Goal: Task Accomplishment & Management: Complete application form

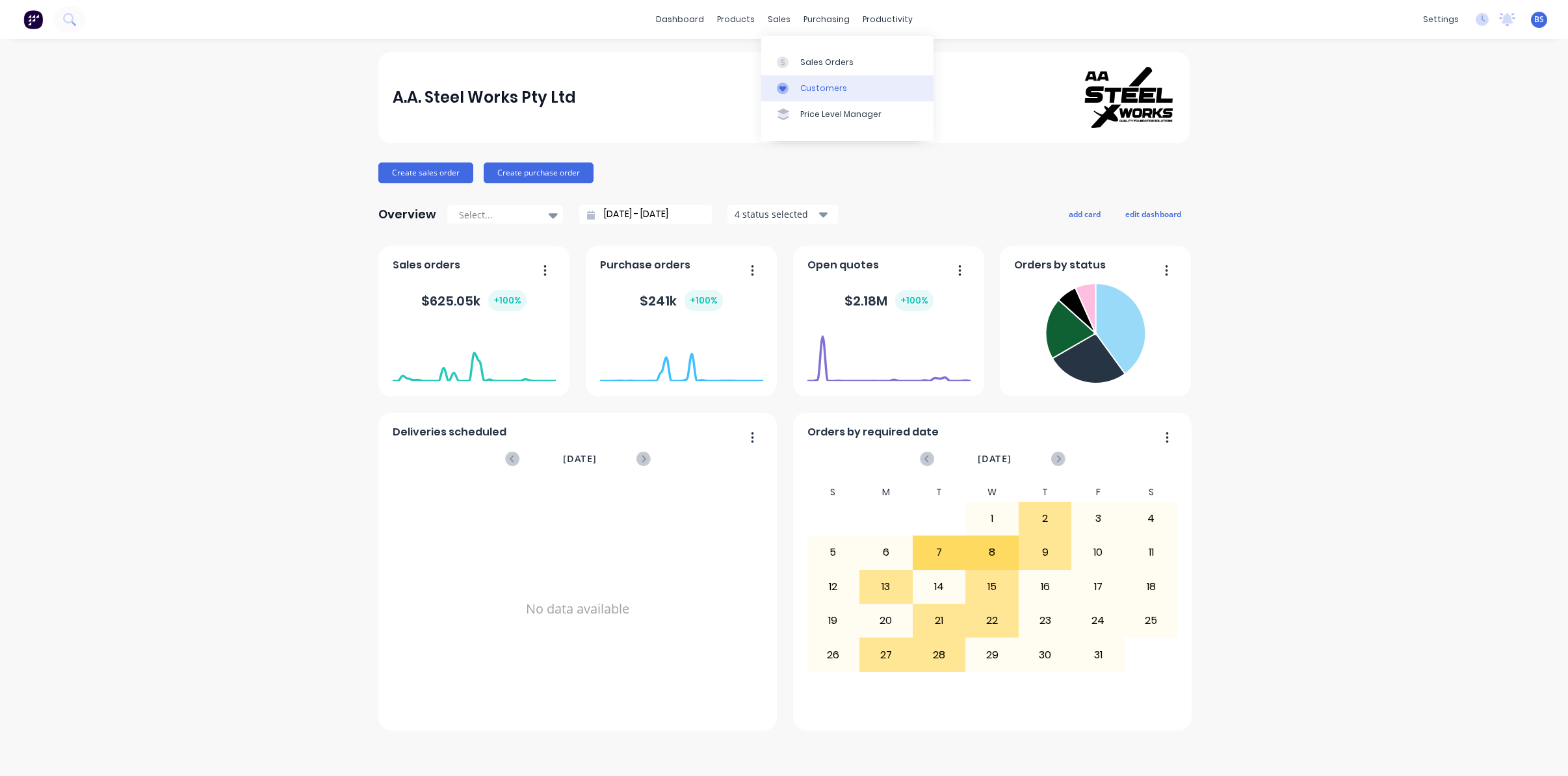
click at [806, 90] on div "Customers" at bounding box center [824, 88] width 47 height 11
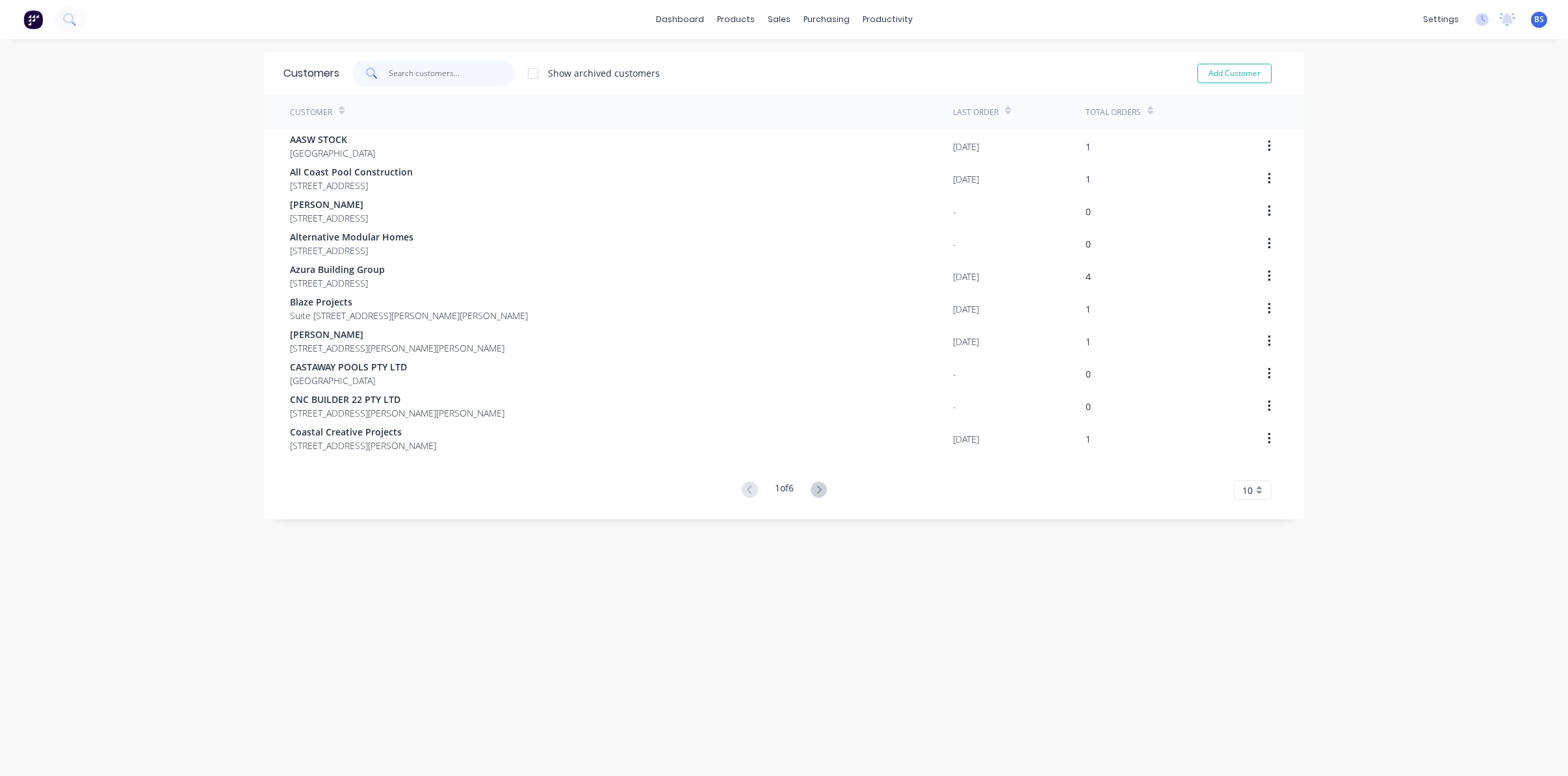
click at [423, 80] on input "text" at bounding box center [452, 73] width 127 height 26
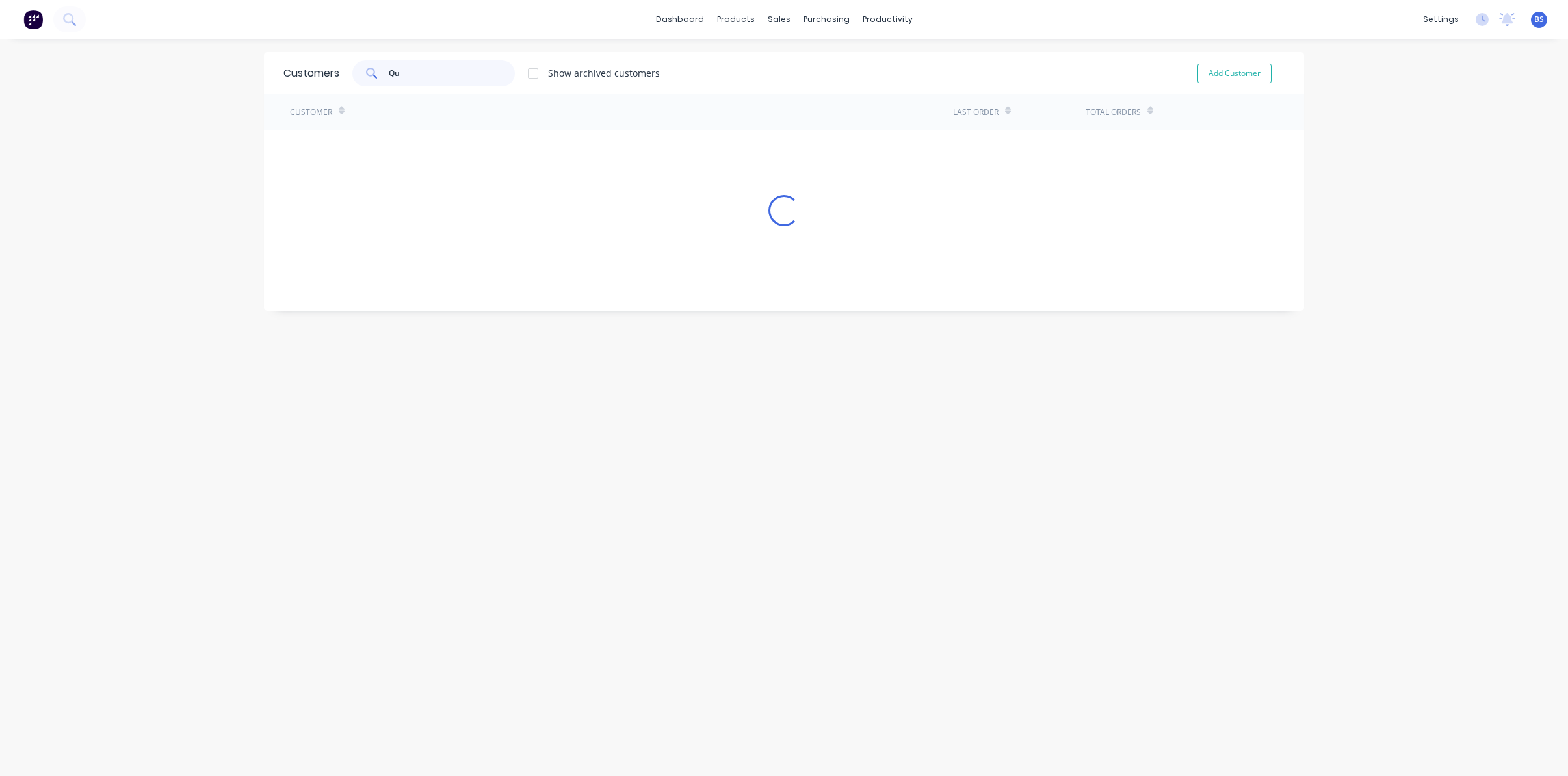
type input "Q"
click at [416, 76] on input "GCF" at bounding box center [452, 73] width 127 height 26
type input "G"
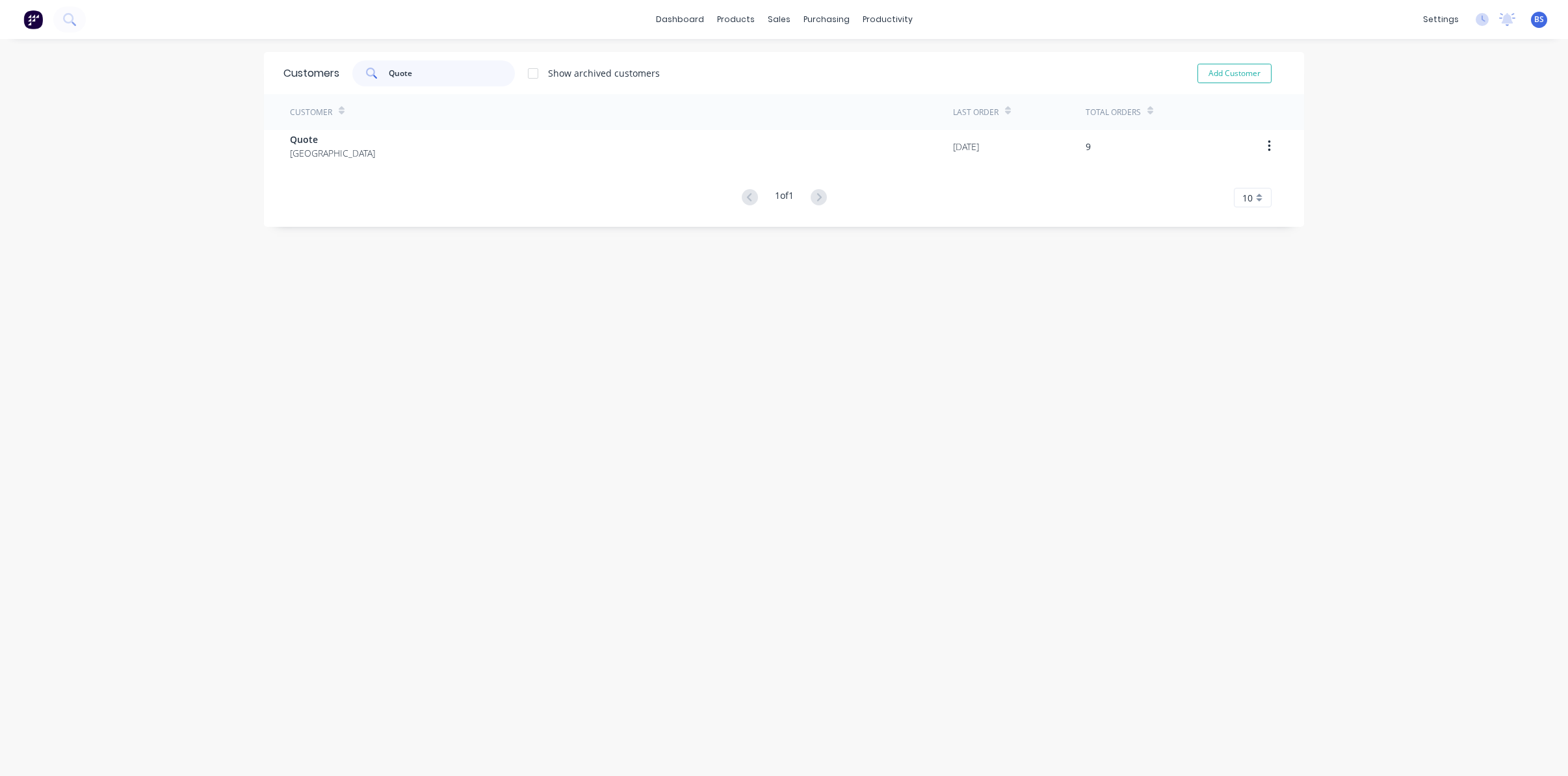
type input "Quote"
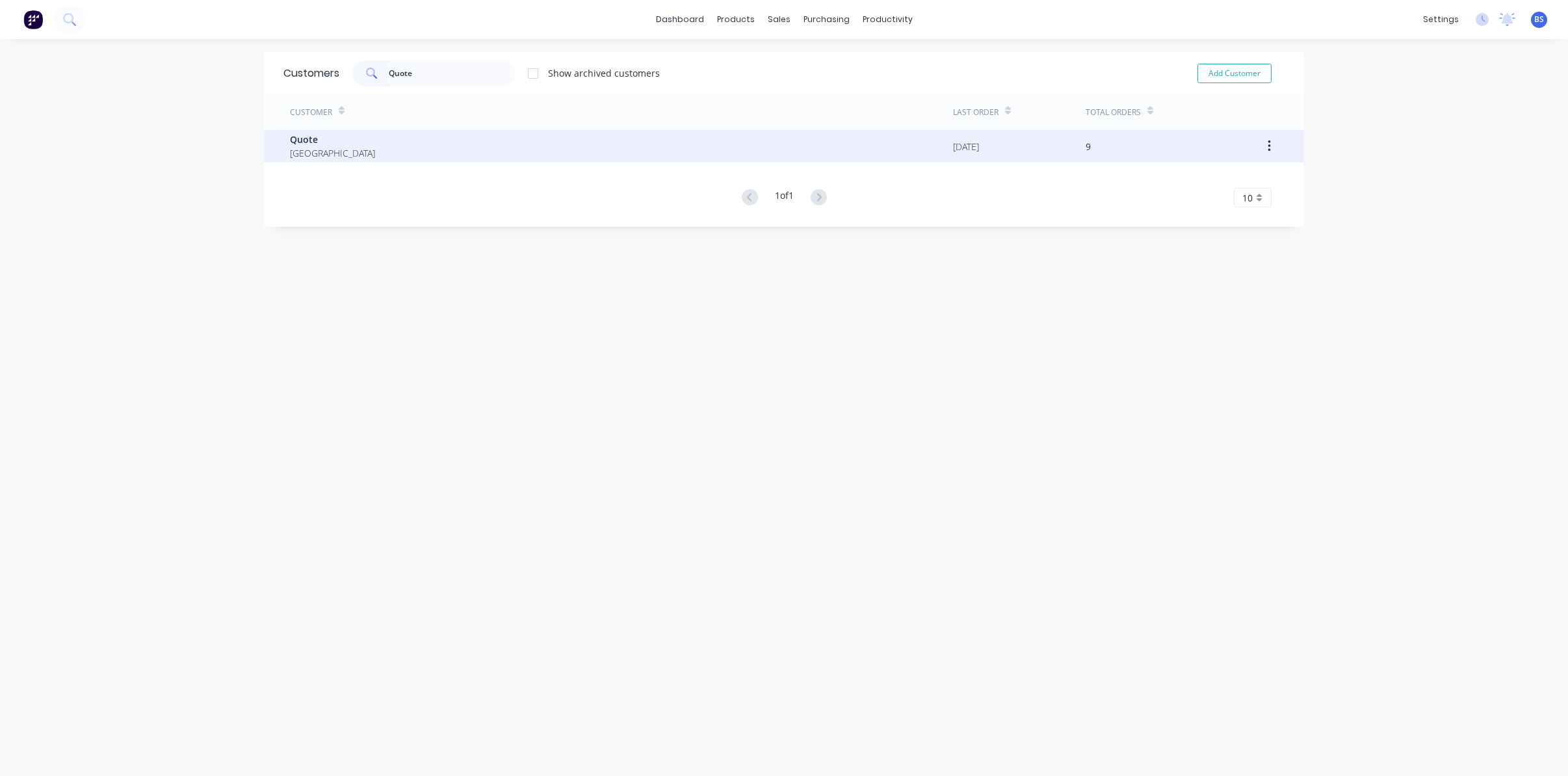
click at [312, 146] on span "Quote" at bounding box center [332, 139] width 85 height 14
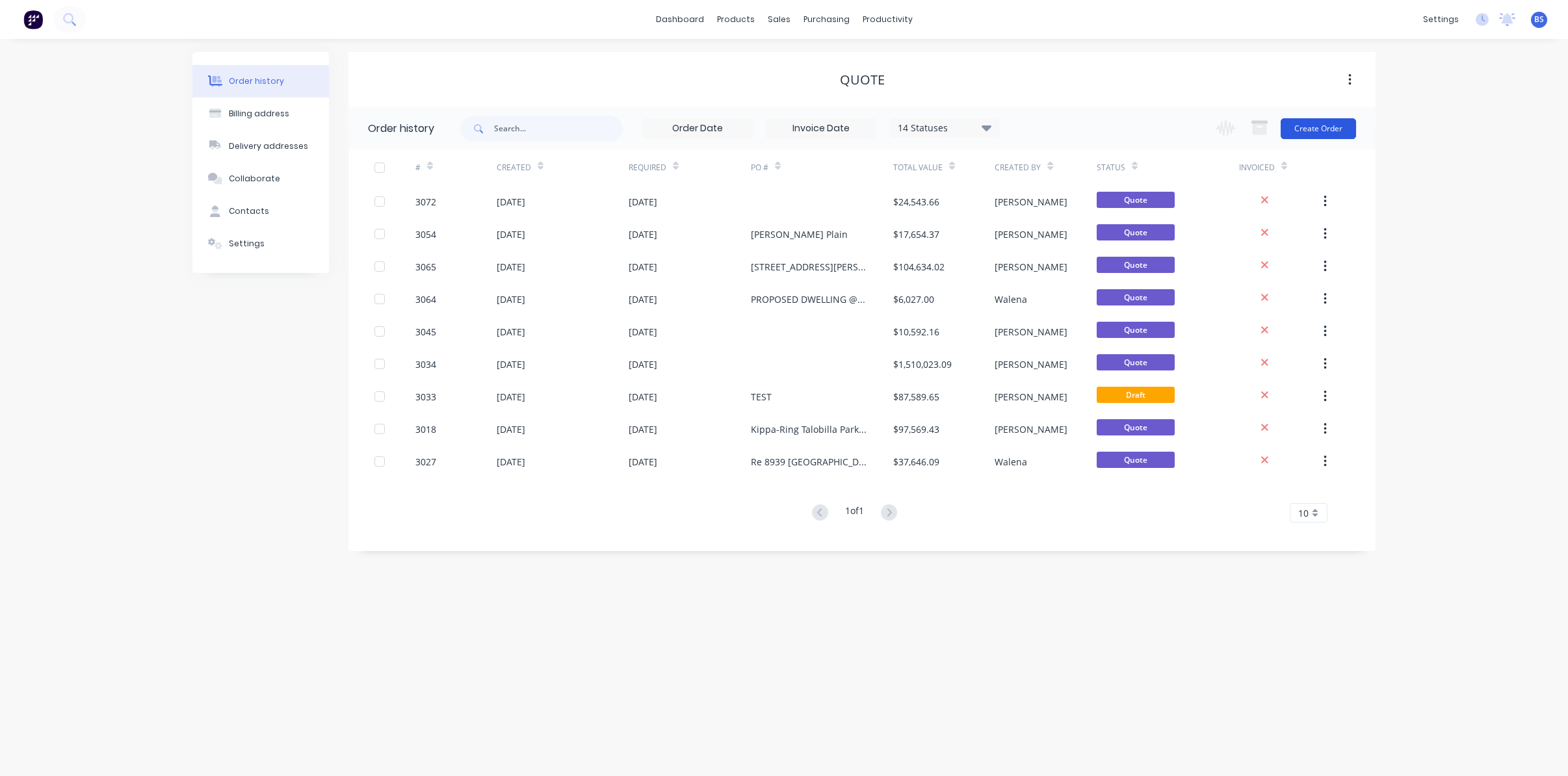
click at [1296, 134] on button "Create Order" at bounding box center [1318, 128] width 75 height 21
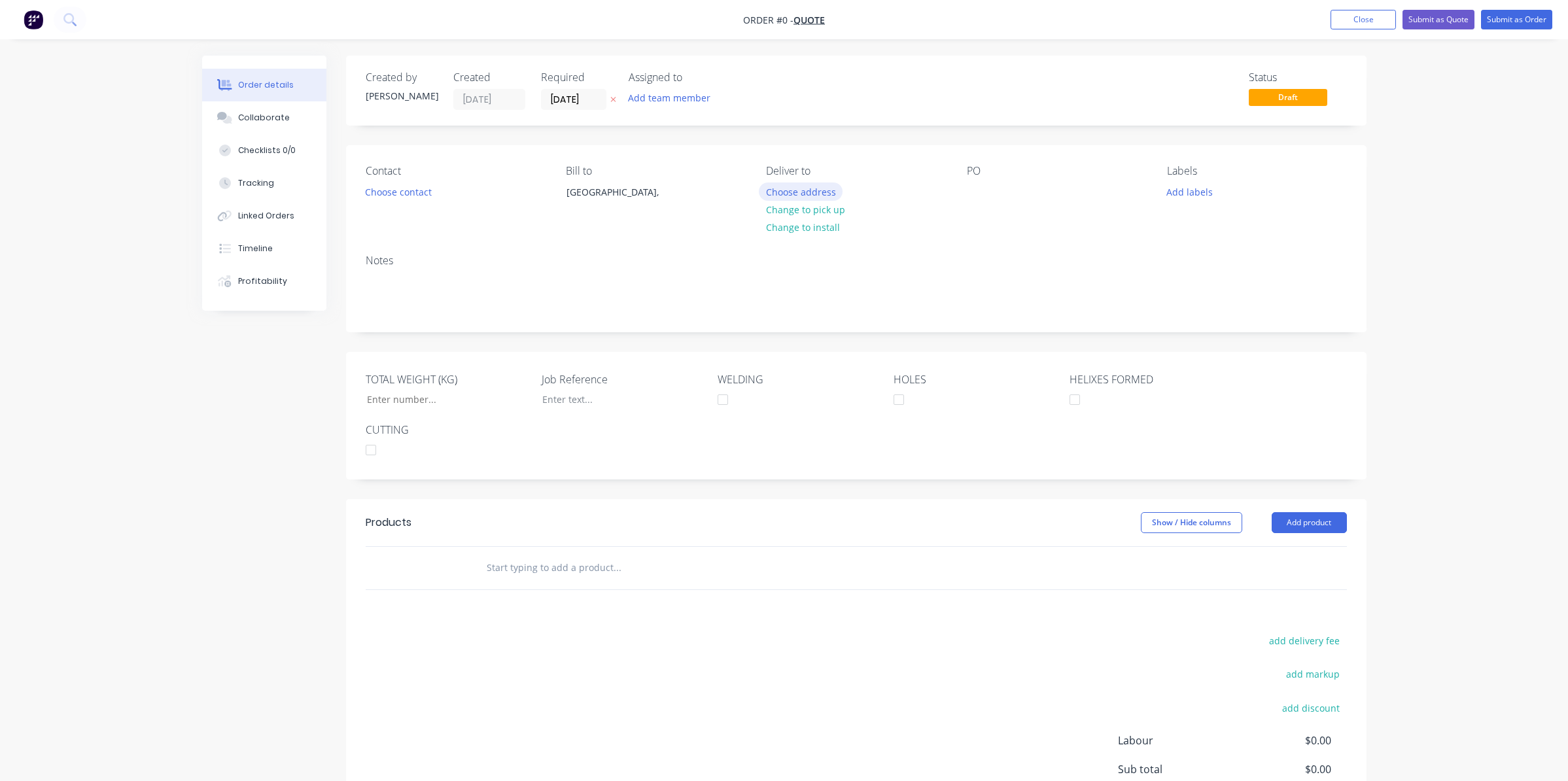
click at [789, 186] on button "Choose address" at bounding box center [800, 191] width 84 height 18
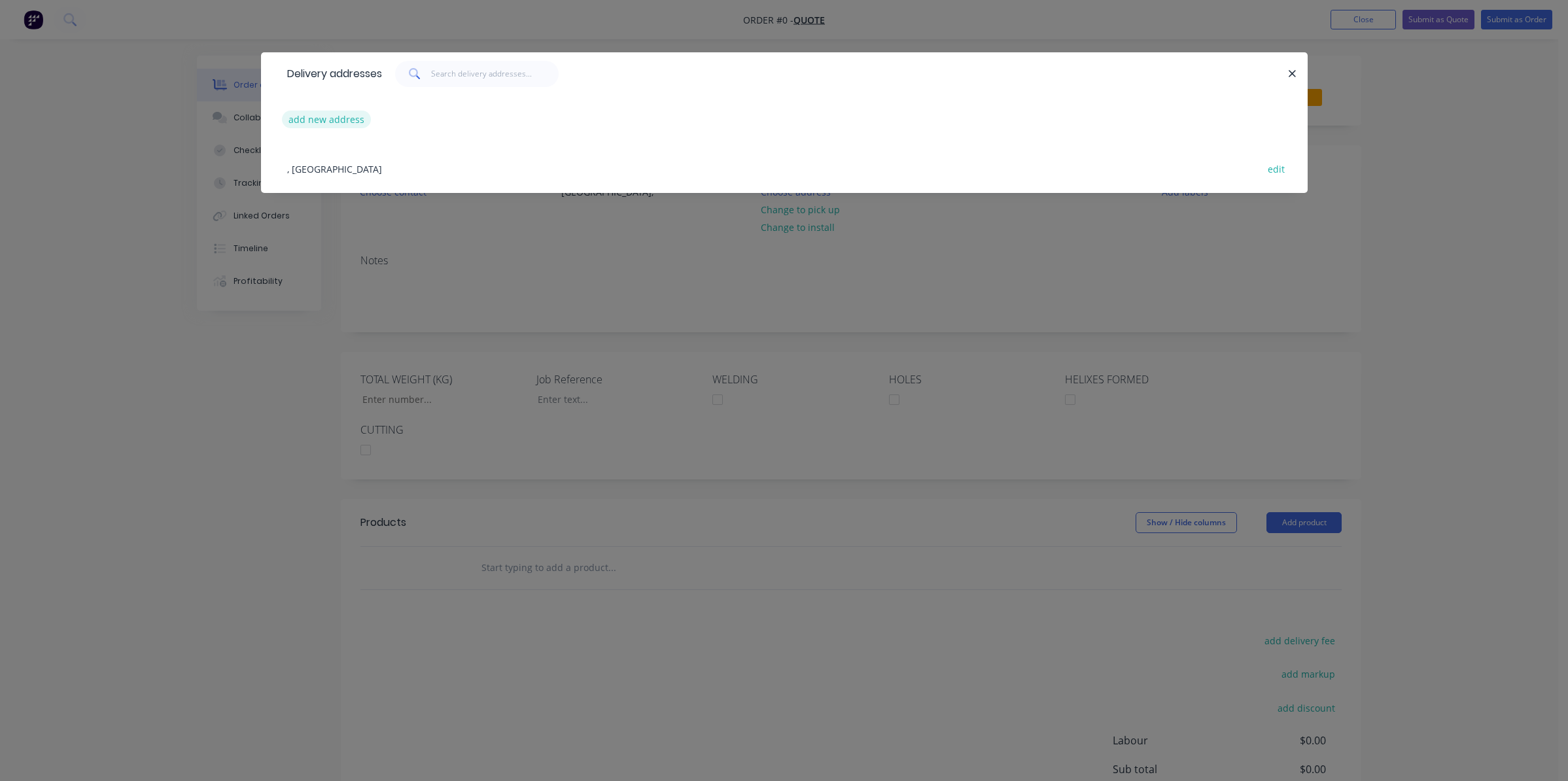
click at [325, 110] on div "add new address" at bounding box center [784, 119] width 1007 height 49
click at [323, 120] on button "add new address" at bounding box center [327, 119] width 90 height 18
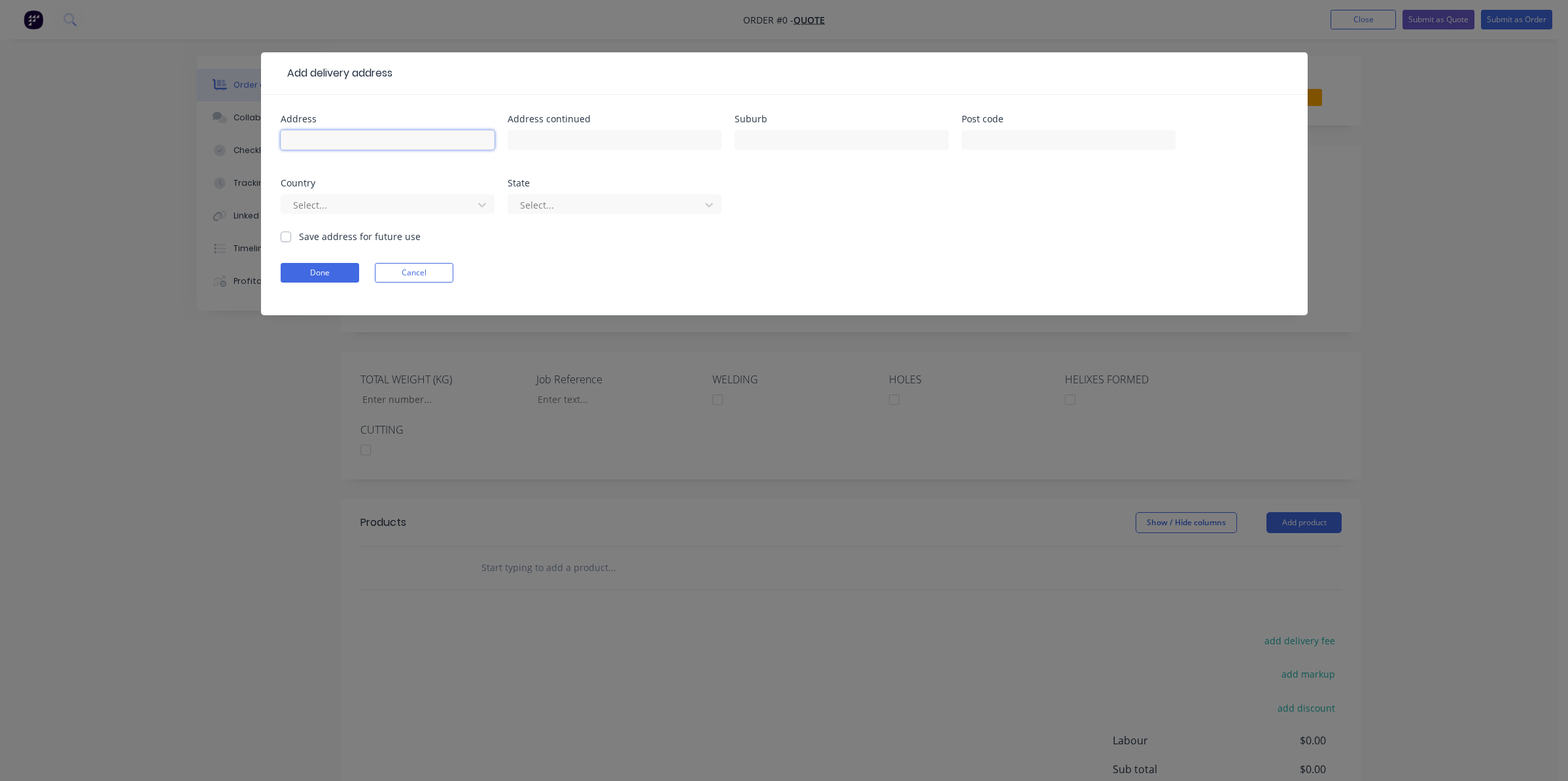
click at [426, 141] on input "text" at bounding box center [388, 140] width 214 height 19
click at [423, 144] on input "text" at bounding box center [388, 140] width 214 height 19
type input "[STREET_ADDRESS]"
drag, startPoint x: 621, startPoint y: 140, endPoint x: 513, endPoint y: 141, distance: 108.0
click at [513, 141] on input "Tweed Heads South" at bounding box center [615, 140] width 214 height 19
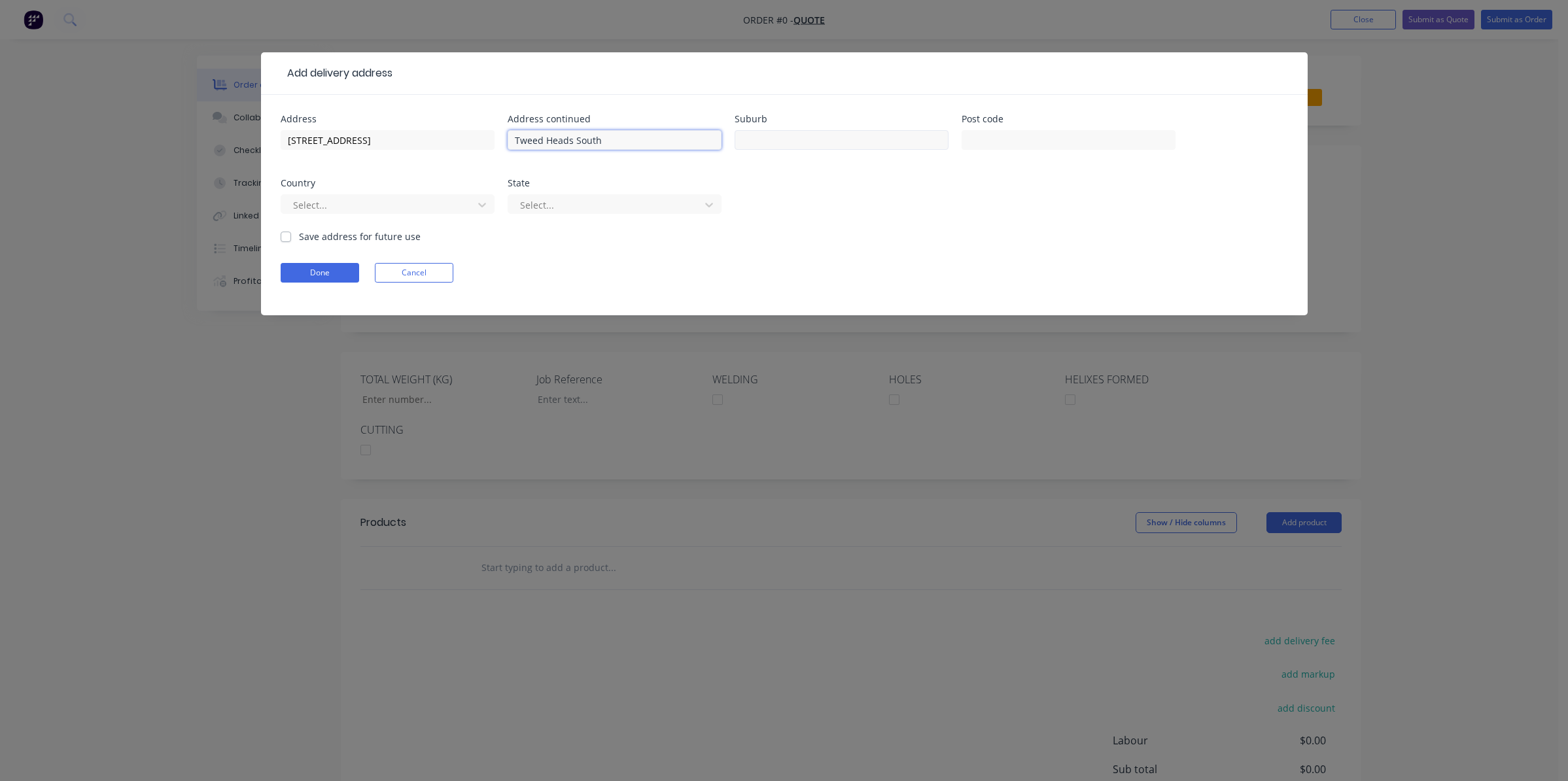
type input "Tweed Heads South"
click at [755, 139] on input "text" at bounding box center [841, 140] width 214 height 19
paste input "Tweed Heads South"
type input "Tweed Heads South"
click at [1068, 136] on input "text" at bounding box center [1068, 140] width 214 height 19
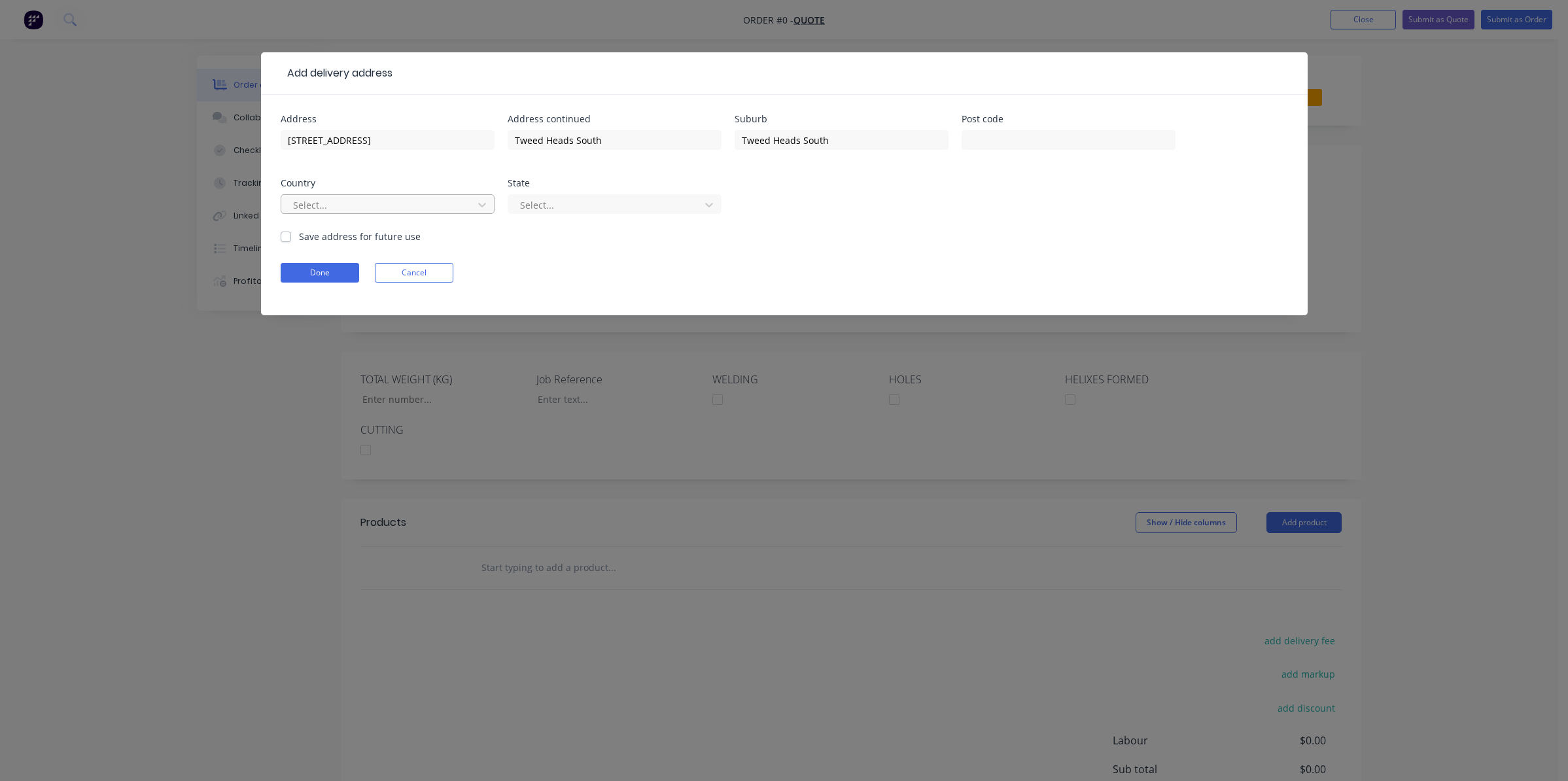
click at [373, 206] on div at bounding box center [379, 205] width 175 height 16
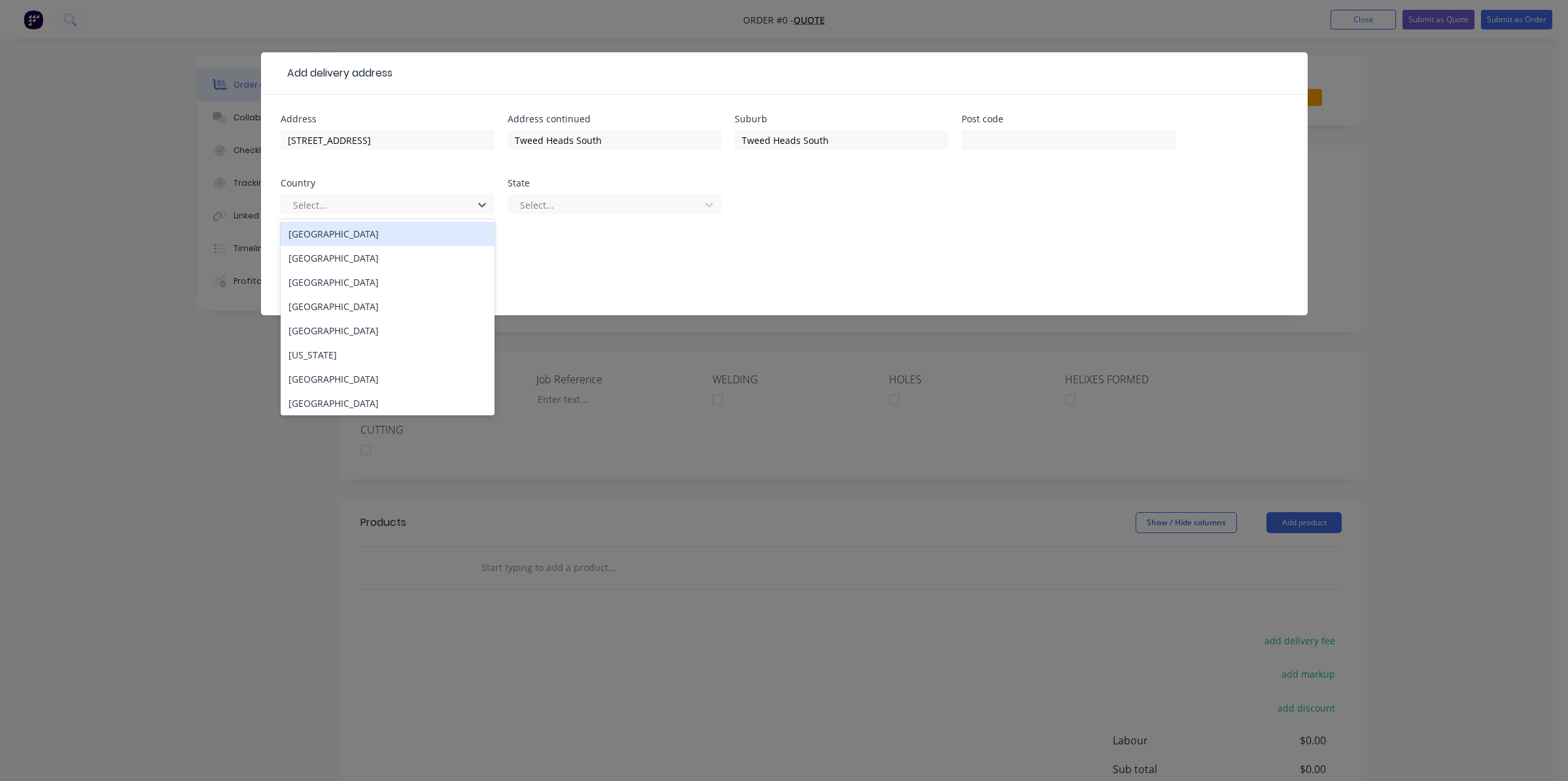
click at [322, 236] on div "[GEOGRAPHIC_DATA]" at bounding box center [388, 234] width 214 height 24
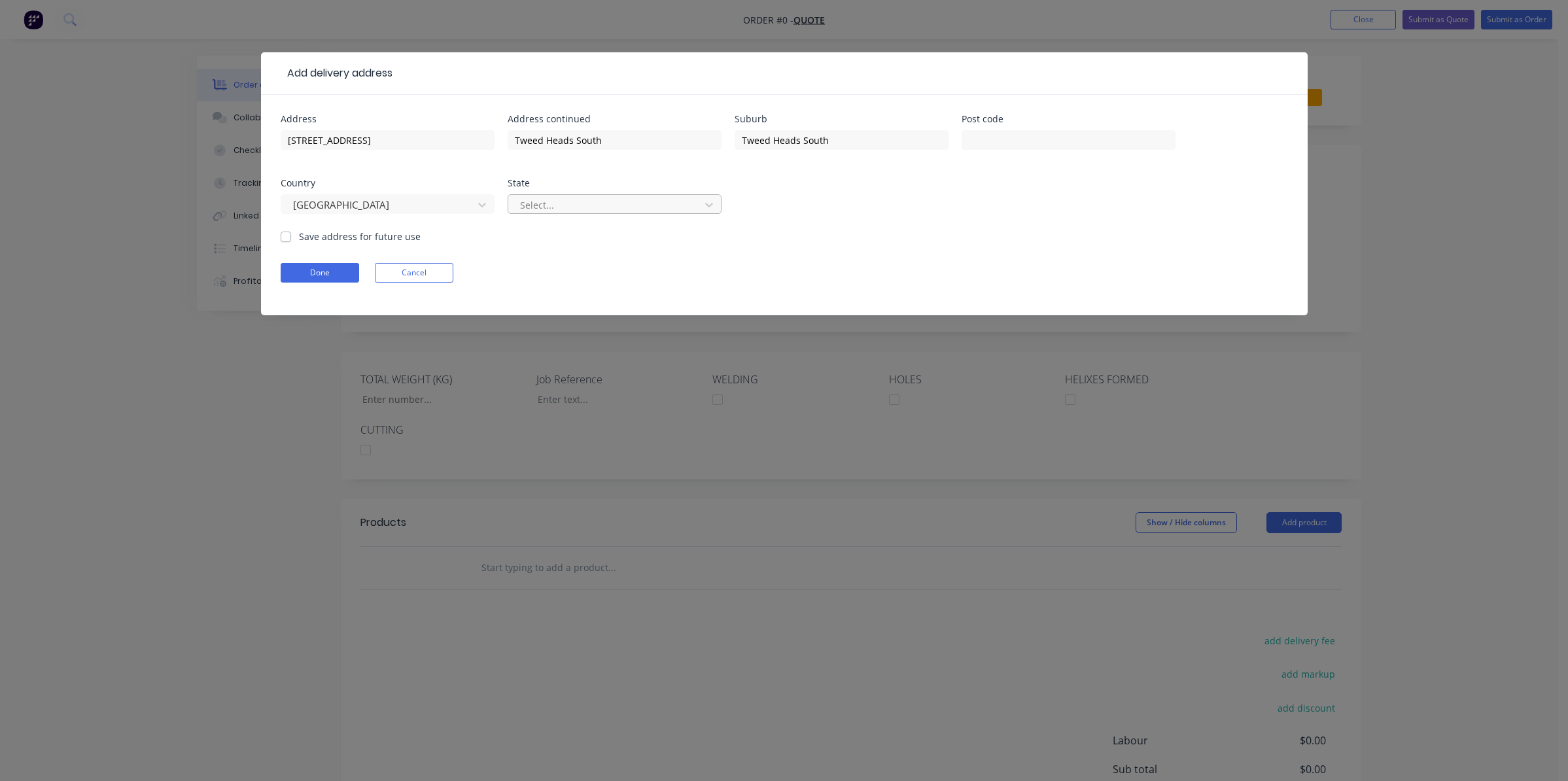
click at [676, 208] on div at bounding box center [606, 205] width 175 height 16
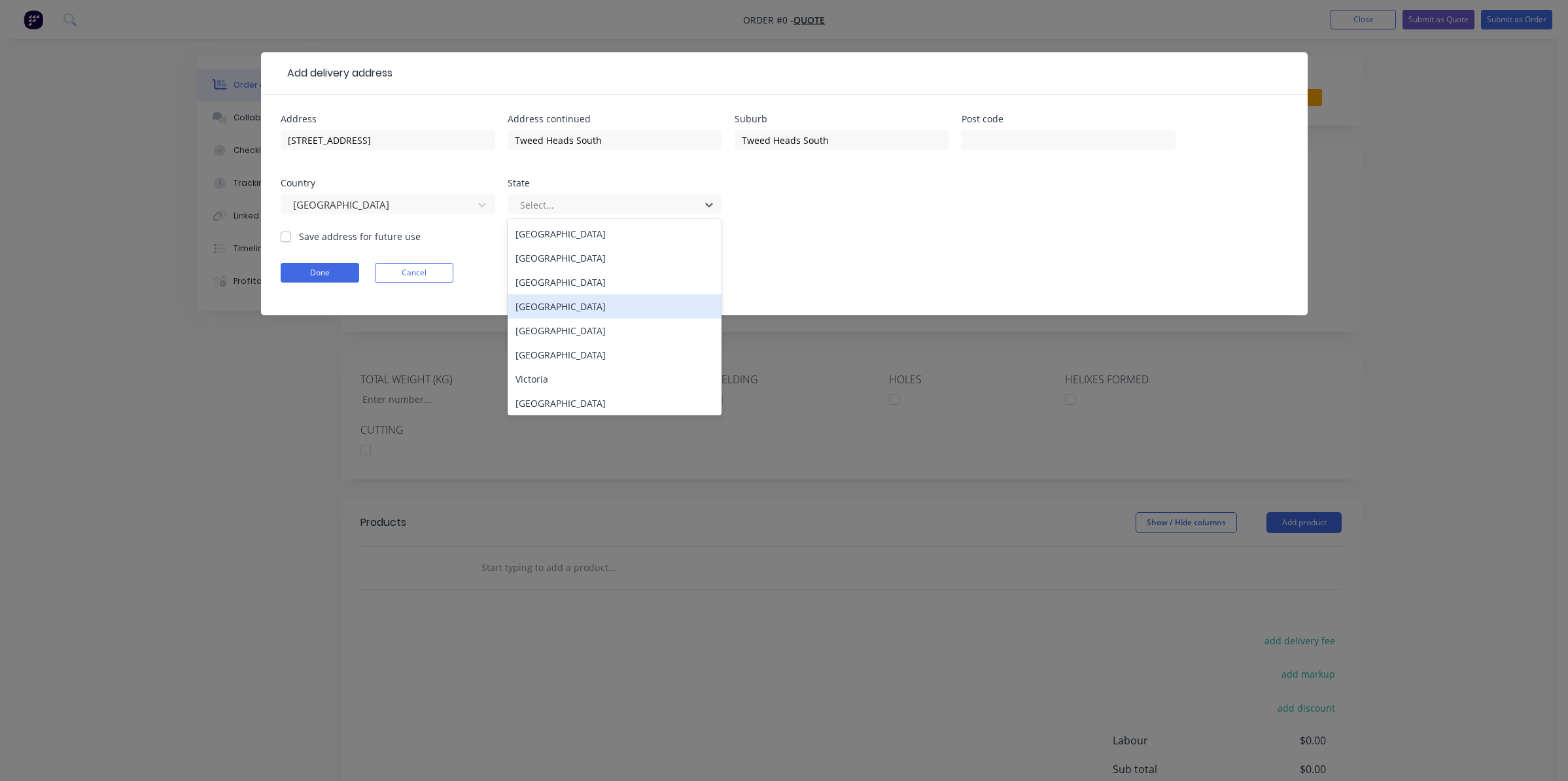
click at [569, 303] on div "[GEOGRAPHIC_DATA]" at bounding box center [615, 307] width 214 height 24
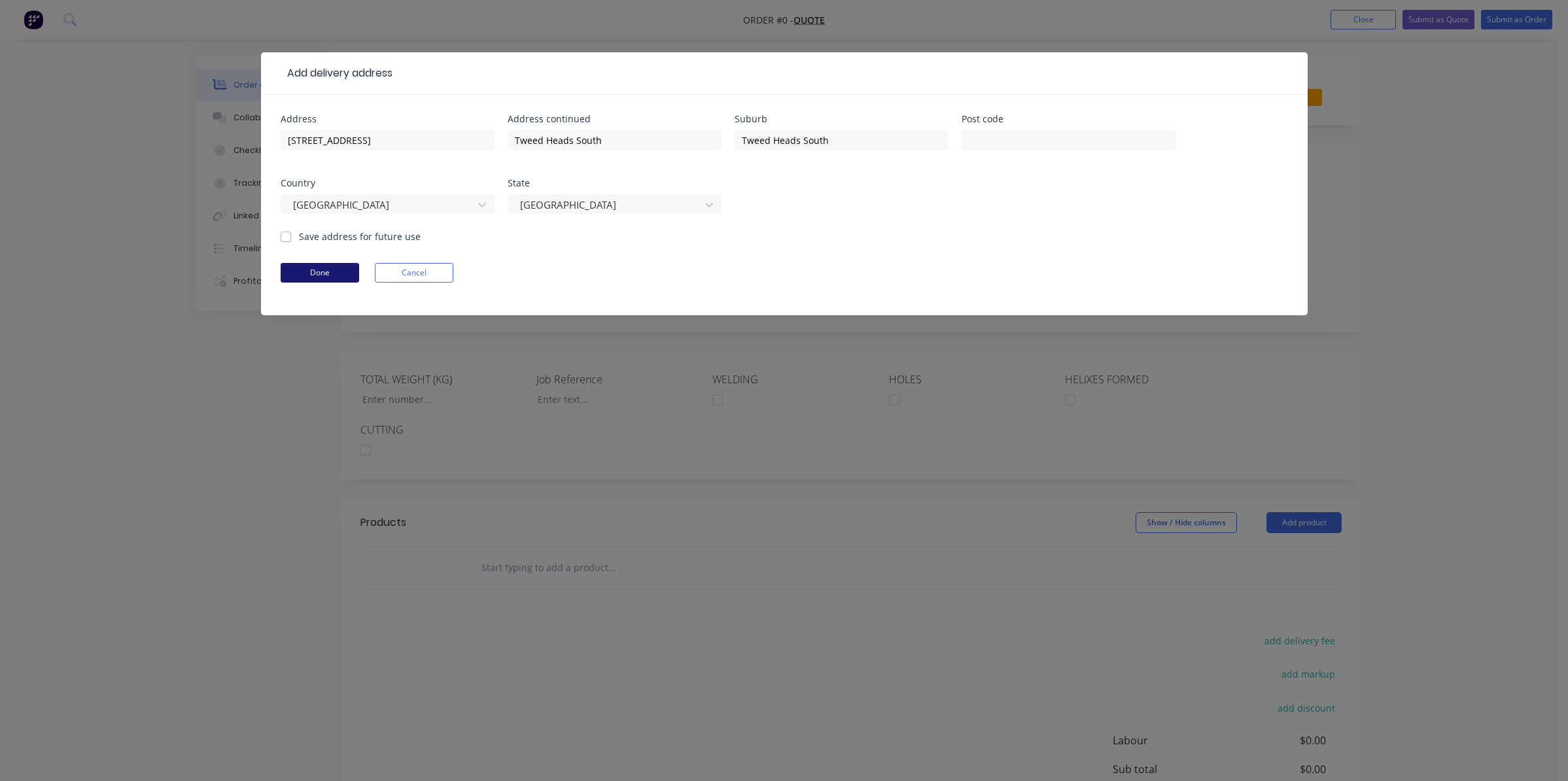
click at [307, 275] on button "Done" at bounding box center [320, 272] width 79 height 19
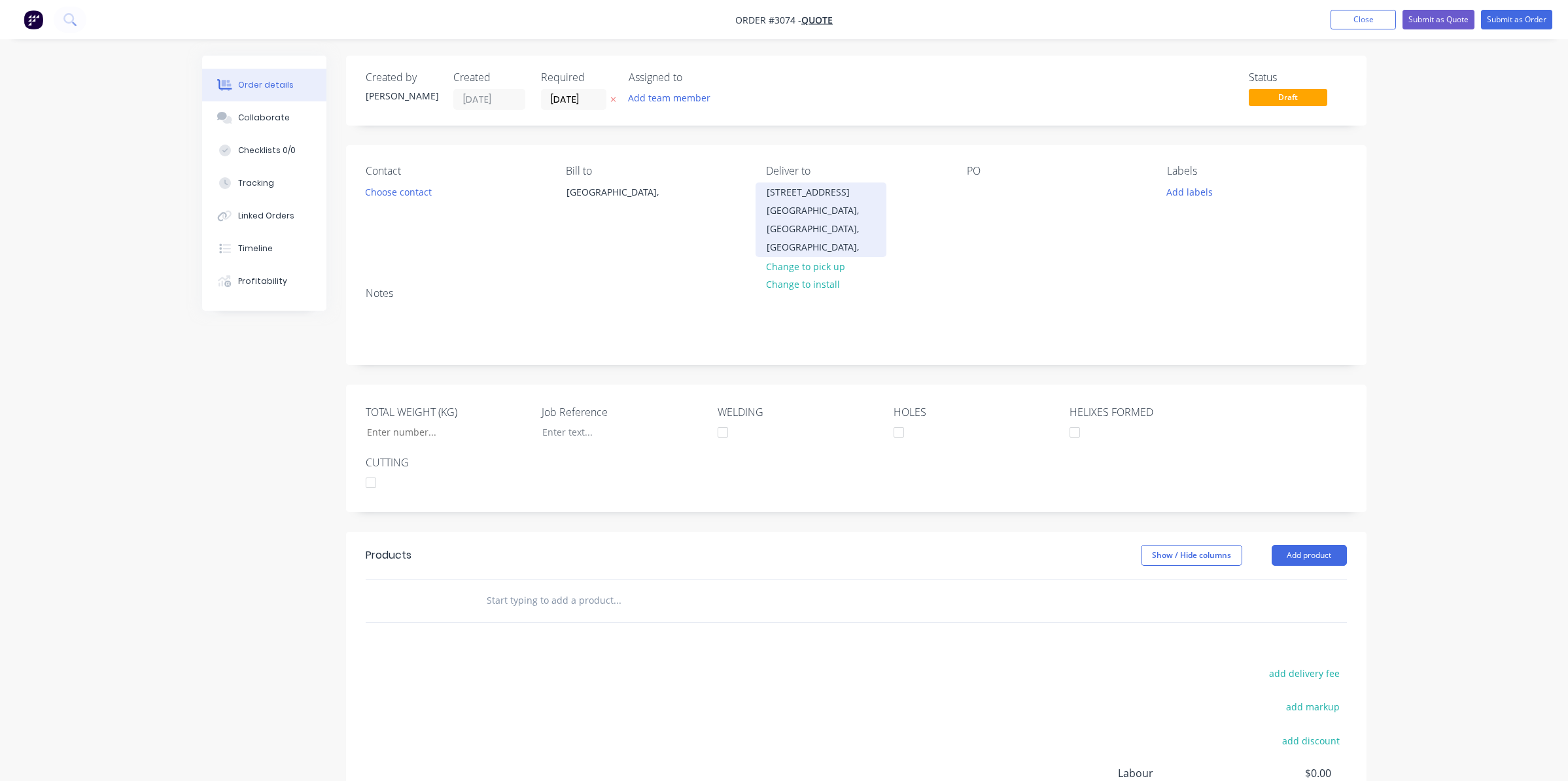
click at [811, 201] on div "[STREET_ADDRESS]" at bounding box center [821, 193] width 109 height 19
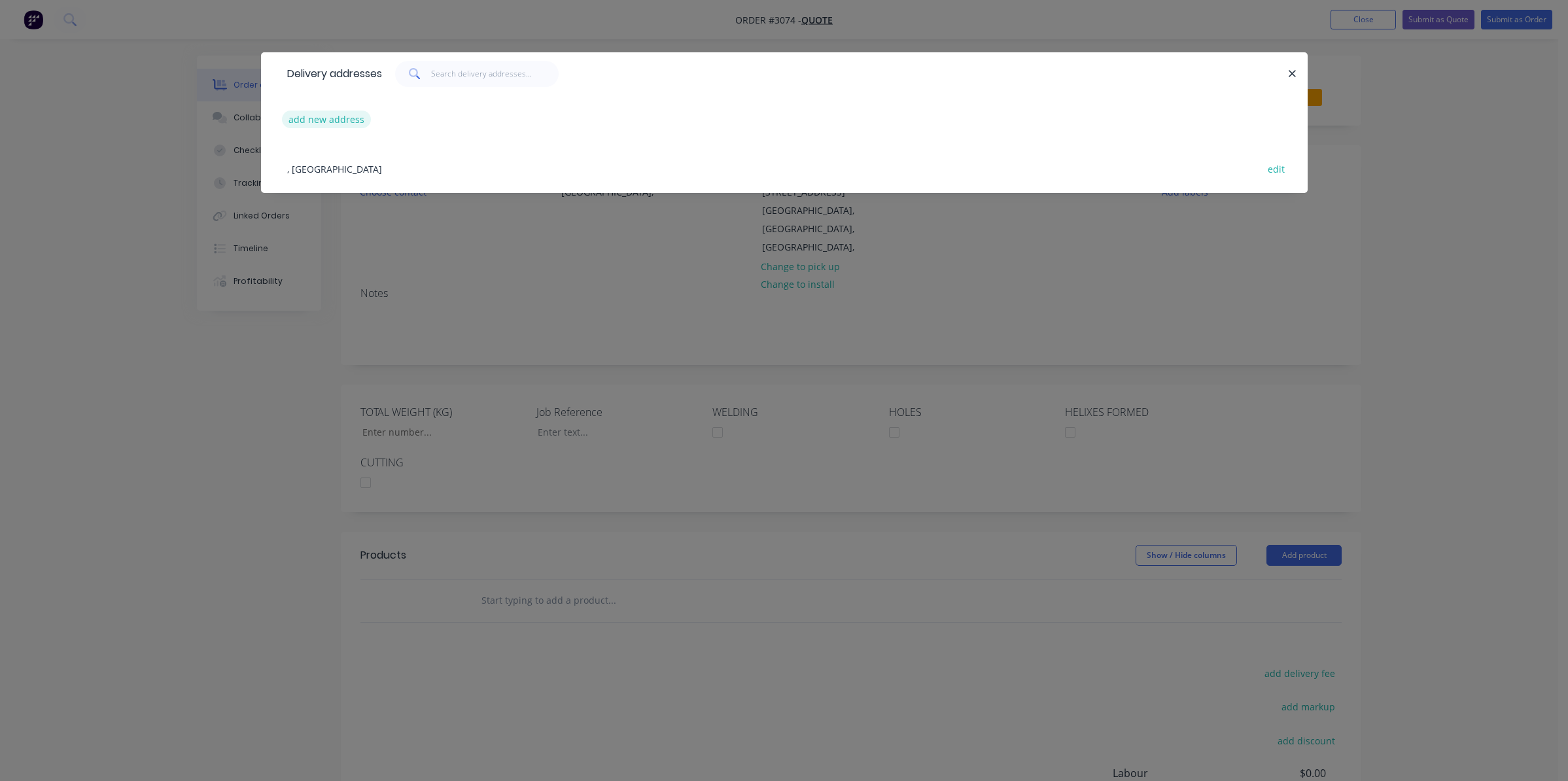
click at [350, 122] on button "add new address" at bounding box center [327, 119] width 90 height 18
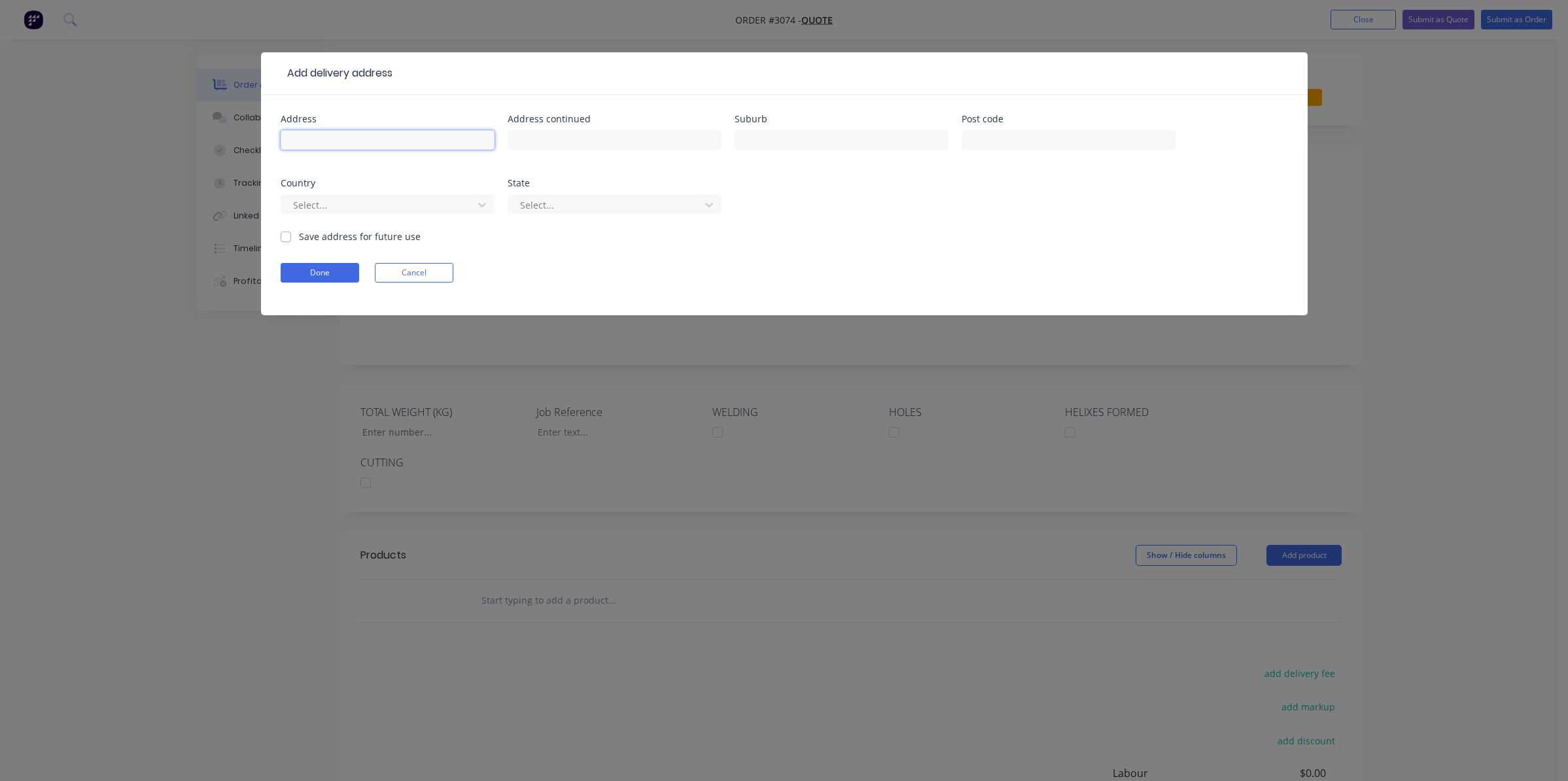
click at [389, 145] on input "text" at bounding box center [388, 140] width 214 height 19
type input "[STREET_ADDRESS]"
click at [572, 135] on input "text" at bounding box center [615, 140] width 214 height 19
click at [572, 133] on input "text" at bounding box center [615, 140] width 214 height 19
click at [774, 146] on input "text" at bounding box center [841, 140] width 214 height 19
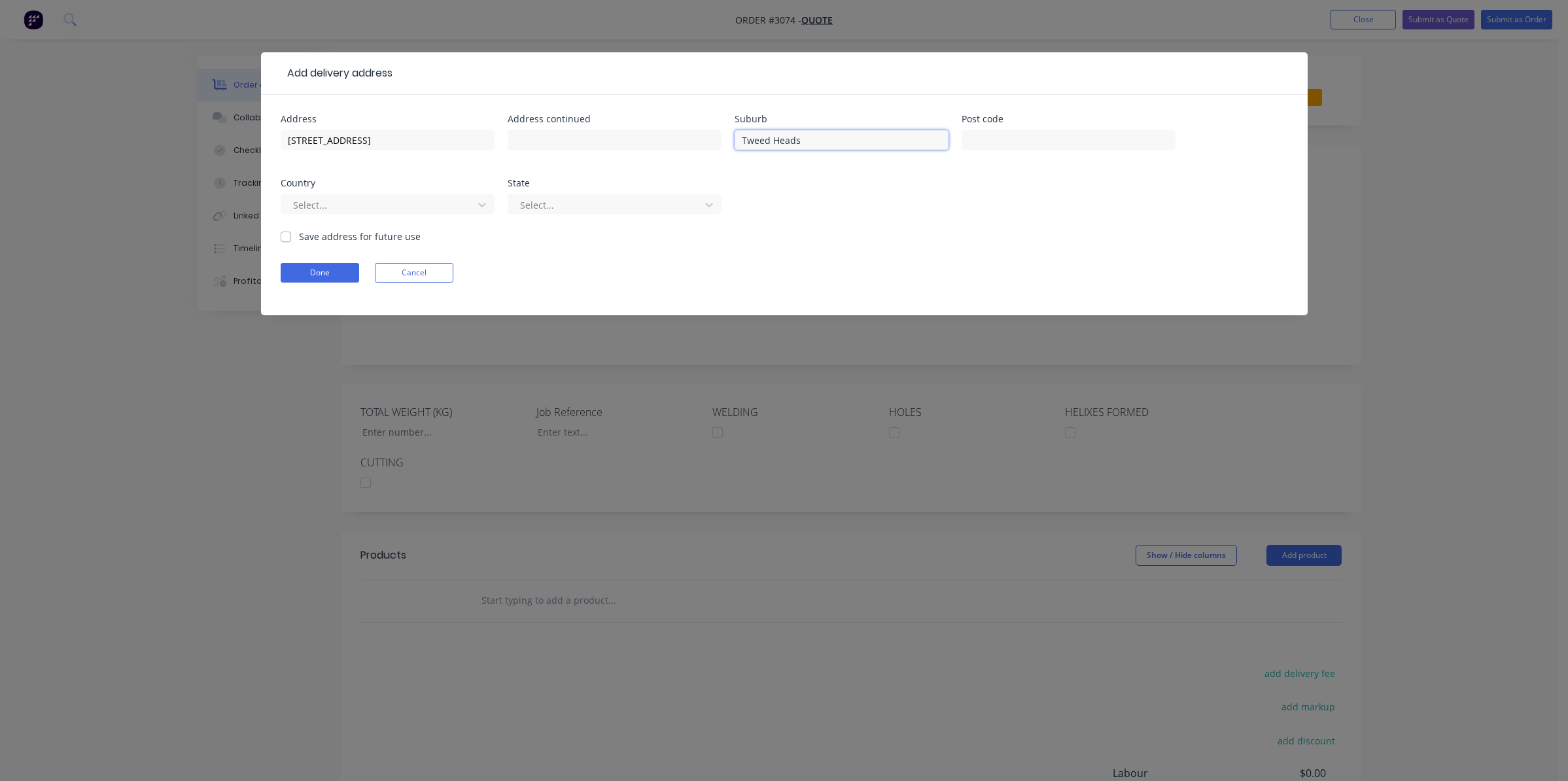
type input "Tweed Heads South"
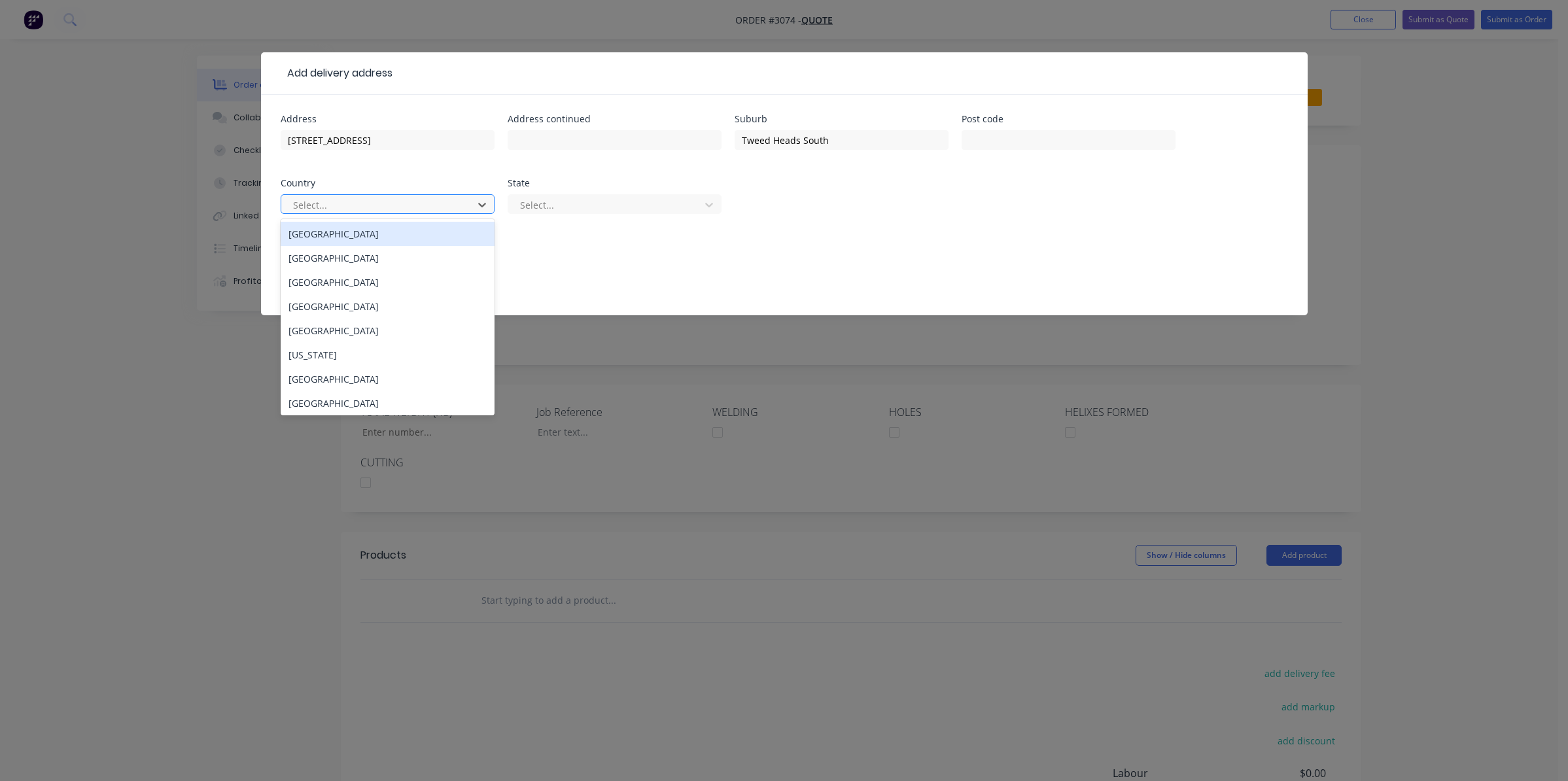
click at [403, 207] on div at bounding box center [379, 205] width 175 height 16
drag, startPoint x: 387, startPoint y: 231, endPoint x: 413, endPoint y: 239, distance: 27.2
click at [388, 231] on div "[GEOGRAPHIC_DATA]" at bounding box center [388, 234] width 214 height 24
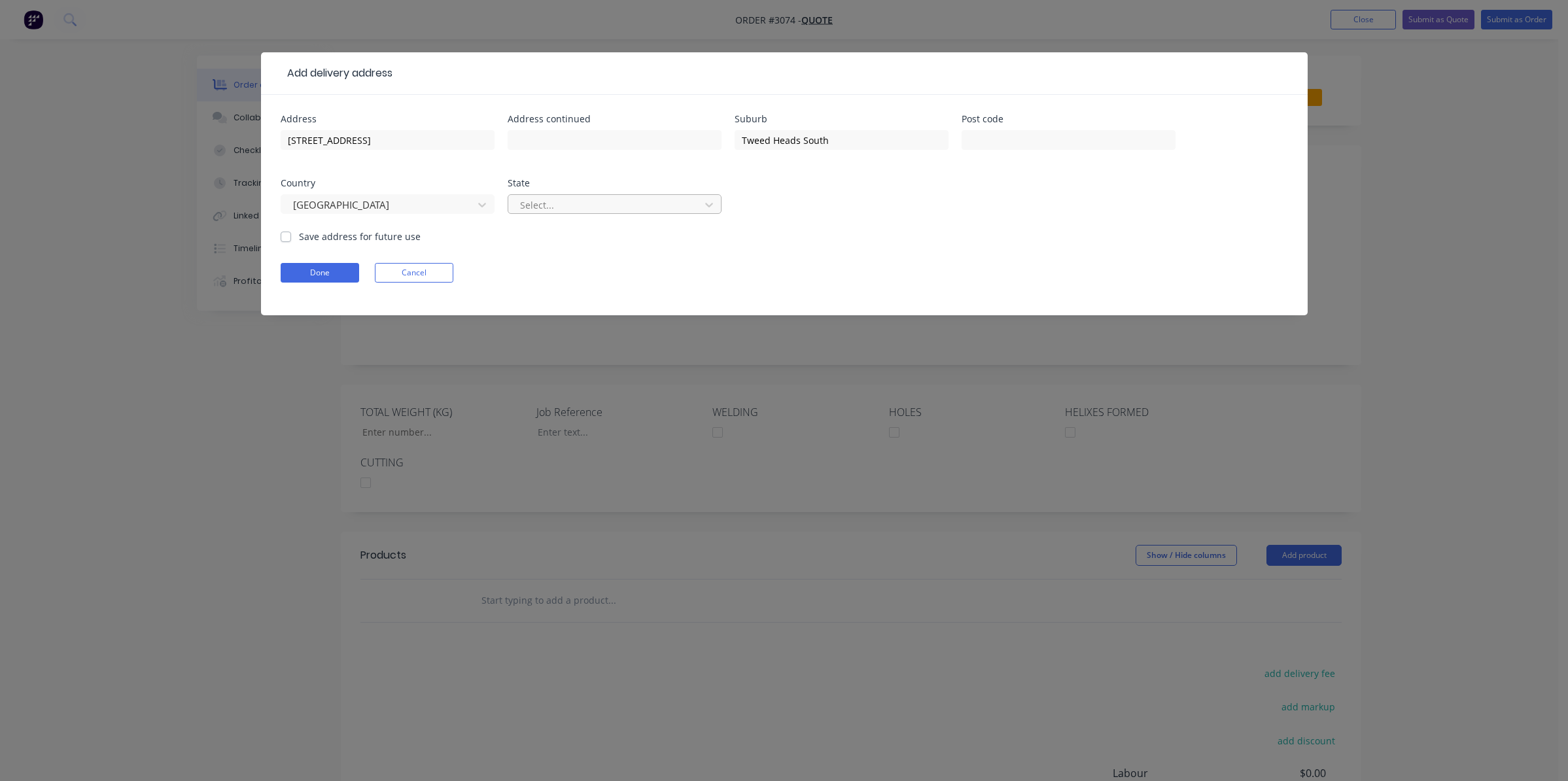
click at [616, 206] on div at bounding box center [606, 205] width 175 height 16
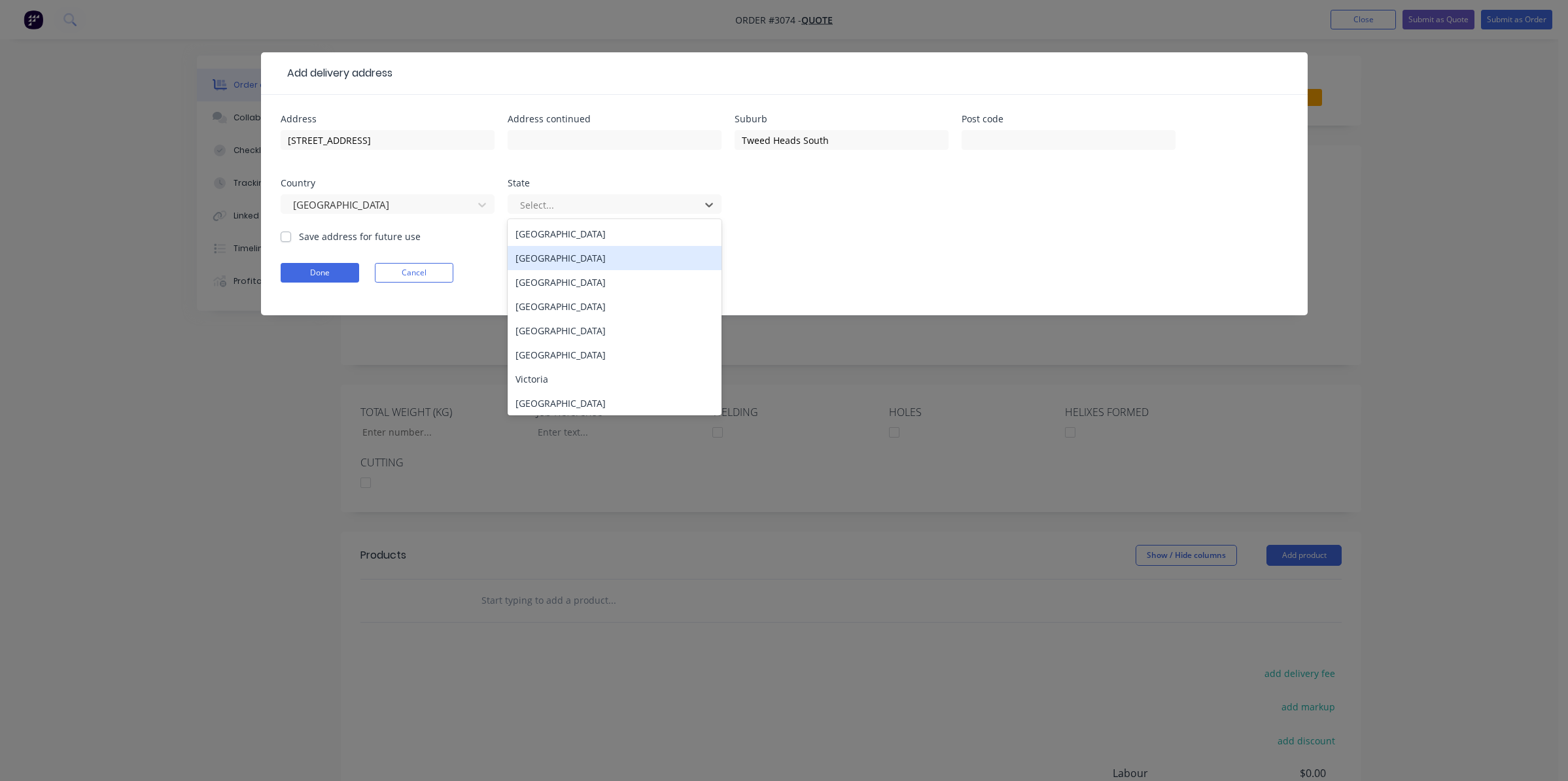
click at [582, 262] on div "[GEOGRAPHIC_DATA]" at bounding box center [615, 258] width 214 height 24
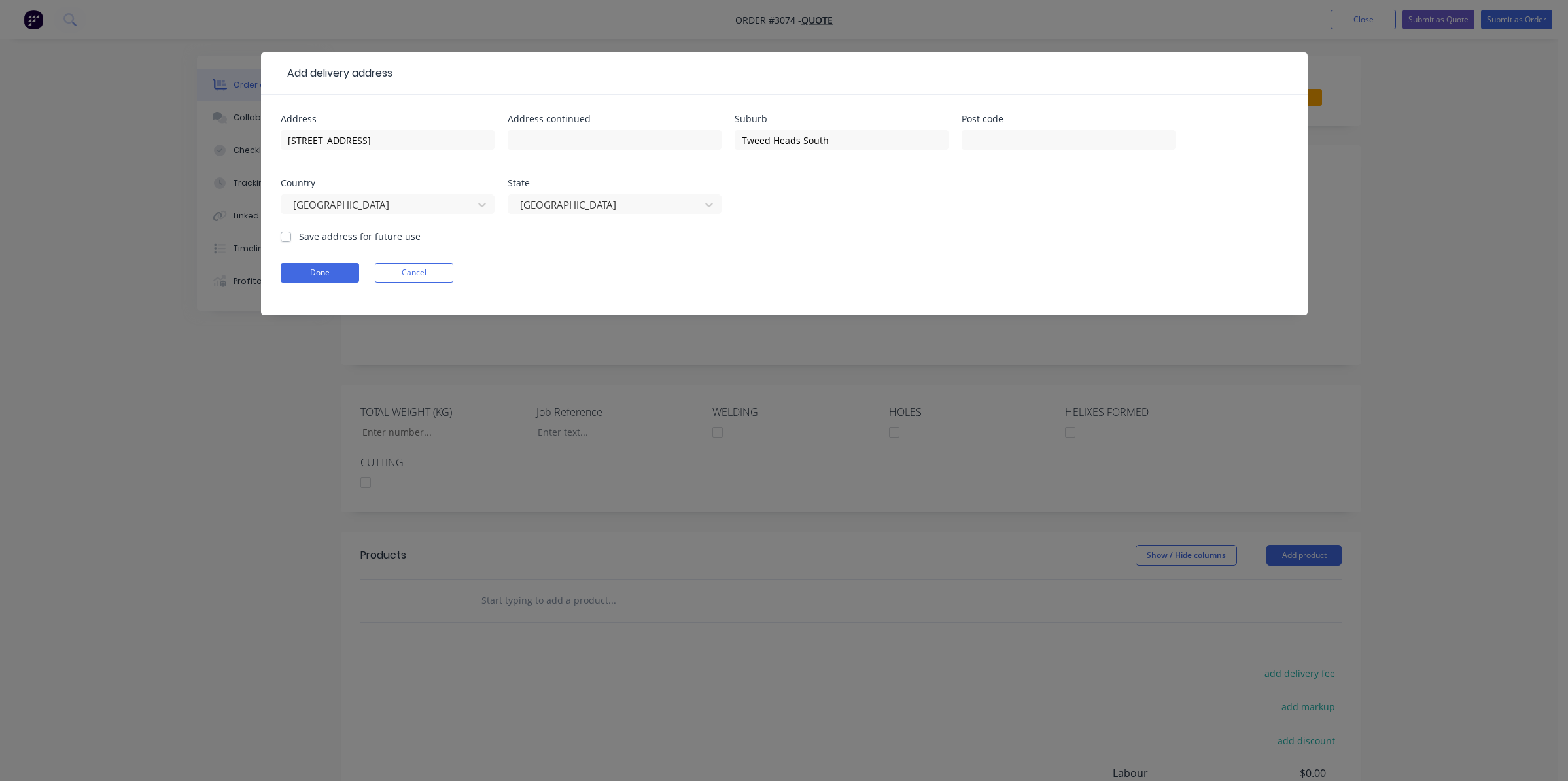
click at [667, 262] on form "Address [STREET_ADDRESS] Address continued Suburb Tweed Heads South Post code C…" at bounding box center [784, 215] width 1007 height 201
click at [353, 266] on button "Done" at bounding box center [320, 272] width 79 height 19
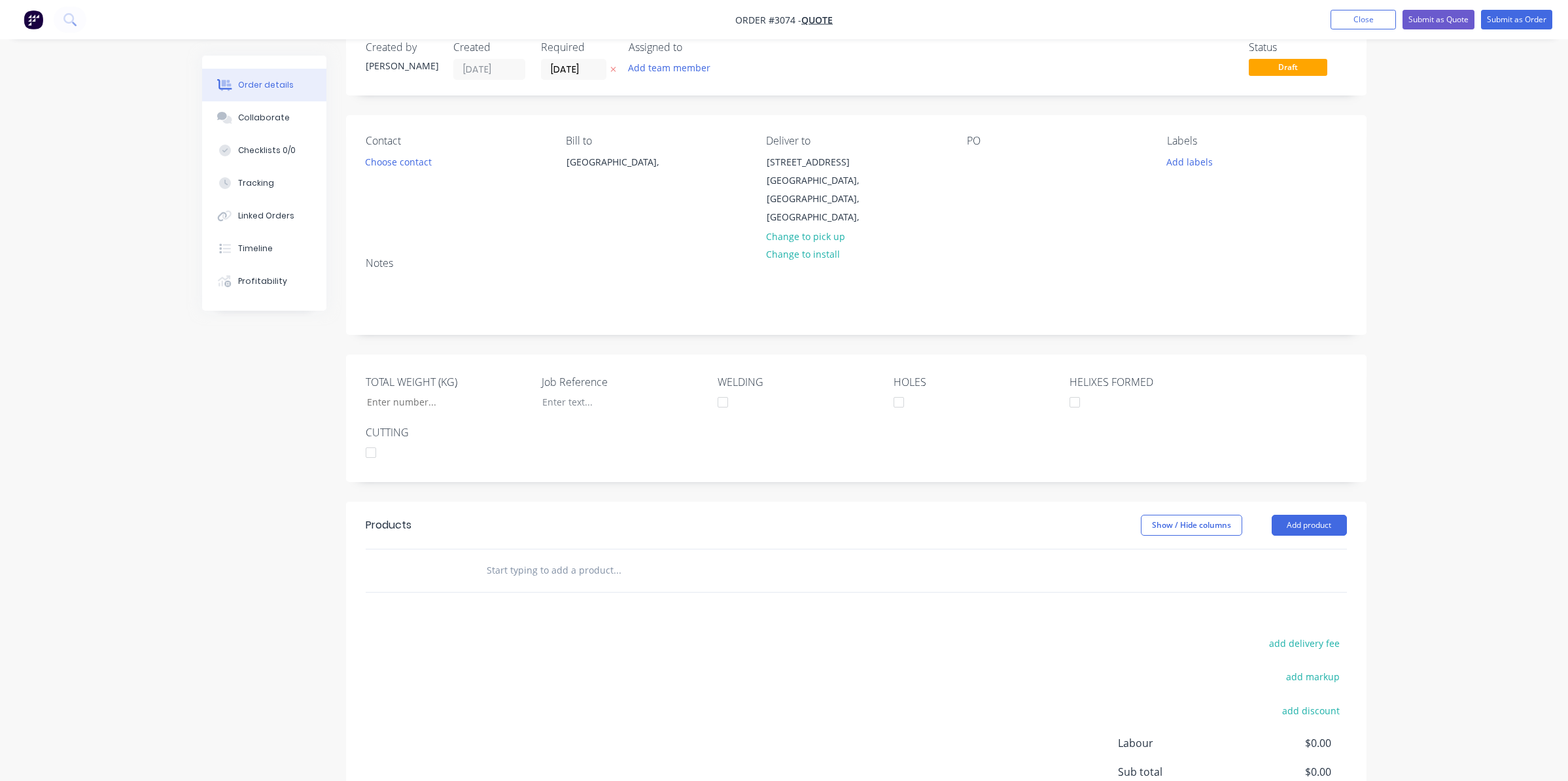
scroll to position [128, 0]
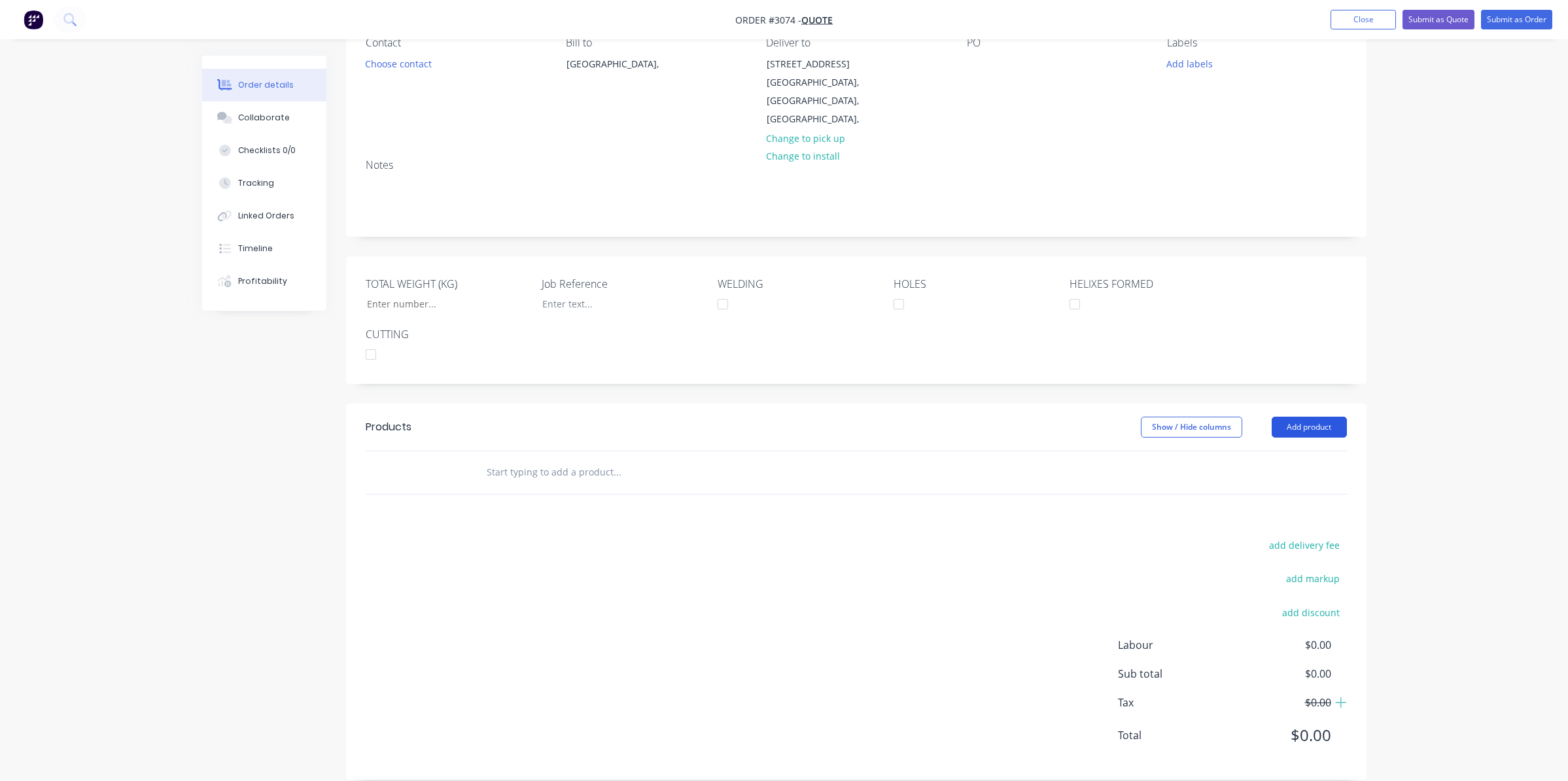
click at [1293, 417] on button "Add product" at bounding box center [1309, 427] width 75 height 21
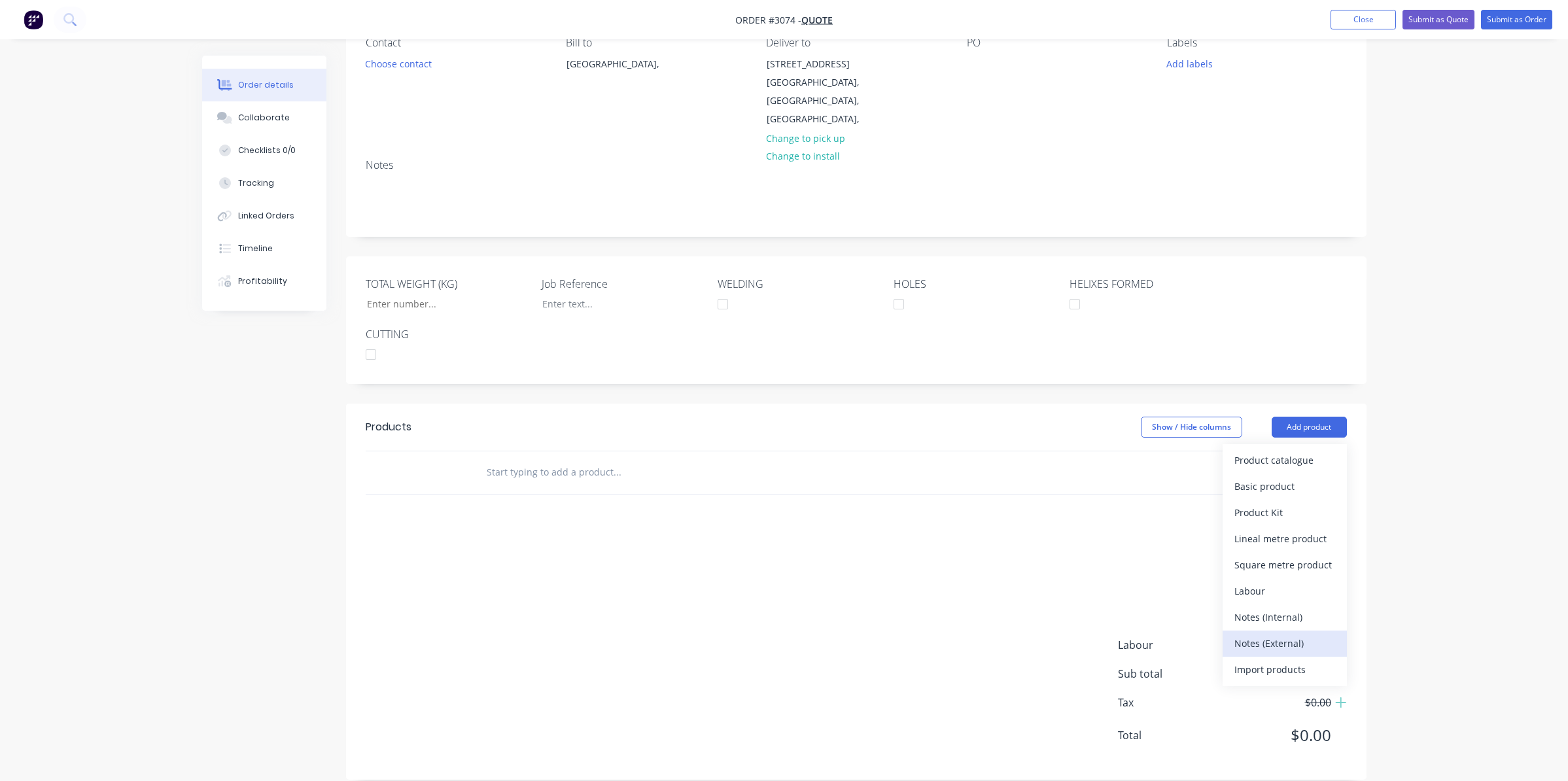
click at [1247, 634] on div "Notes (External)" at bounding box center [1284, 643] width 101 height 19
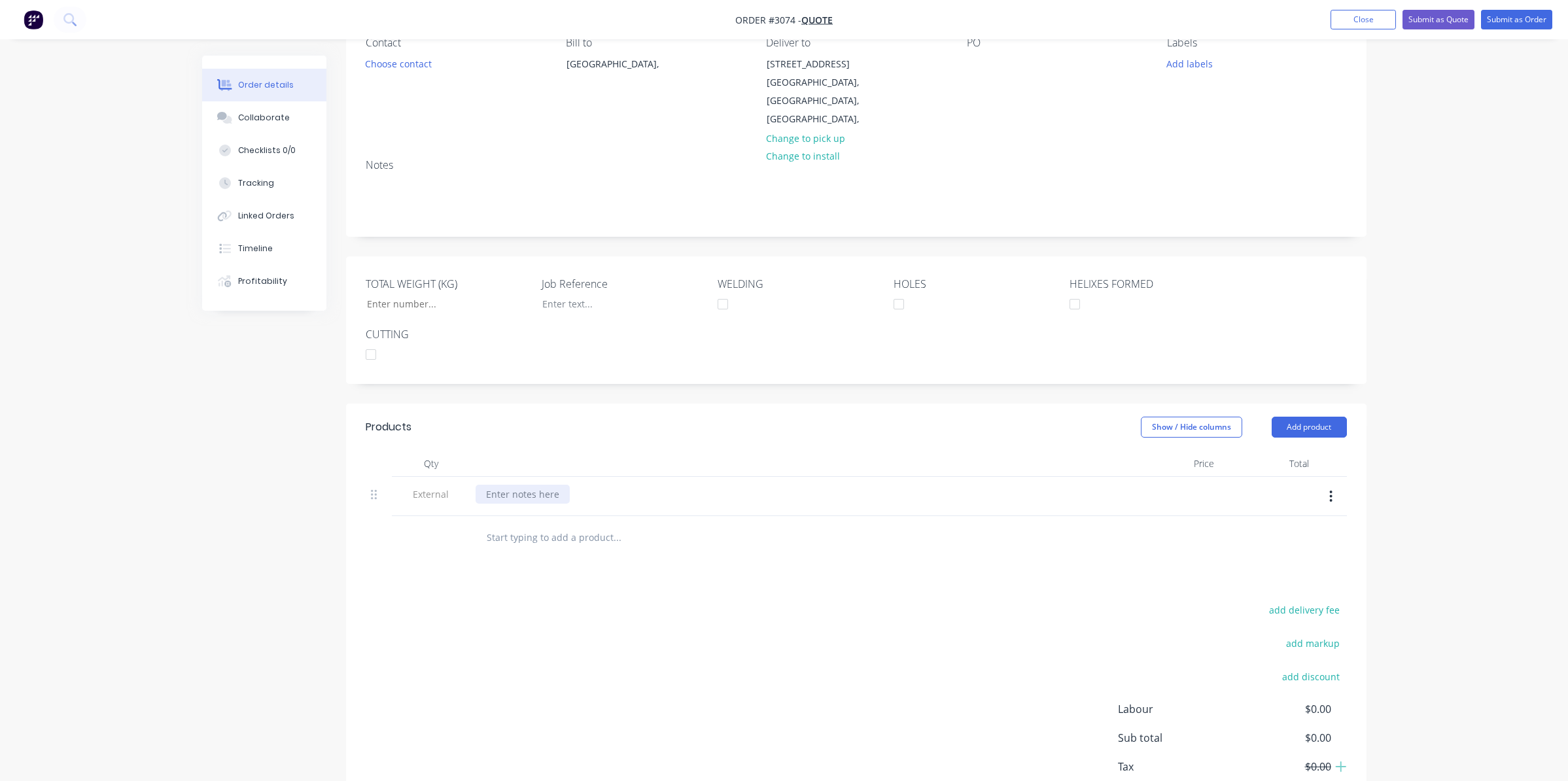
click at [542, 485] on div at bounding box center [522, 494] width 94 height 19
click at [532, 485] on div at bounding box center [522, 494] width 94 height 19
paste div
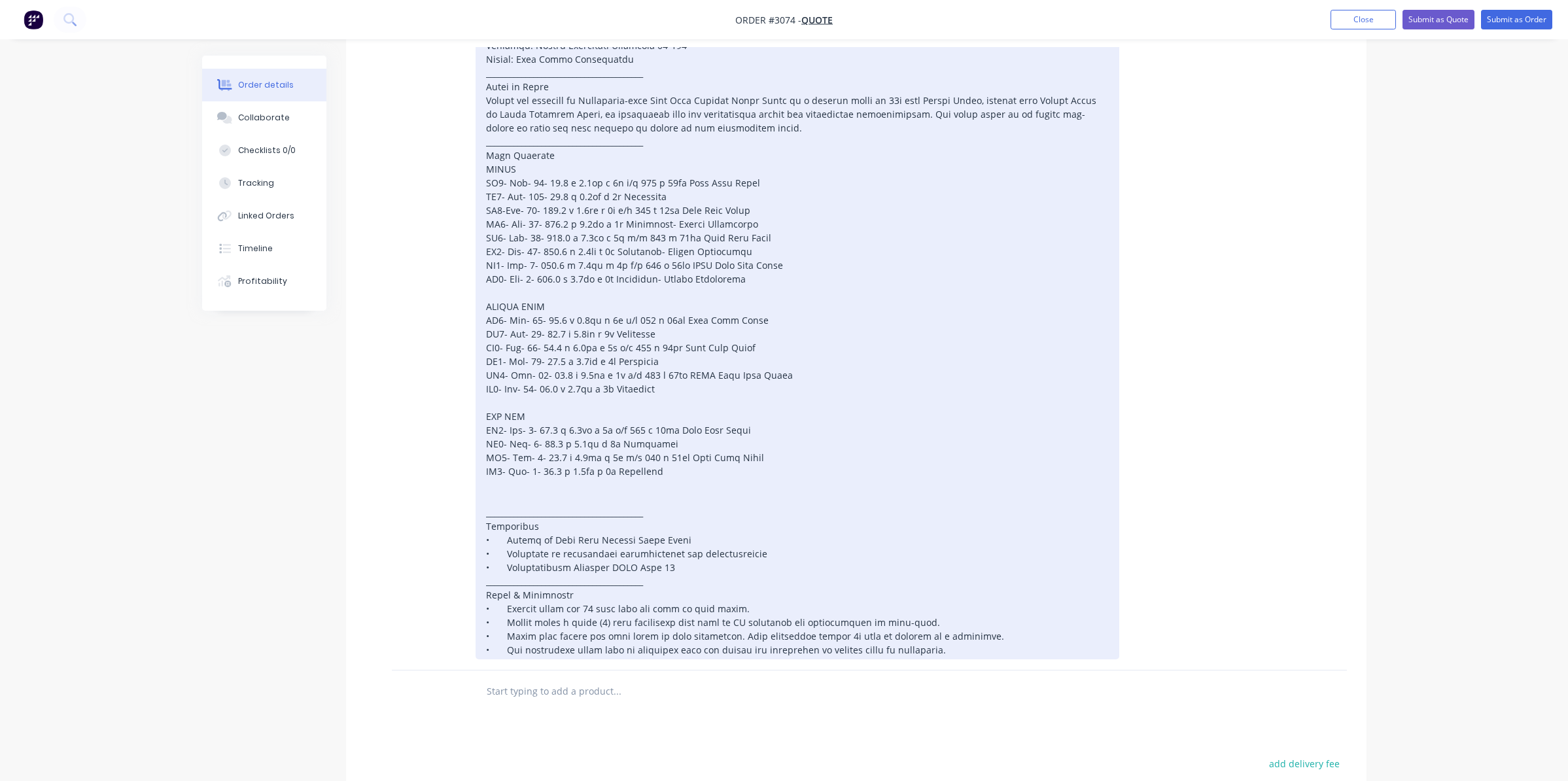
scroll to position [654, 0]
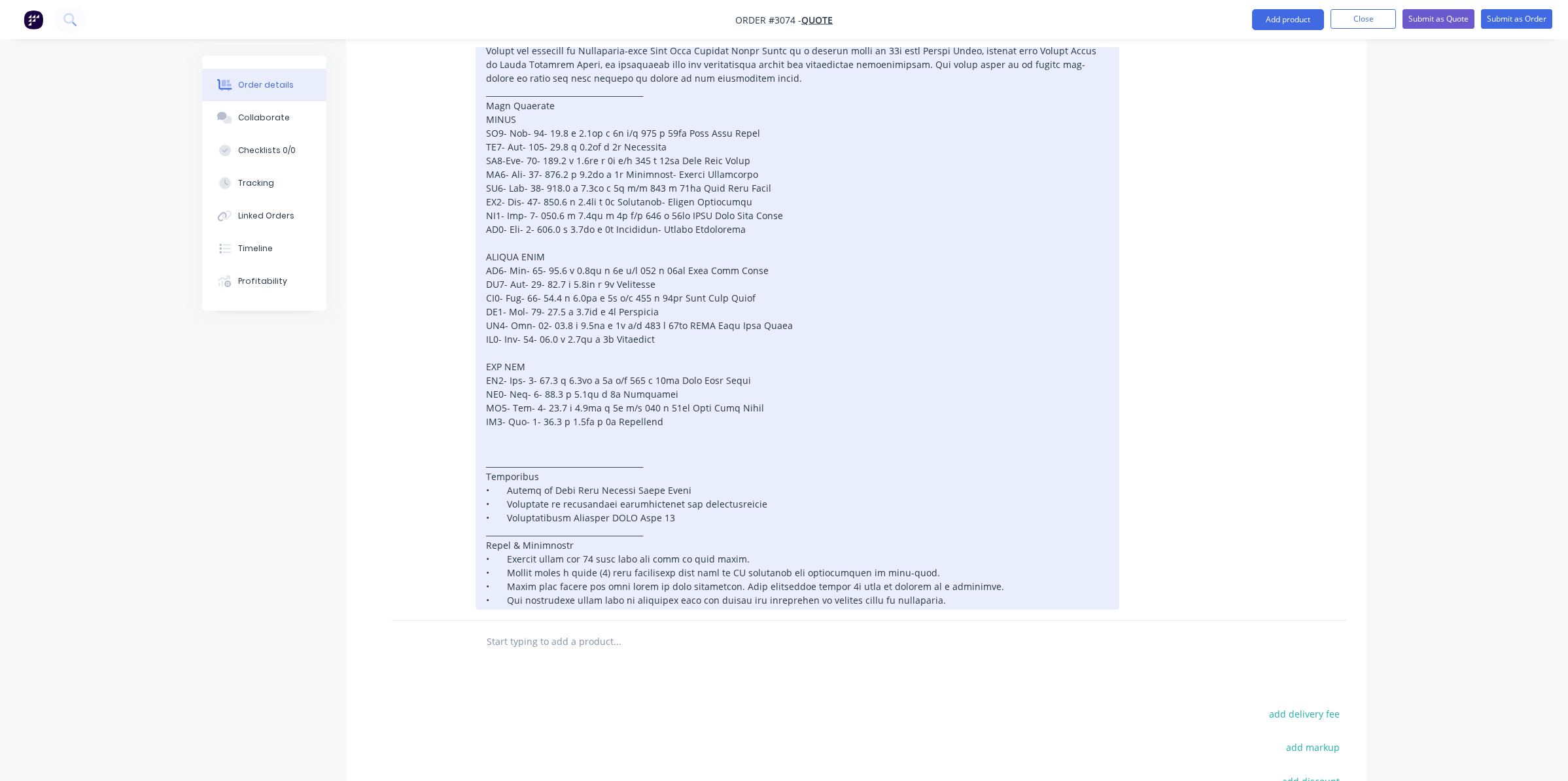
click at [994, 579] on div at bounding box center [797, 284] width 644 height 651
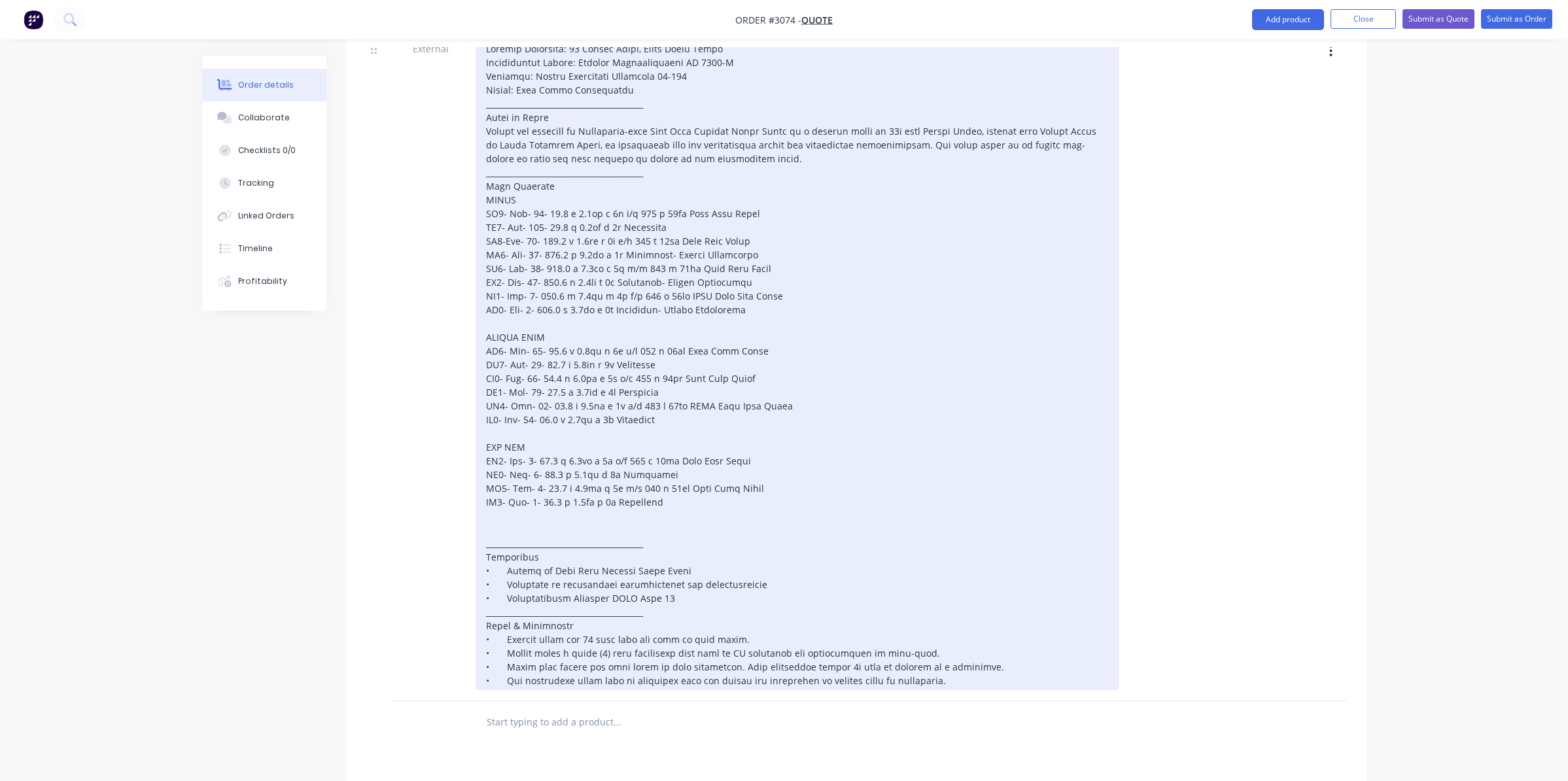
scroll to position [262, 0]
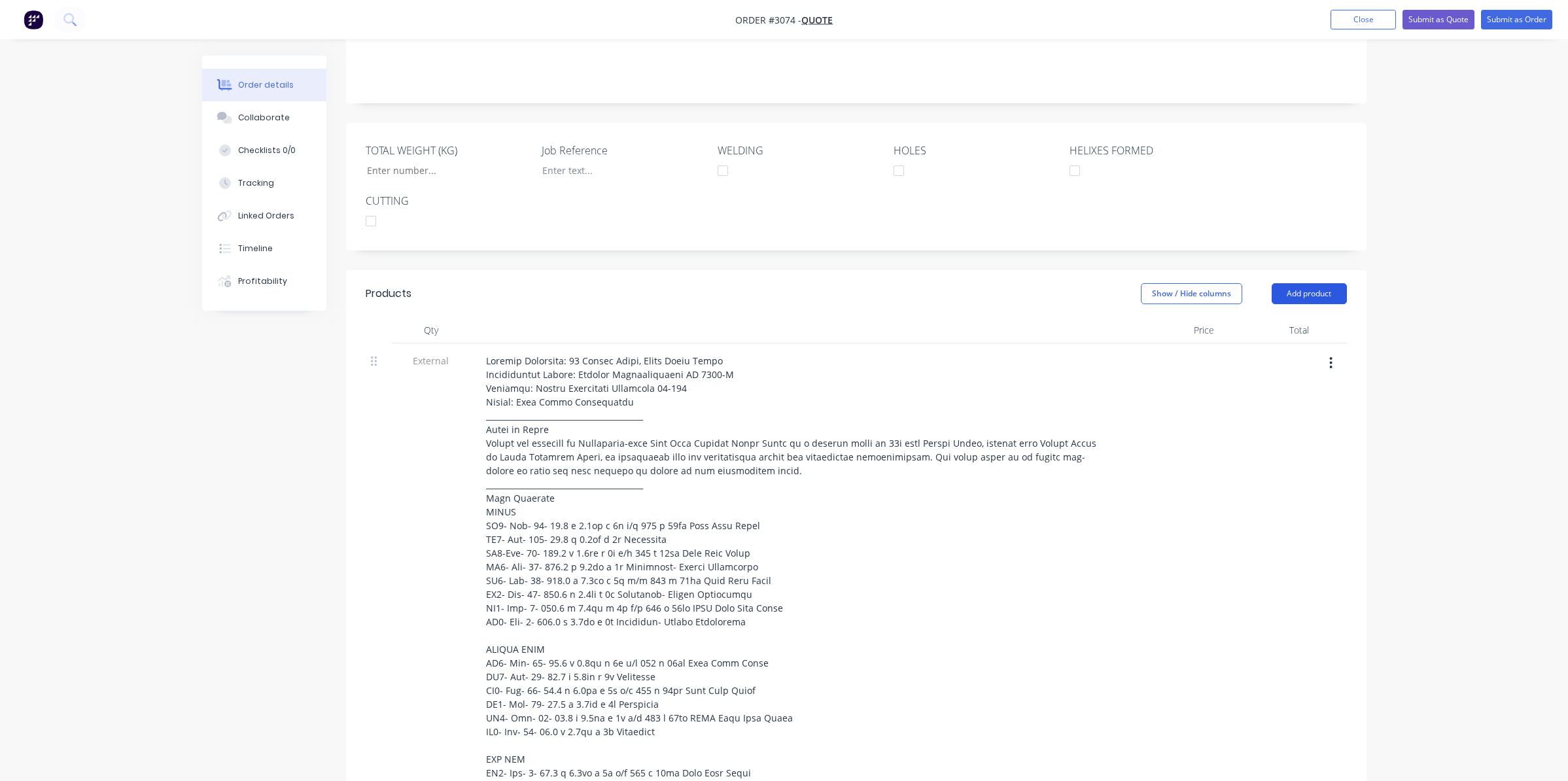
click at [1299, 283] on button "Add product" at bounding box center [1309, 293] width 75 height 21
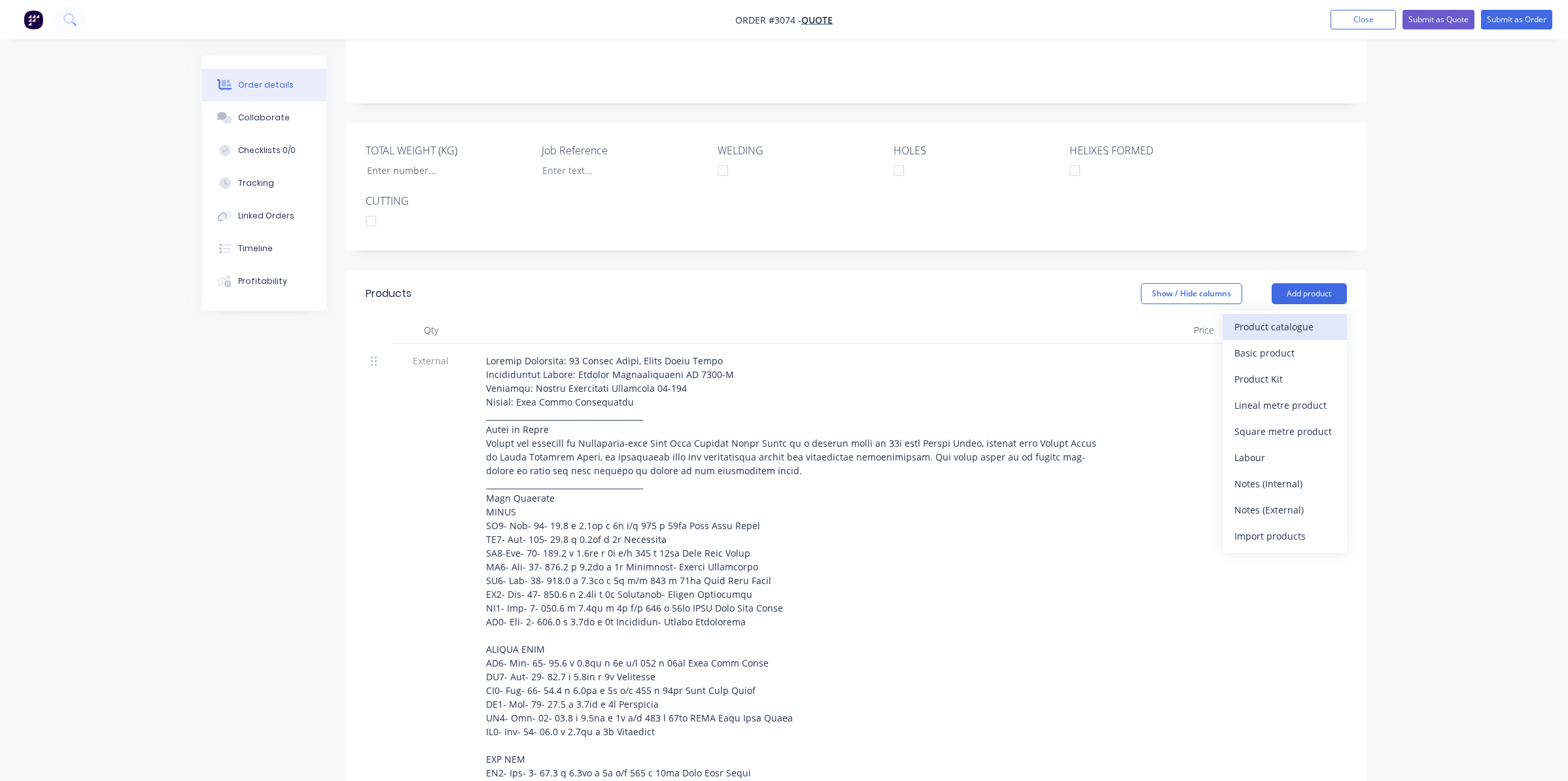
click at [1293, 317] on div "Product catalogue" at bounding box center [1284, 327] width 101 height 19
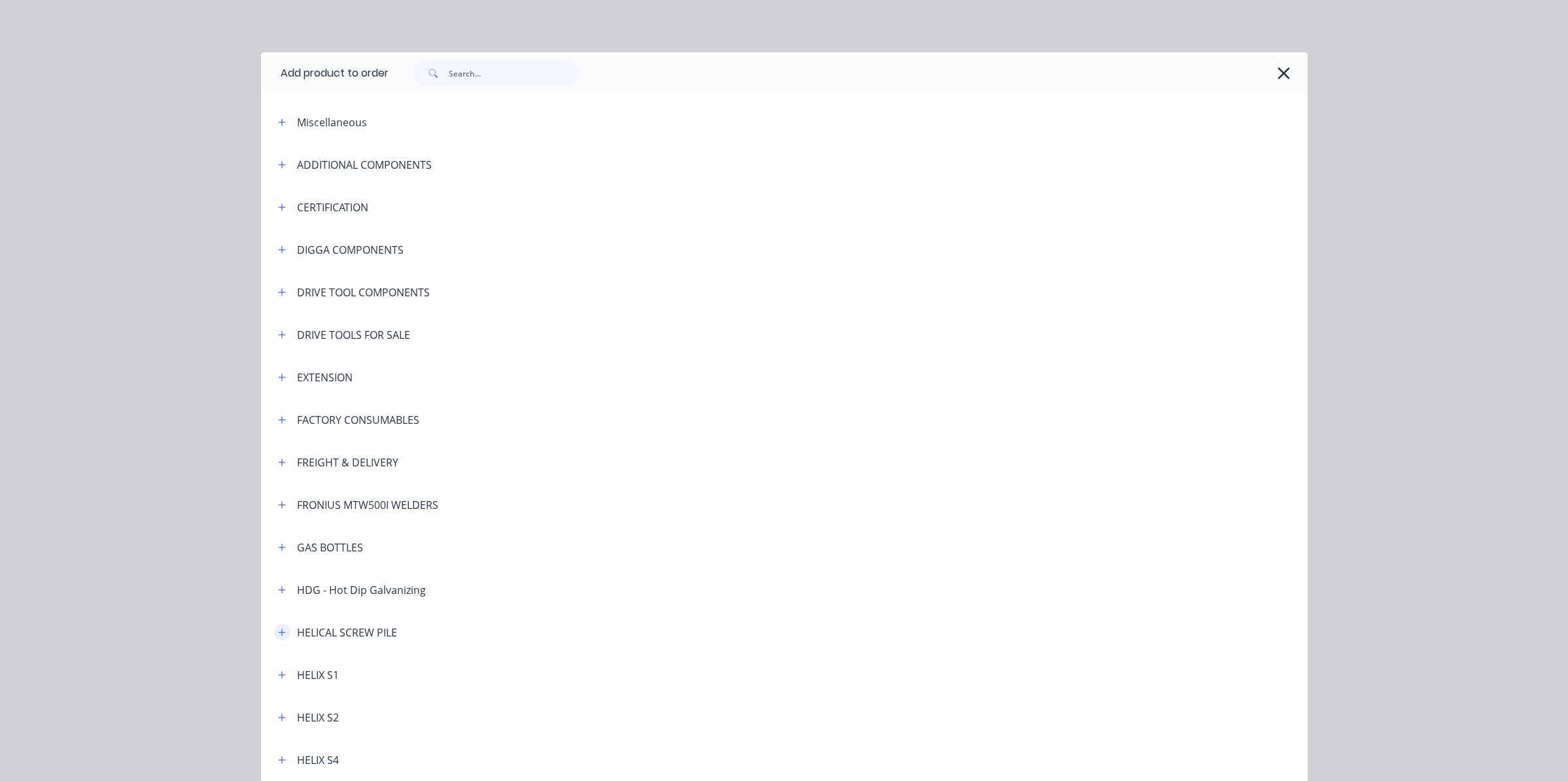
click at [278, 629] on icon "button" at bounding box center [282, 633] width 8 height 9
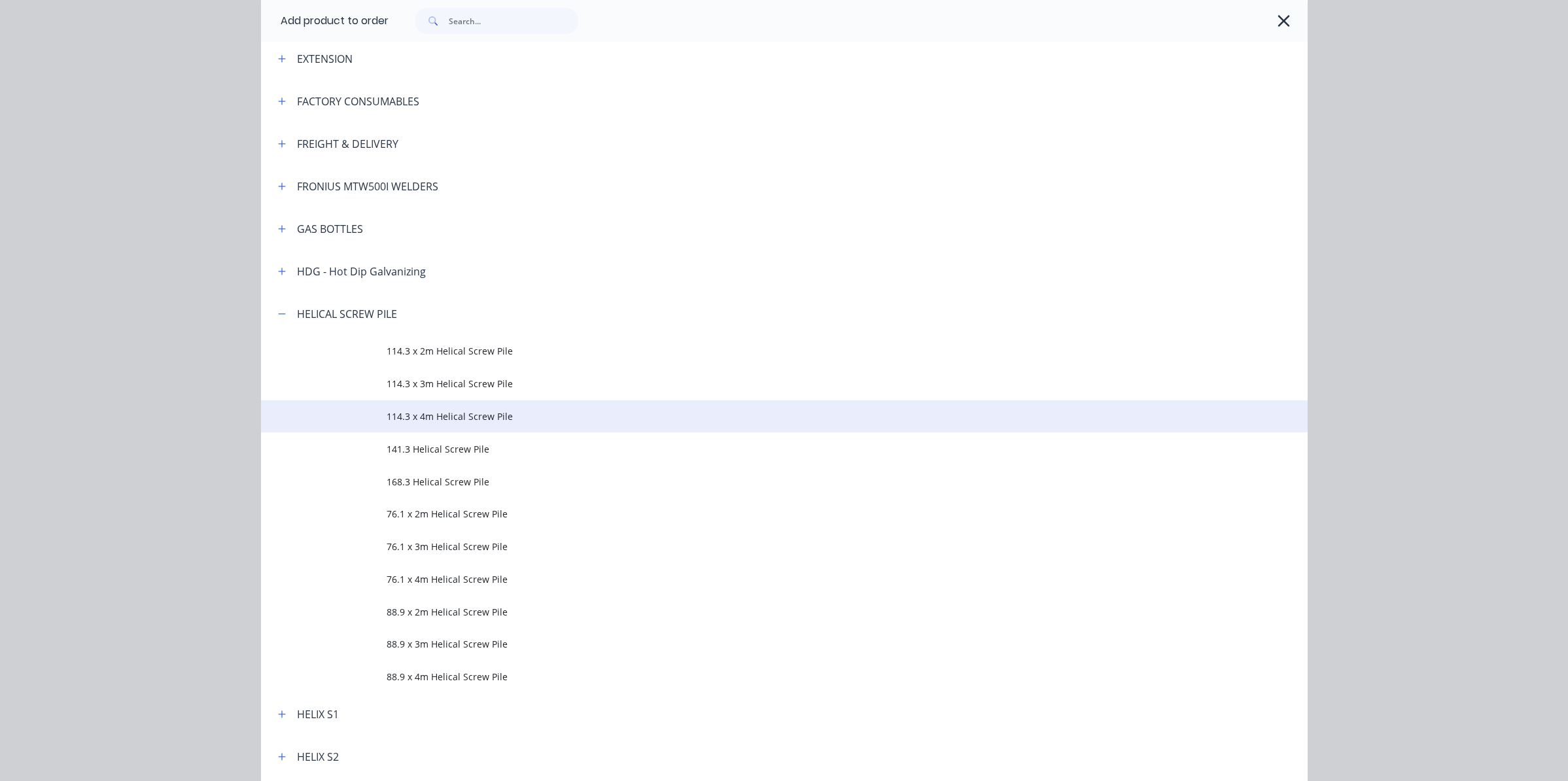
scroll to position [327, 0]
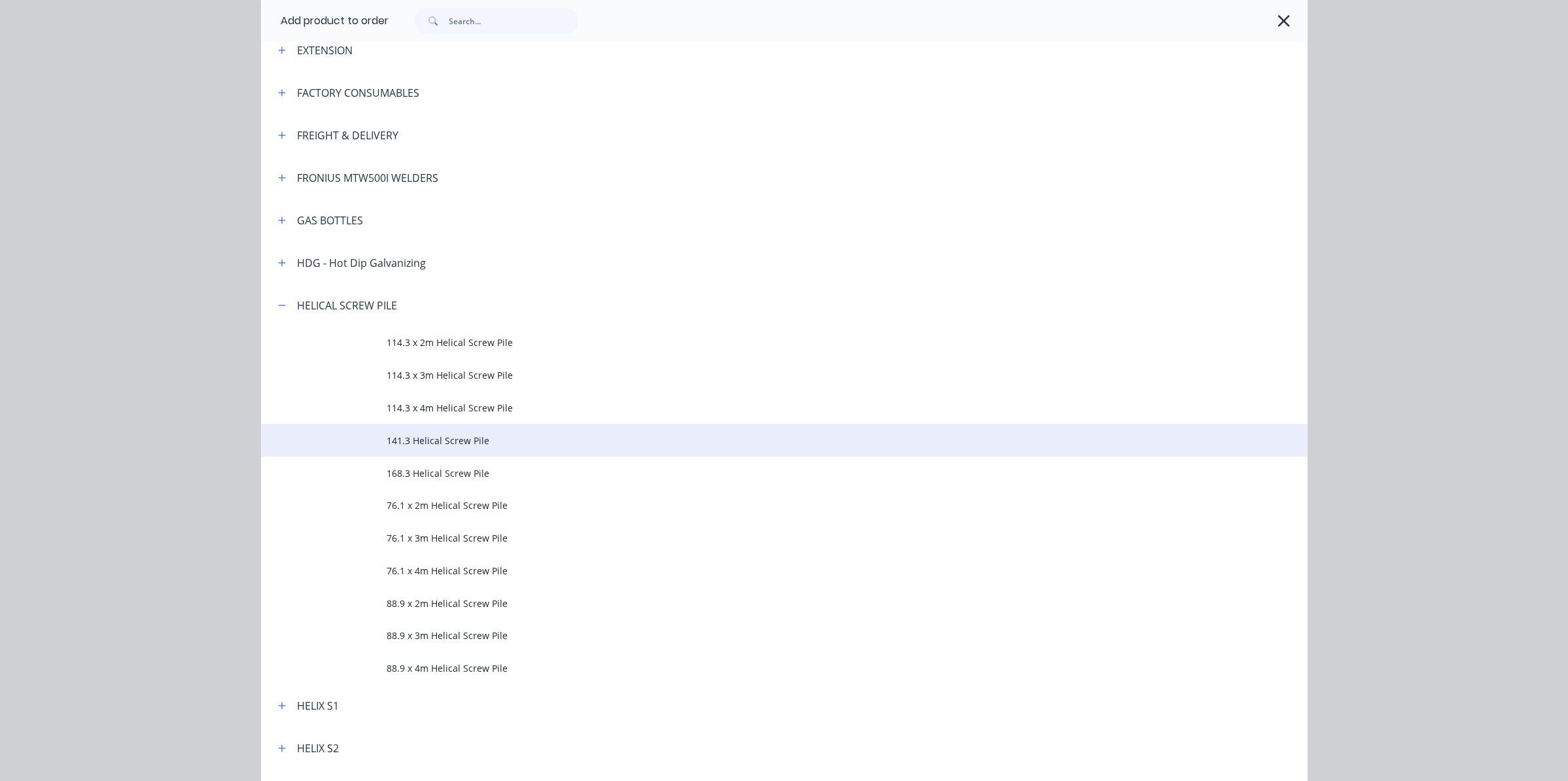
click at [418, 439] on span "141.3 Helical Screw Pile" at bounding box center [755, 440] width 736 height 14
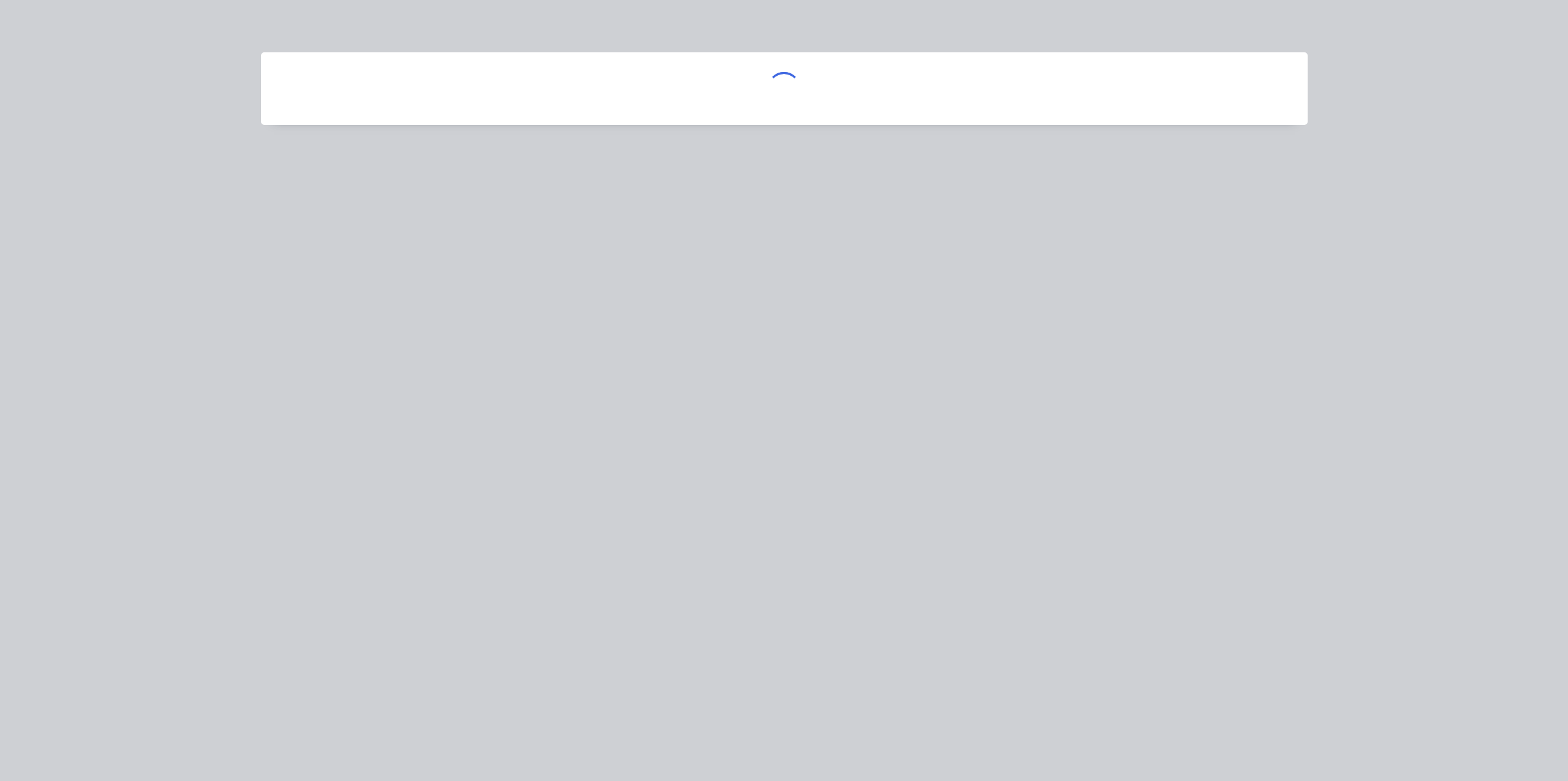
scroll to position [0, 0]
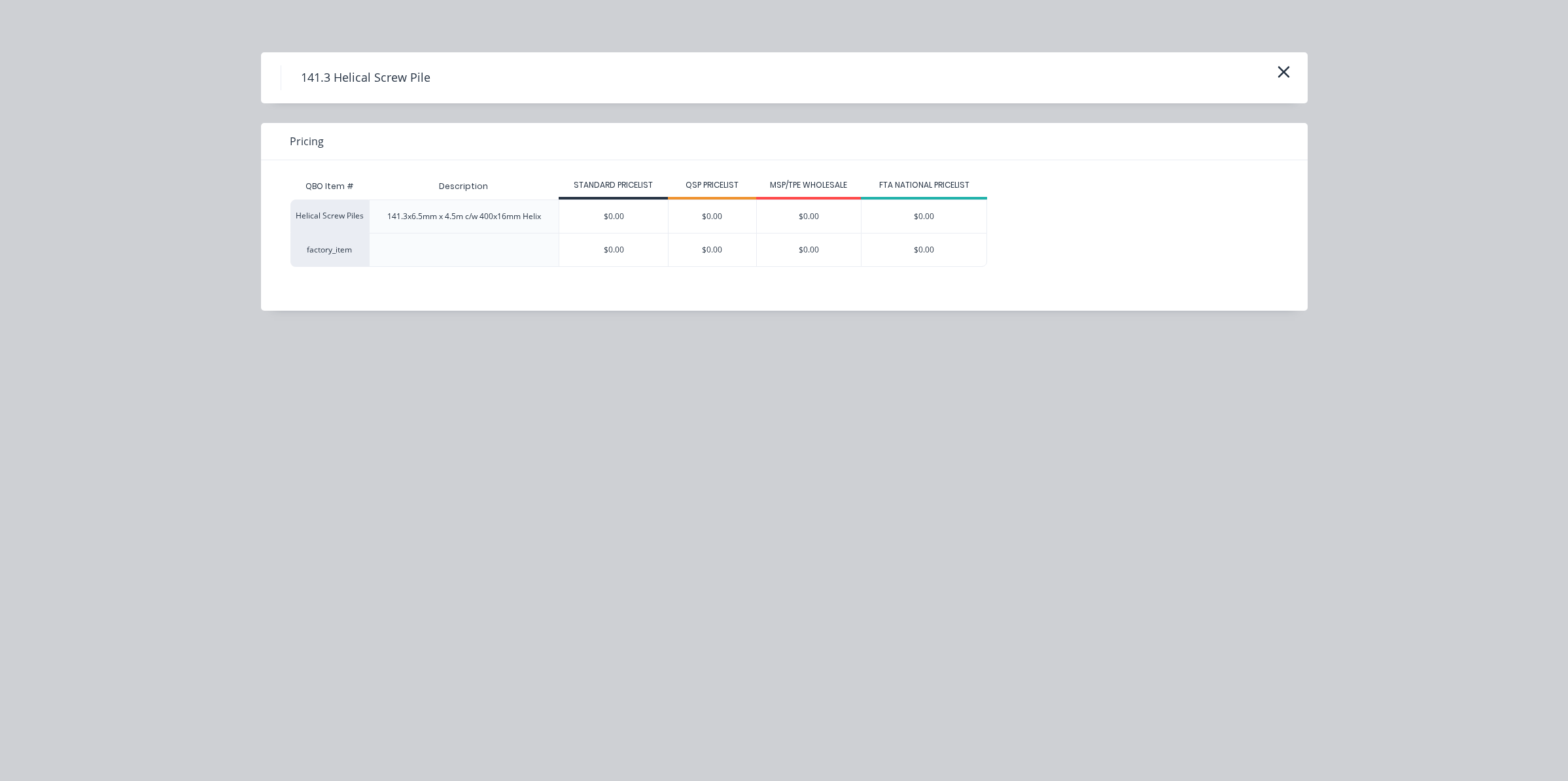
click at [614, 216] on div "$0.00" at bounding box center [614, 216] width 109 height 33
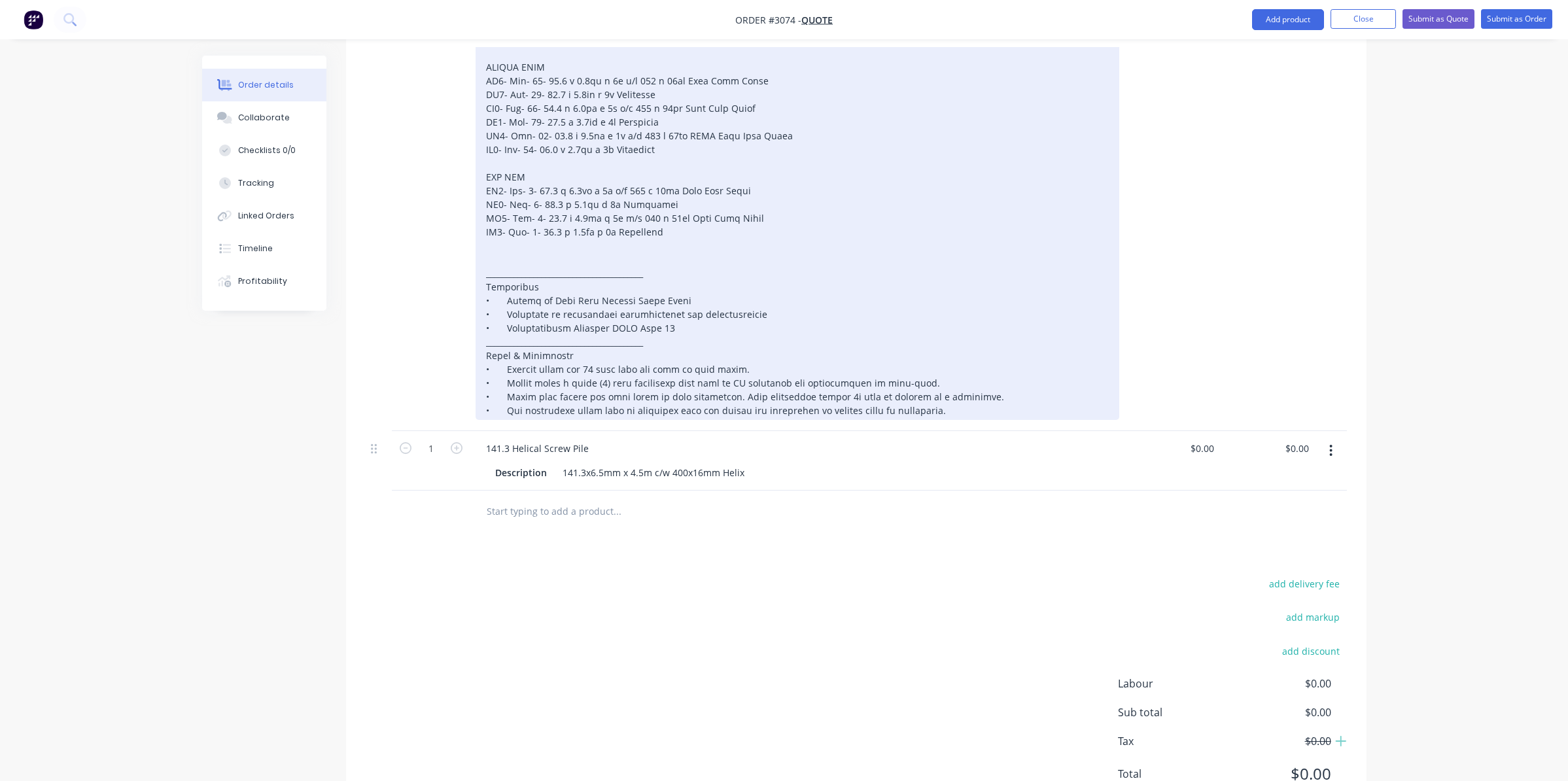
scroll to position [851, 0]
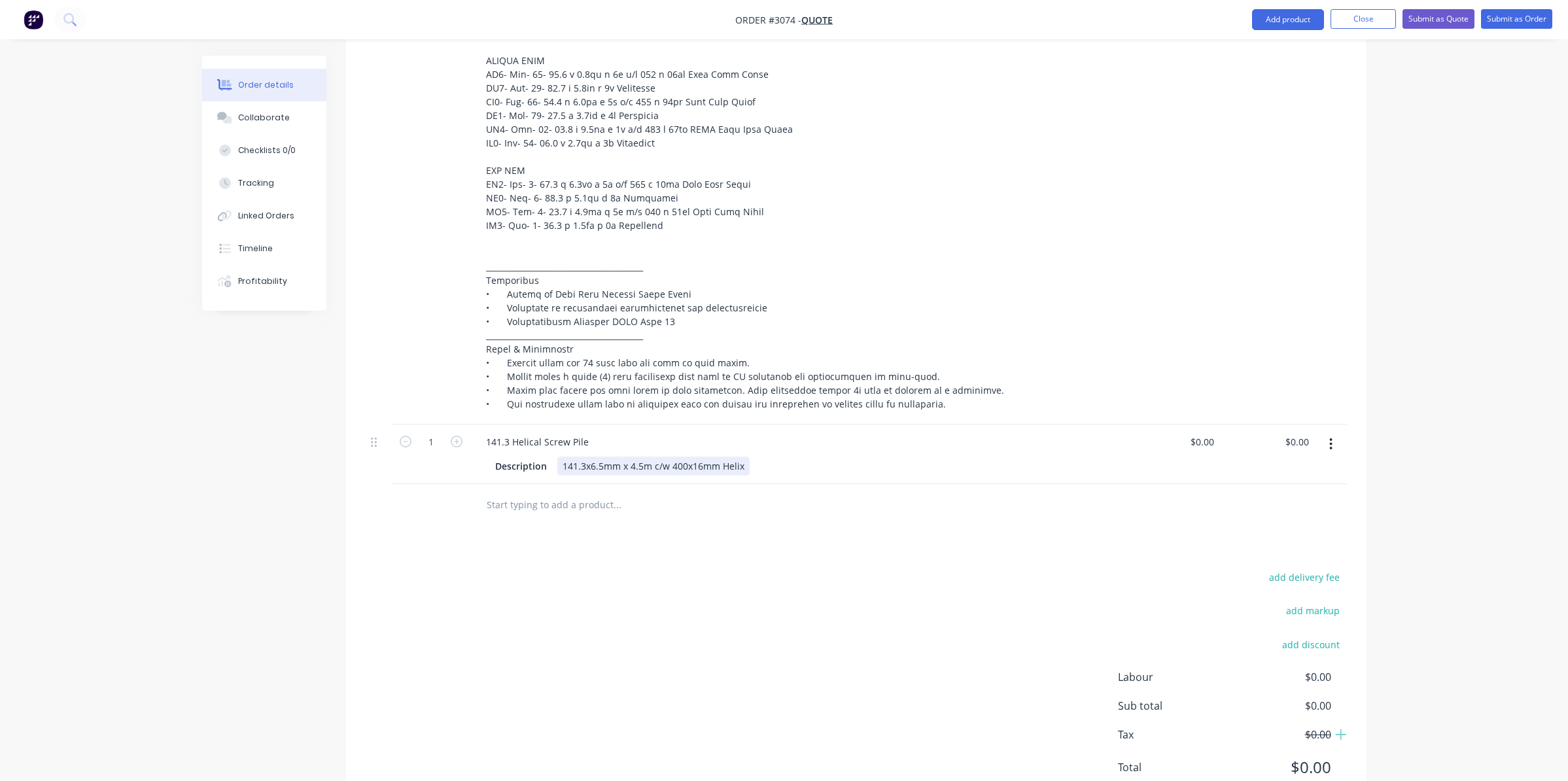
click at [634, 456] on div "141.3x6.5mm x 4.5m c/w 400x16mm Helix" at bounding box center [653, 466] width 192 height 19
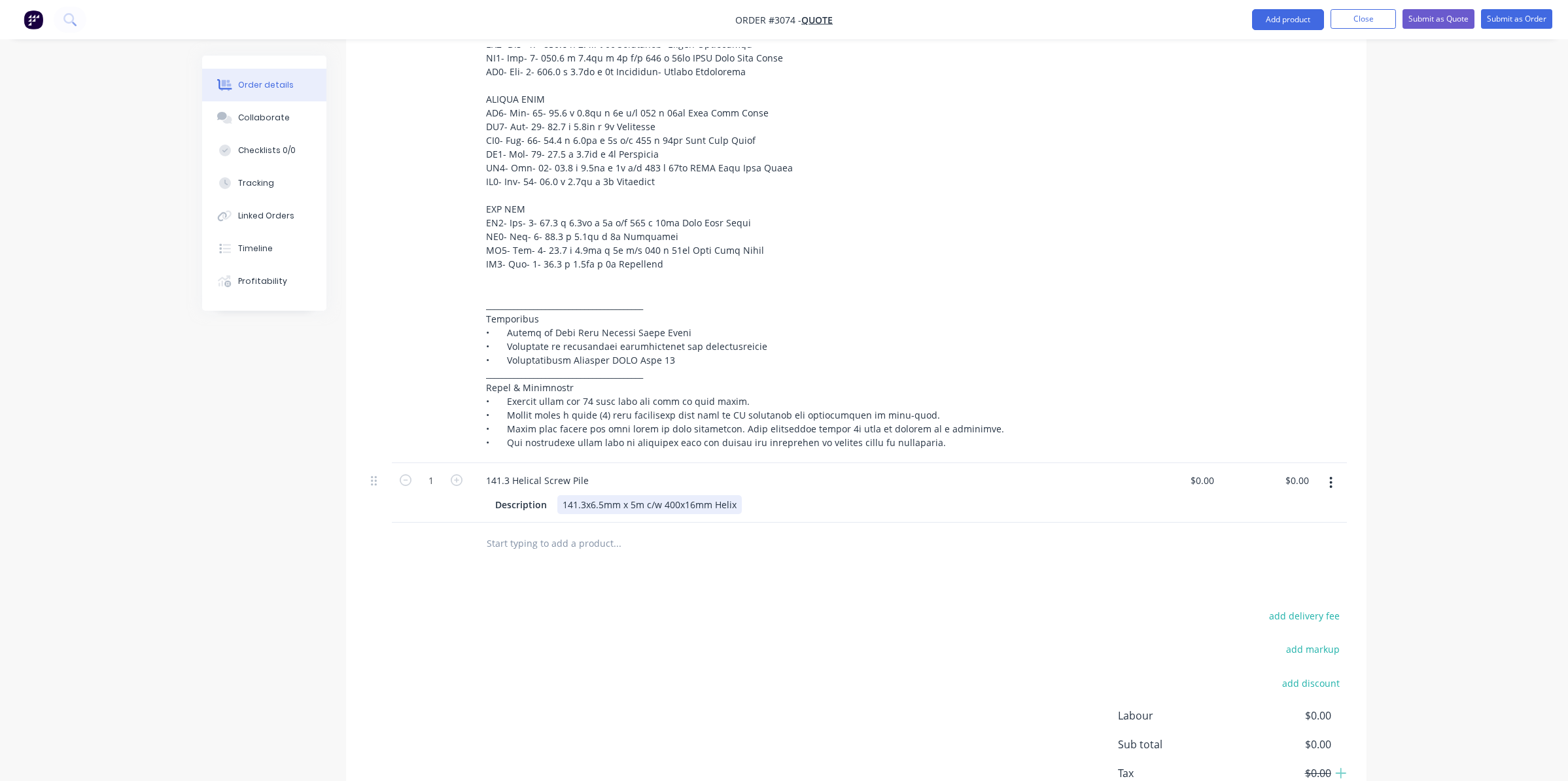
scroll to position [818, 0]
click at [670, 490] on div "141.3x6.5mm x 5m c/w 400x16mm Helix" at bounding box center [650, 499] width 185 height 19
click at [689, 525] on input "text" at bounding box center [616, 538] width 261 height 27
click at [1210, 466] on input "0" at bounding box center [1204, 475] width 30 height 19
type input "$531.30"
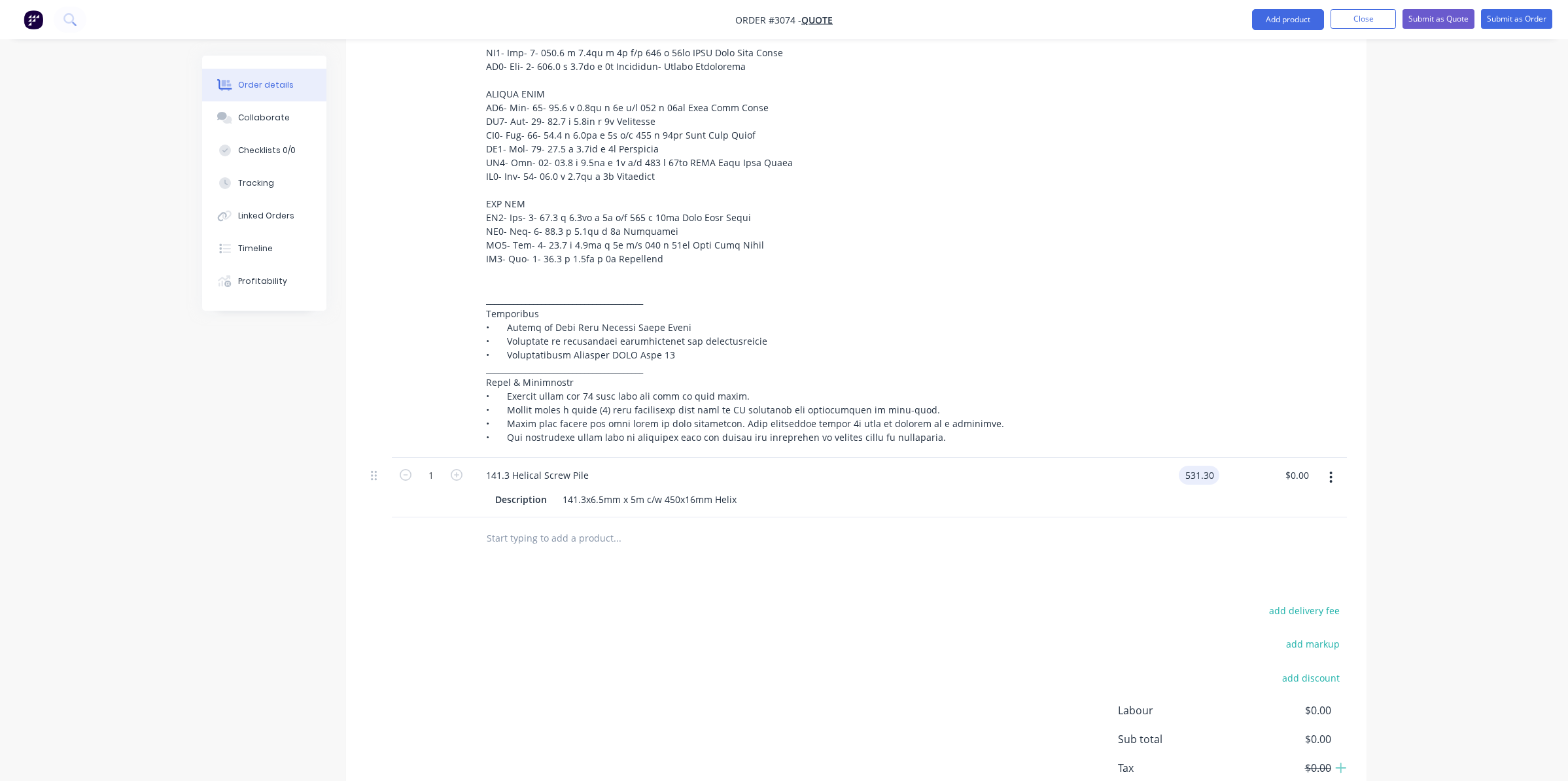
type input "$531.30"
click at [995, 574] on div "Products Show / Hide columns Add product Qty Price Total External 1 141.3 Helic…" at bounding box center [856, 280] width 1021 height 1131
click at [1263, 19] on button "Add product" at bounding box center [1288, 19] width 72 height 21
click at [1256, 49] on div "Product catalogue" at bounding box center [1261, 53] width 101 height 19
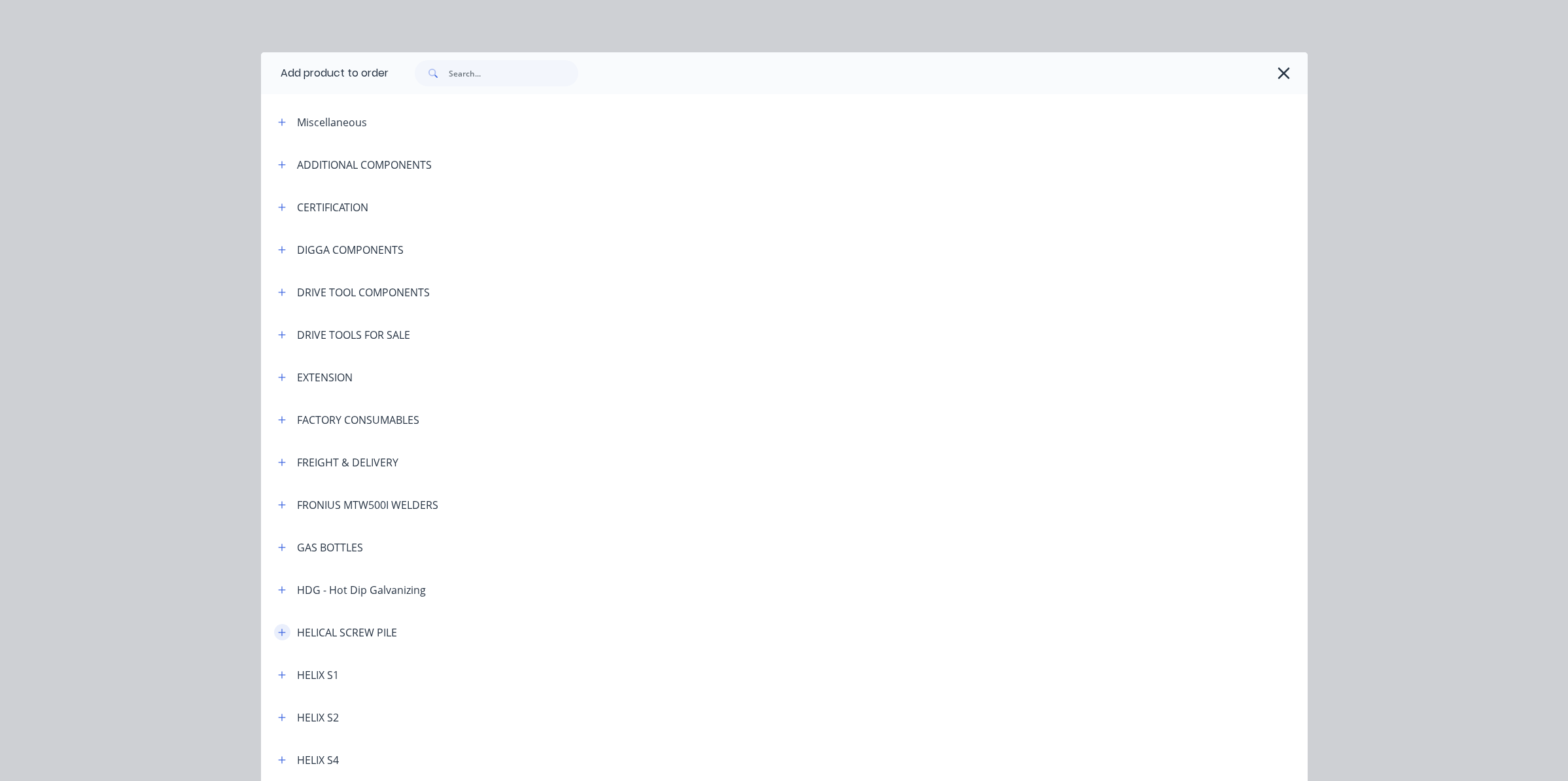
click at [278, 631] on icon "button" at bounding box center [282, 633] width 8 height 9
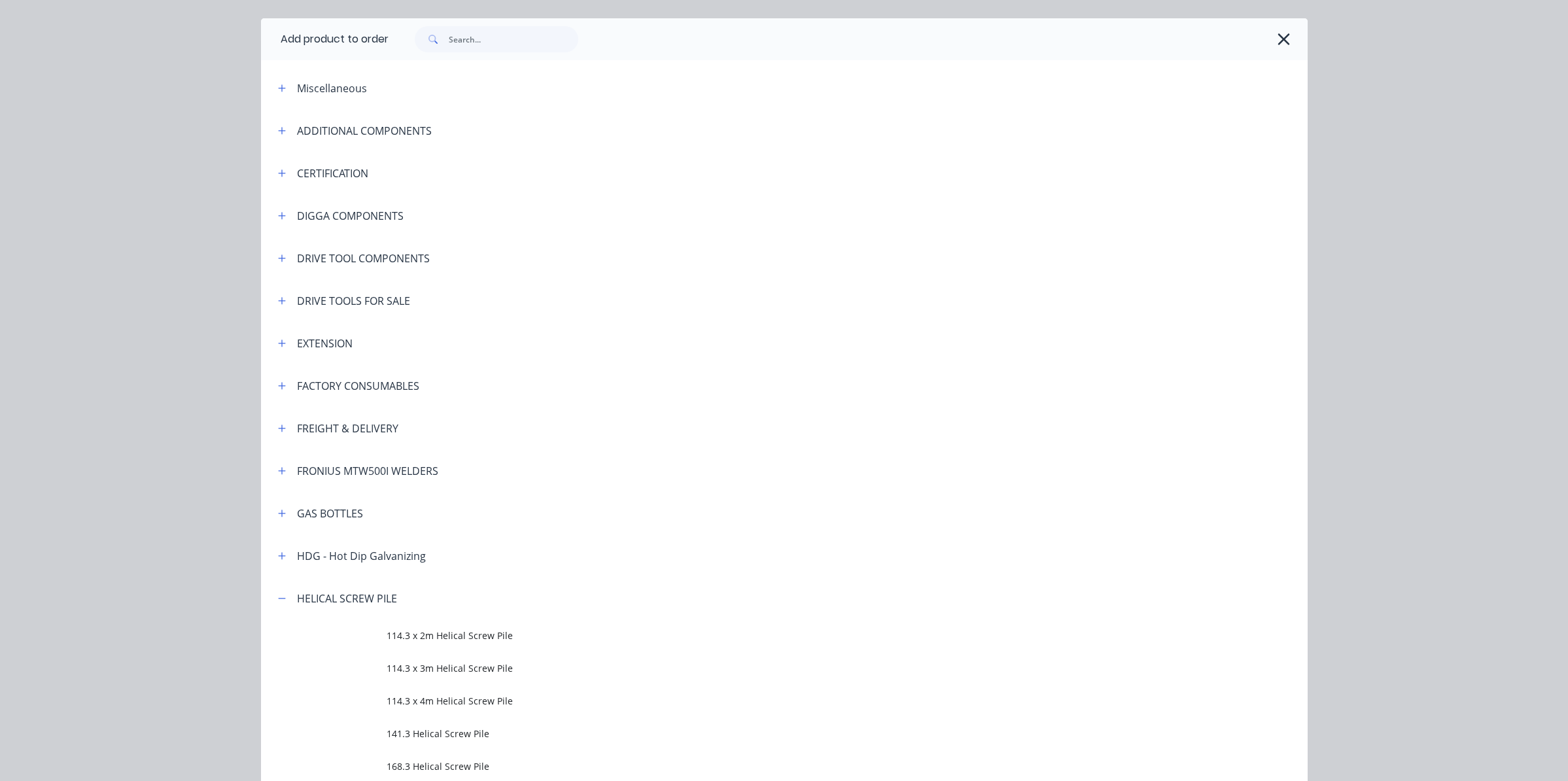
scroll to position [393, 0]
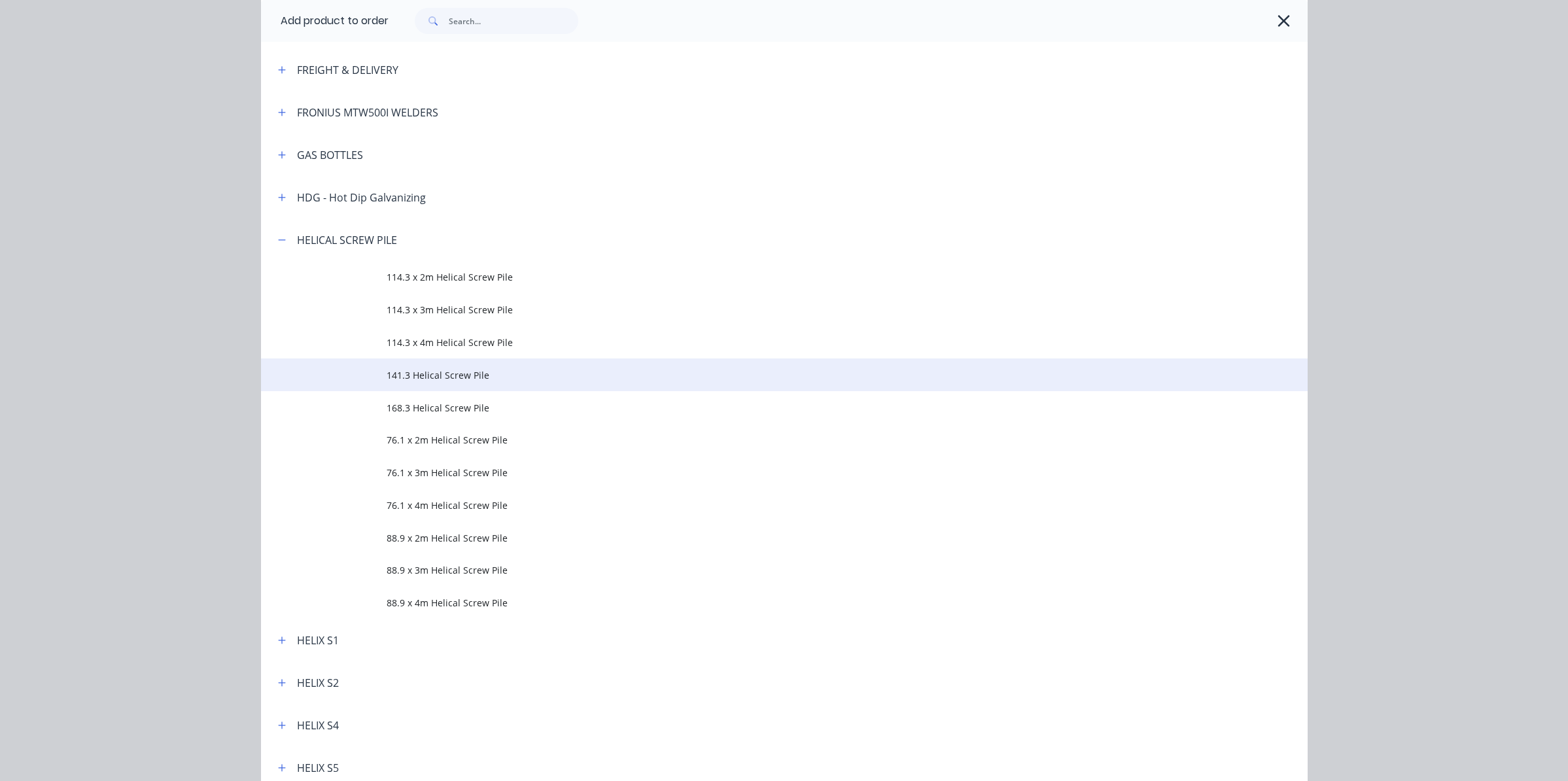
click at [457, 375] on span "141.3 Helical Screw Pile" at bounding box center [755, 375] width 736 height 14
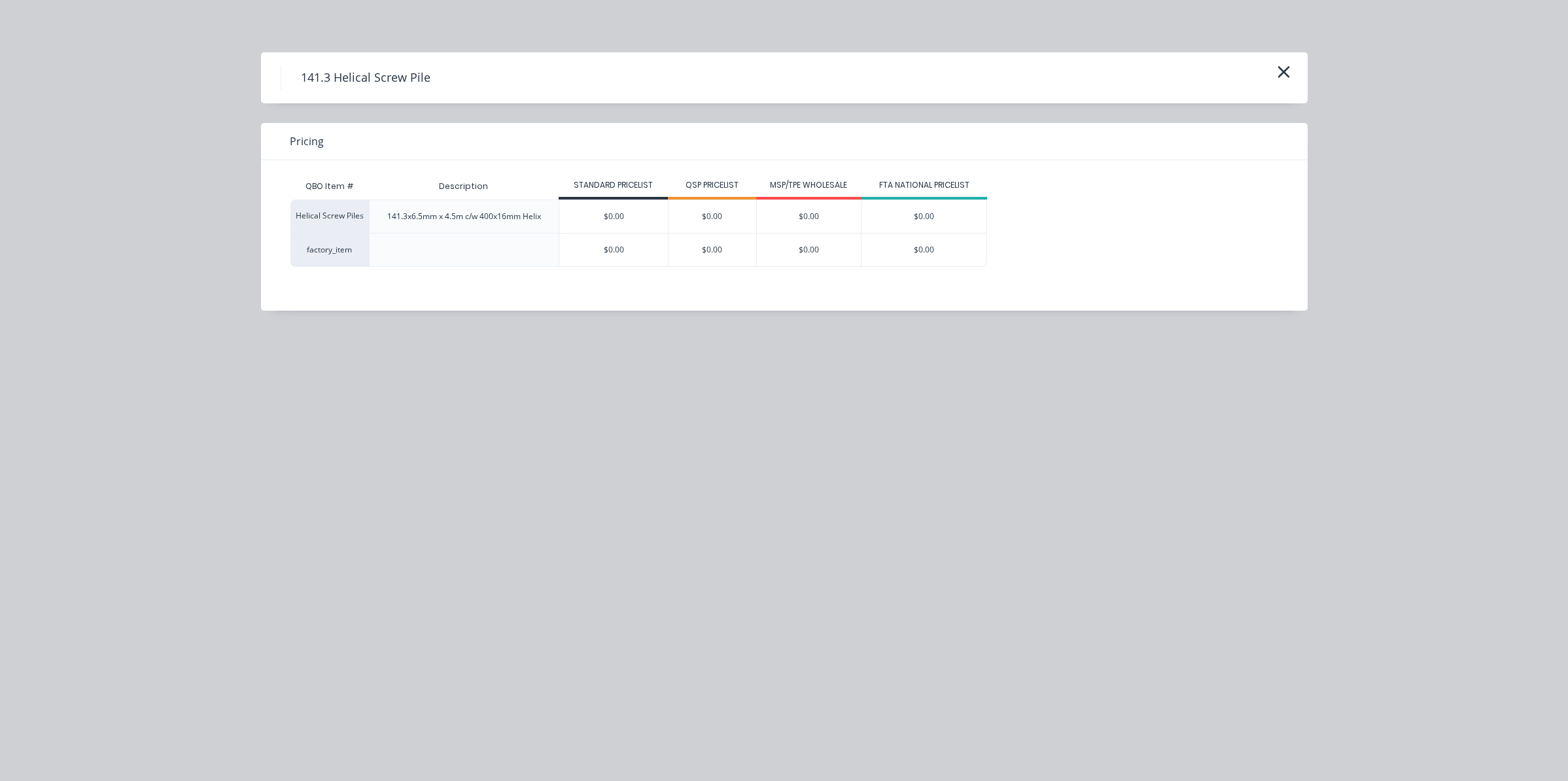
click at [588, 204] on div "$0.00" at bounding box center [614, 216] width 109 height 33
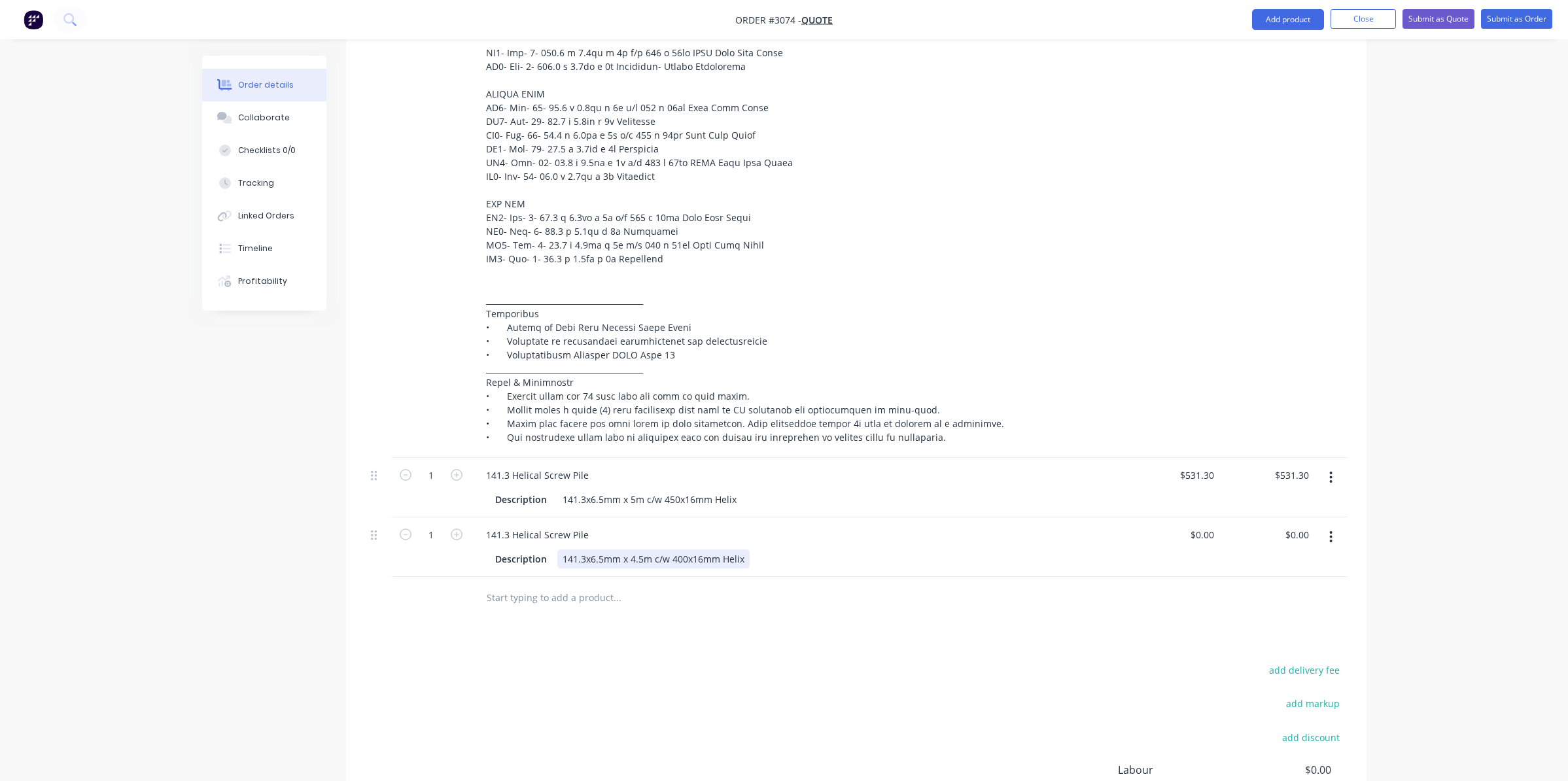
click at [640, 550] on div "141.3x6.5mm x 4.5m c/w 400x16mm Helix" at bounding box center [653, 559] width 192 height 19
click at [441, 466] on input "1" at bounding box center [431, 475] width 34 height 19
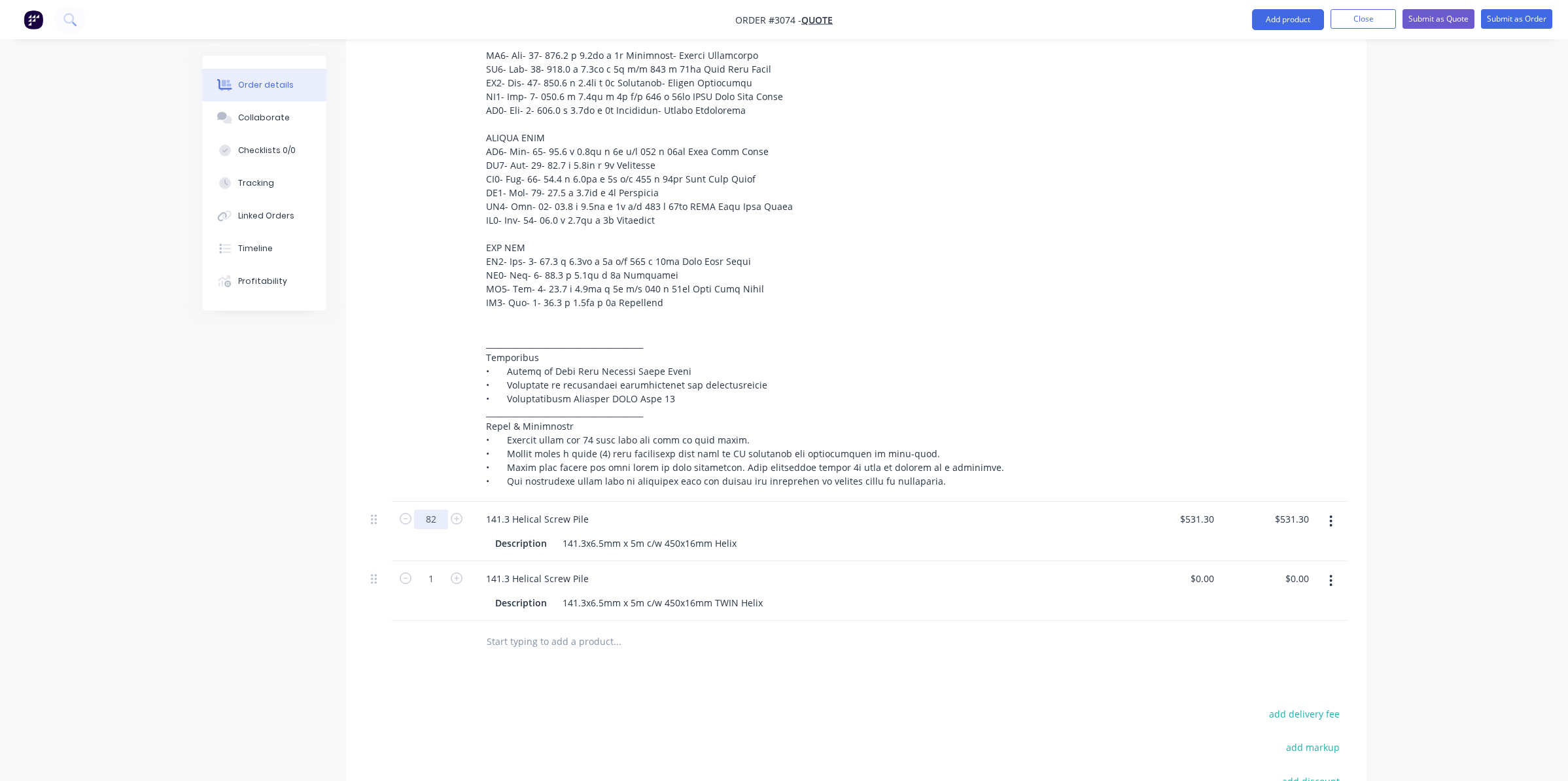
scroll to position [818, 0]
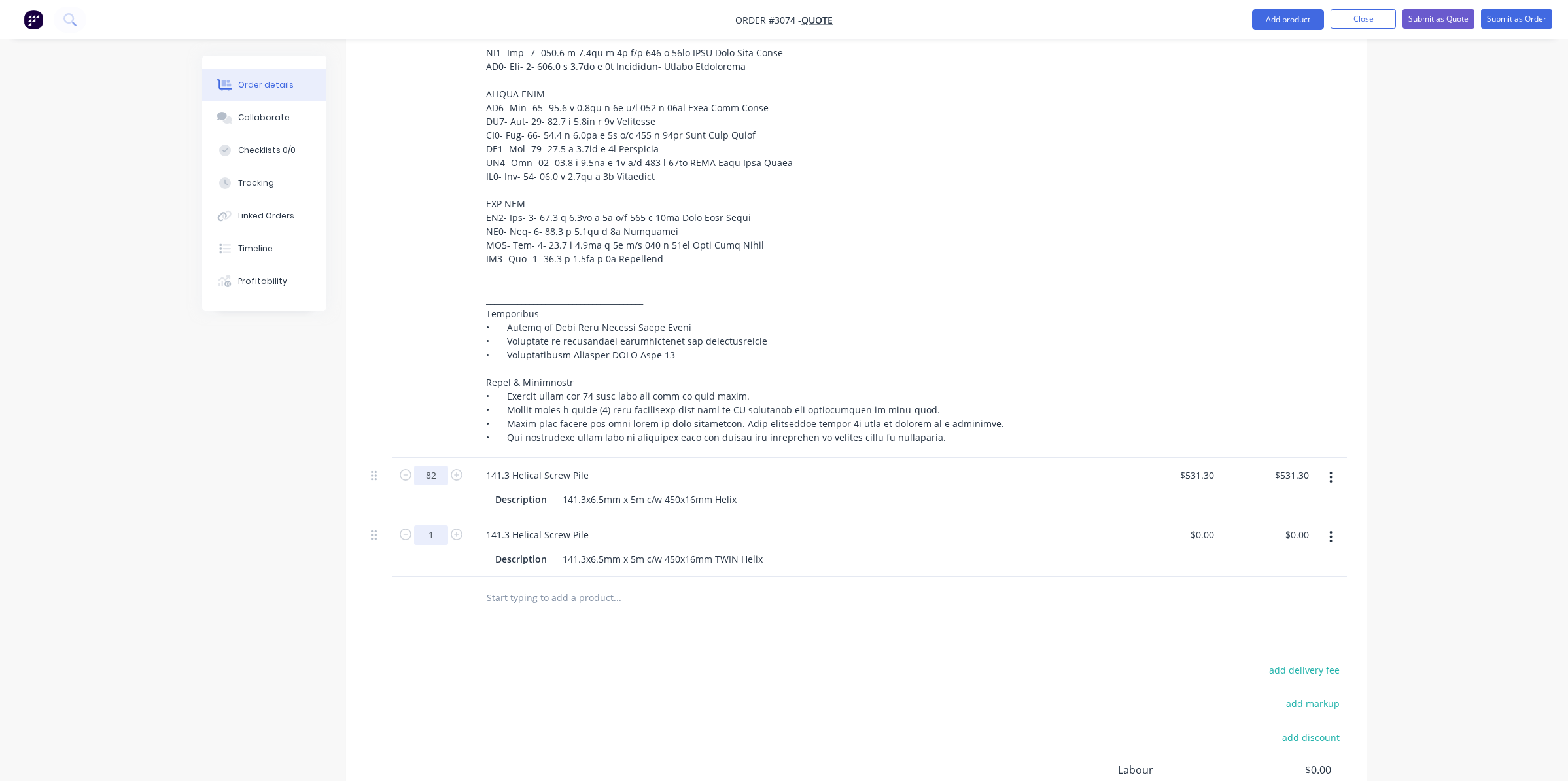
type input "82"
type input "$43,566.60"
click at [434, 525] on input "1" at bounding box center [431, 535] width 34 height 19
type input "9"
click at [1213, 525] on input "0" at bounding box center [1211, 535] width 15 height 19
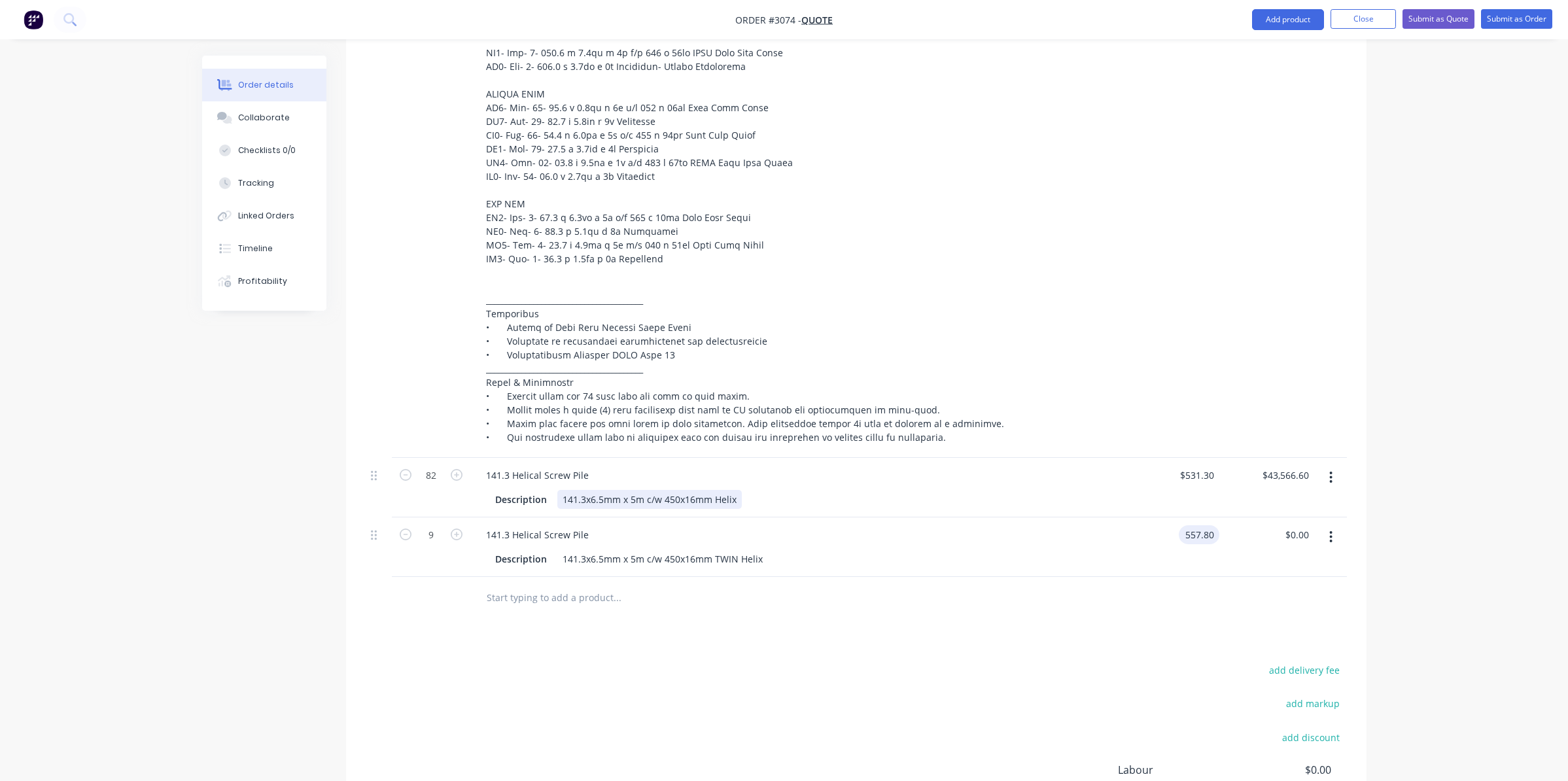
type input "$557.80"
type input "$5,020.20"
click at [1042, 490] on div "Description 141.3x6.5mm x 5m c/w 450x16mm Helix" at bounding box center [794, 499] width 610 height 19
click at [1280, 19] on button "Add product" at bounding box center [1288, 19] width 72 height 21
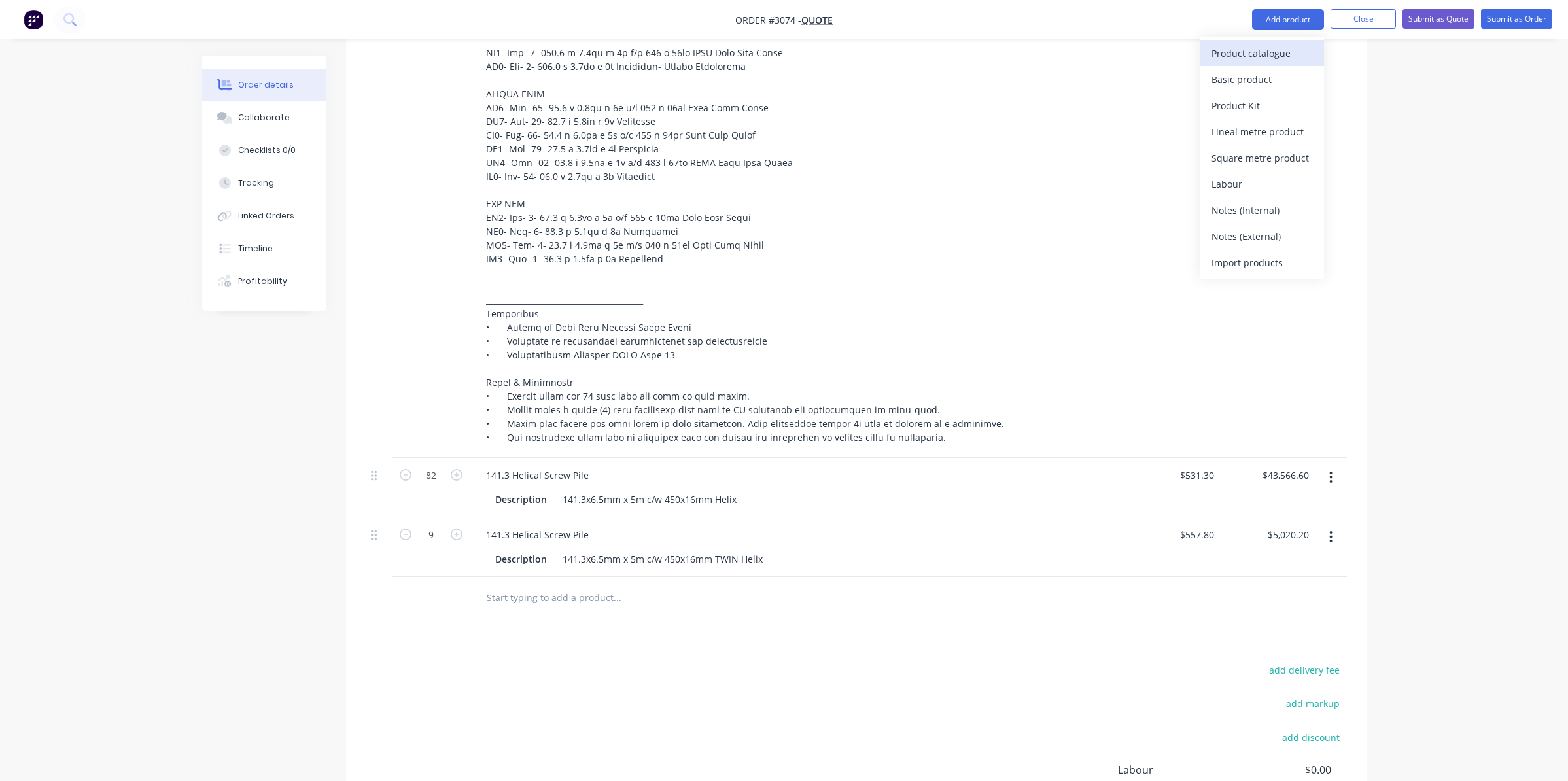
click at [1282, 51] on div "Product catalogue" at bounding box center [1261, 53] width 101 height 19
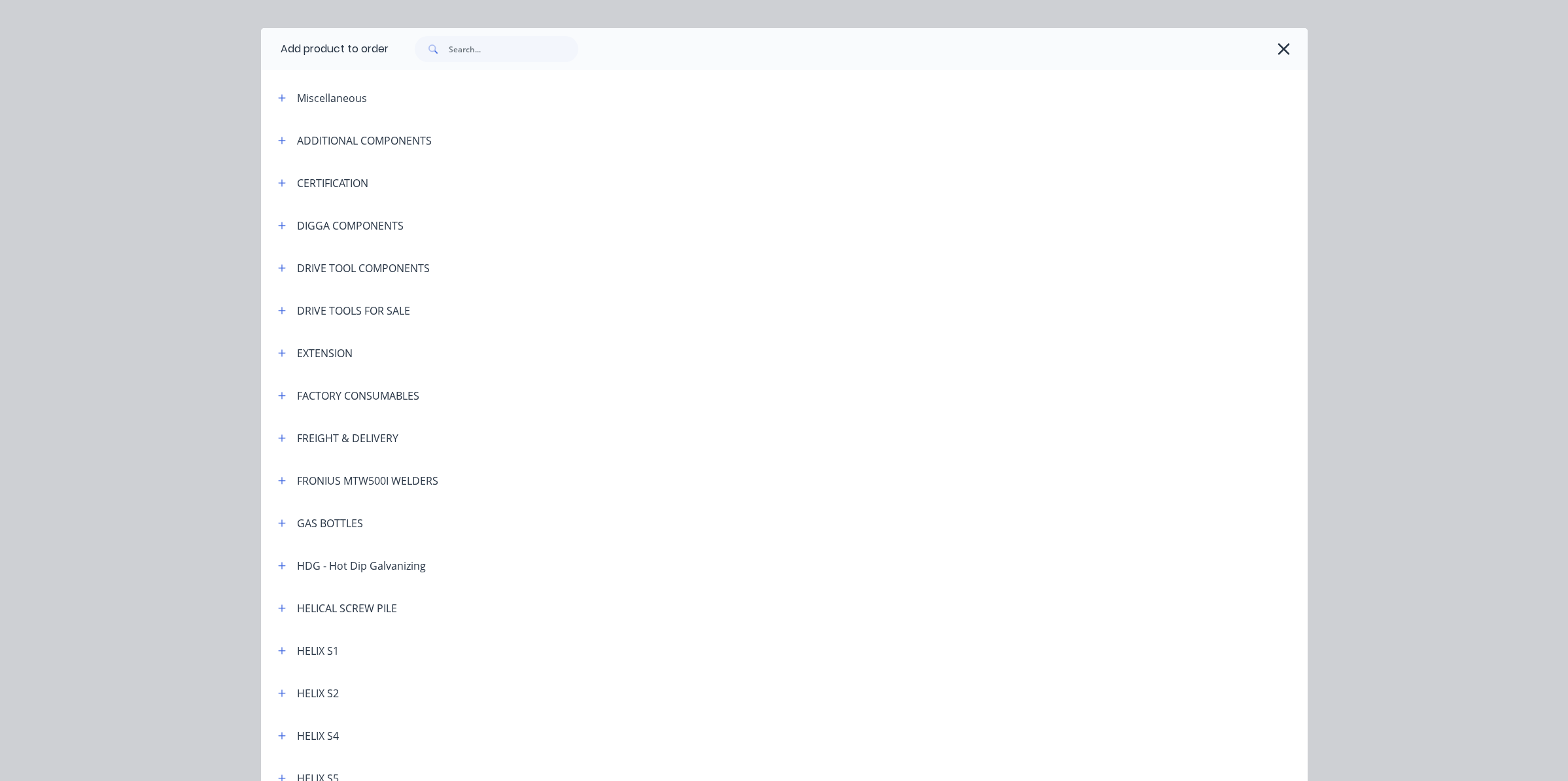
scroll to position [65, 0]
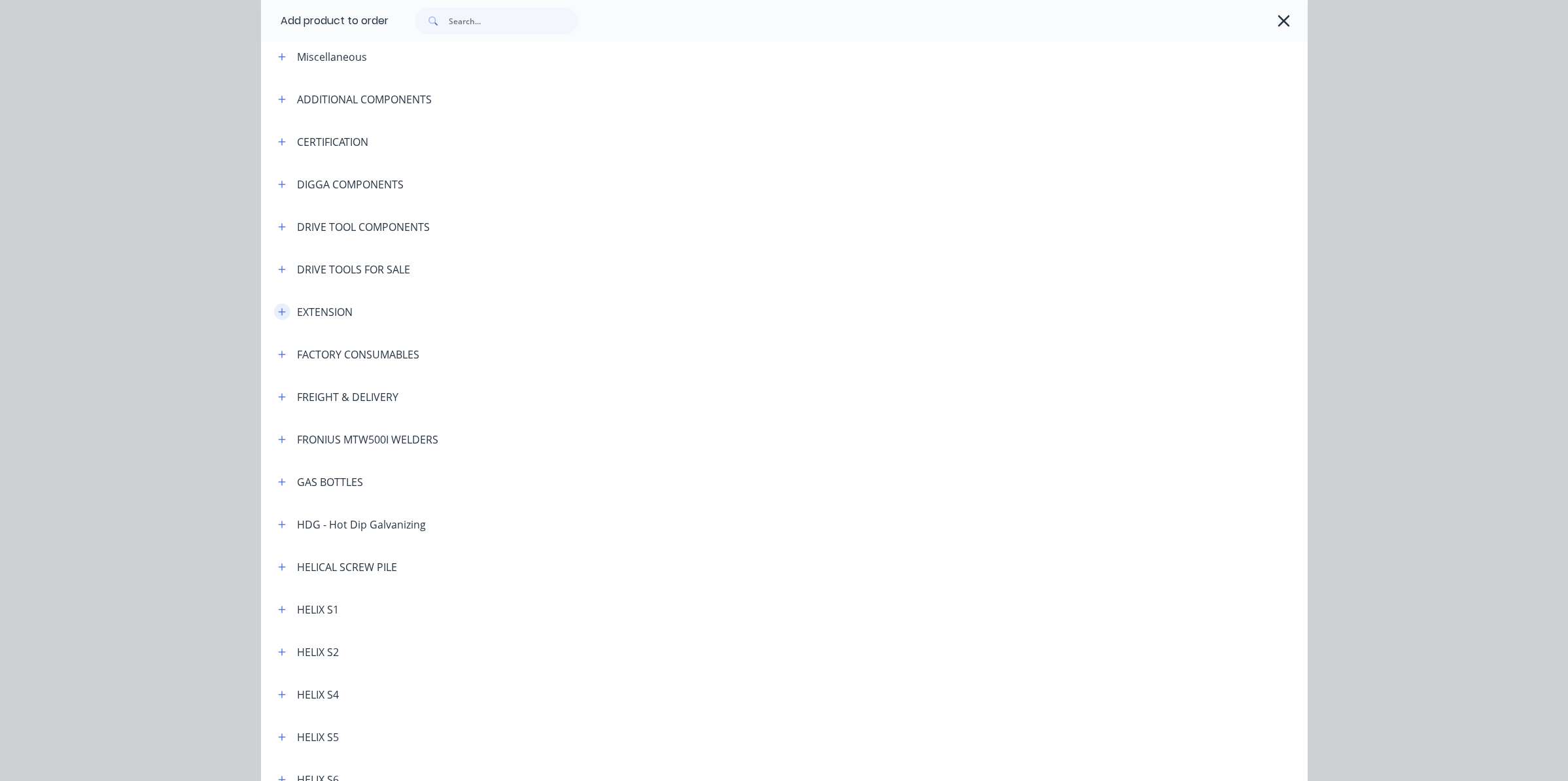
click at [279, 307] on icon "button" at bounding box center [282, 312] width 8 height 9
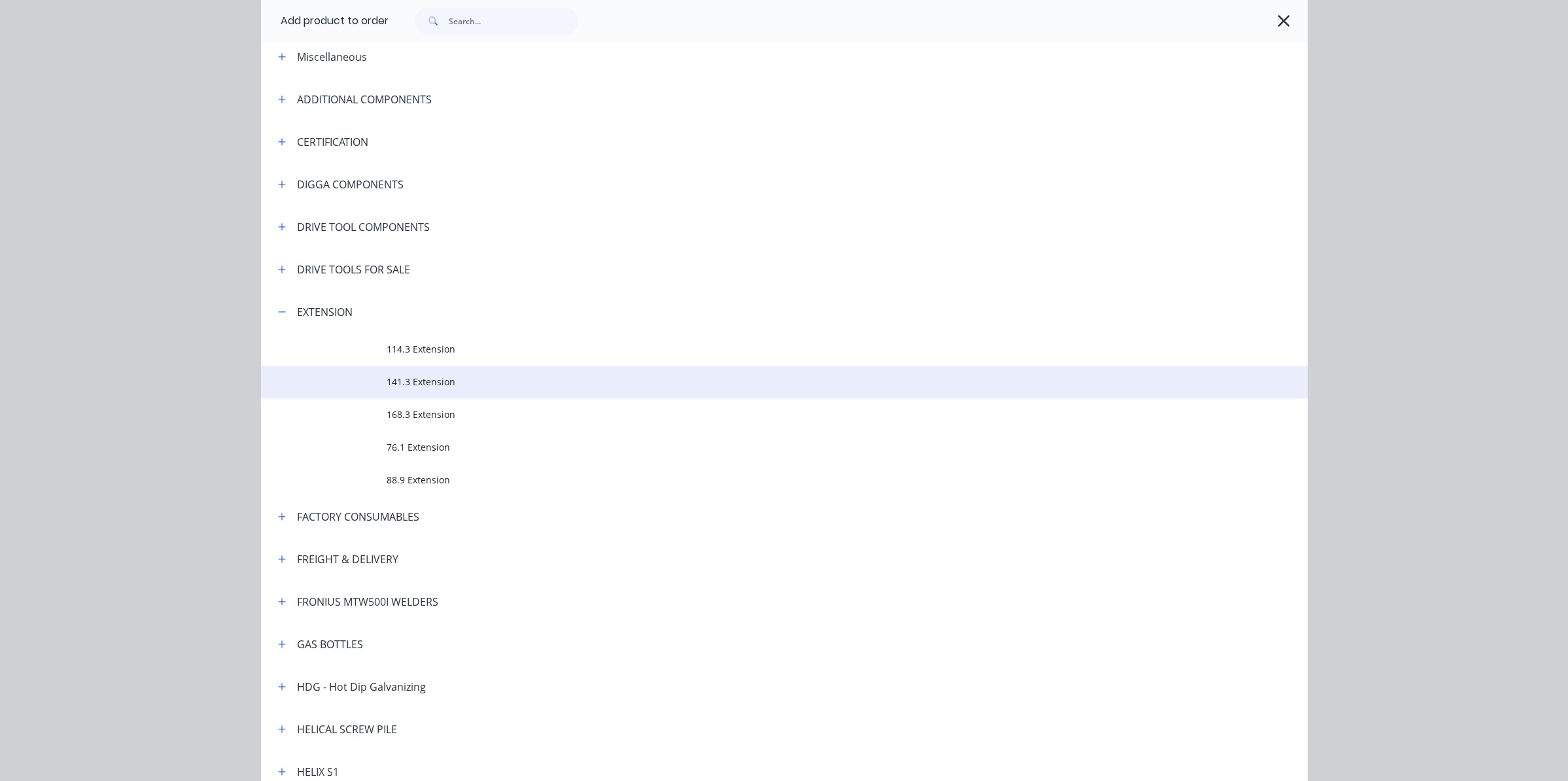
click at [422, 376] on span "141.3 Extension" at bounding box center [755, 381] width 736 height 14
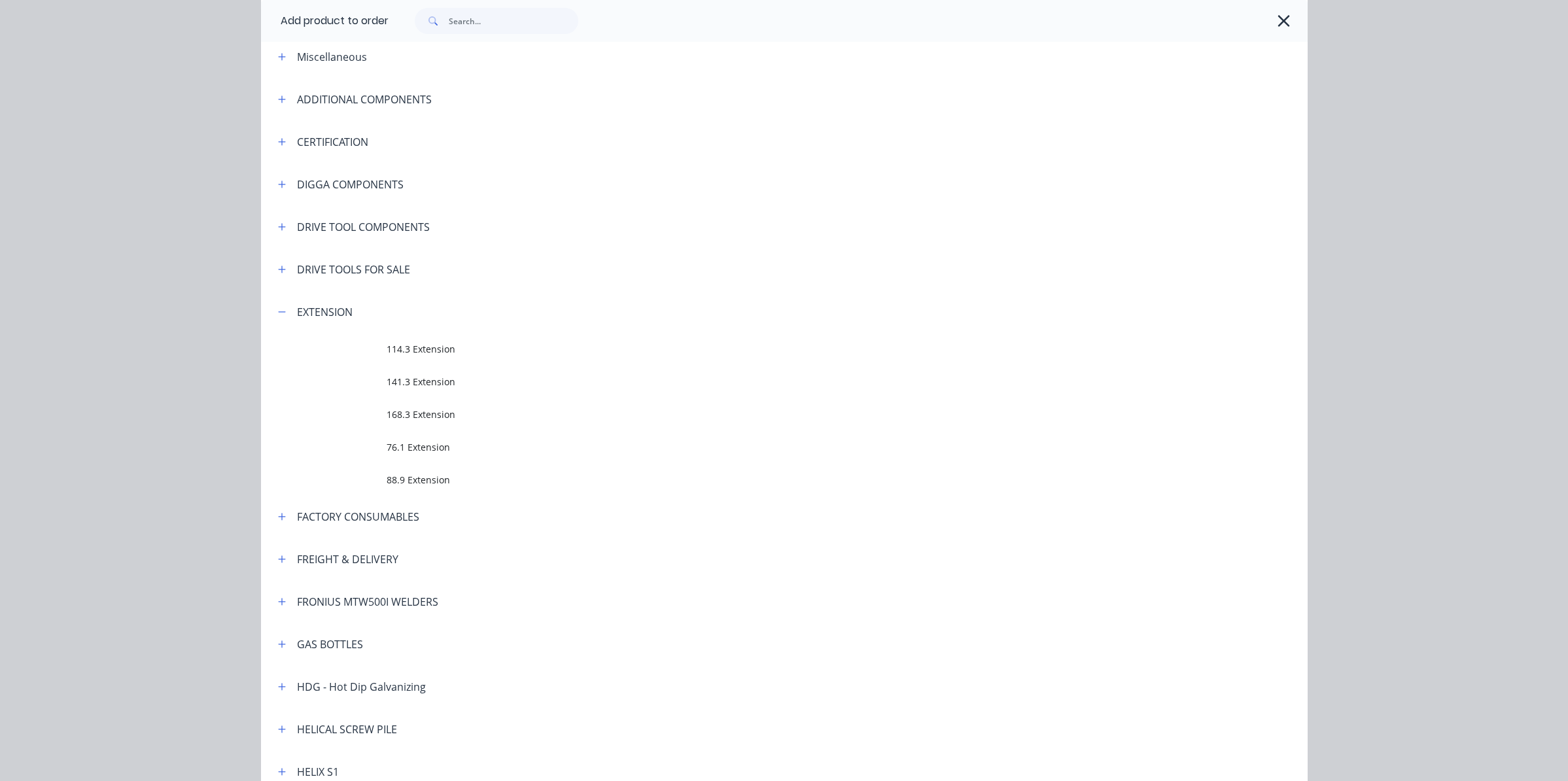
scroll to position [0, 0]
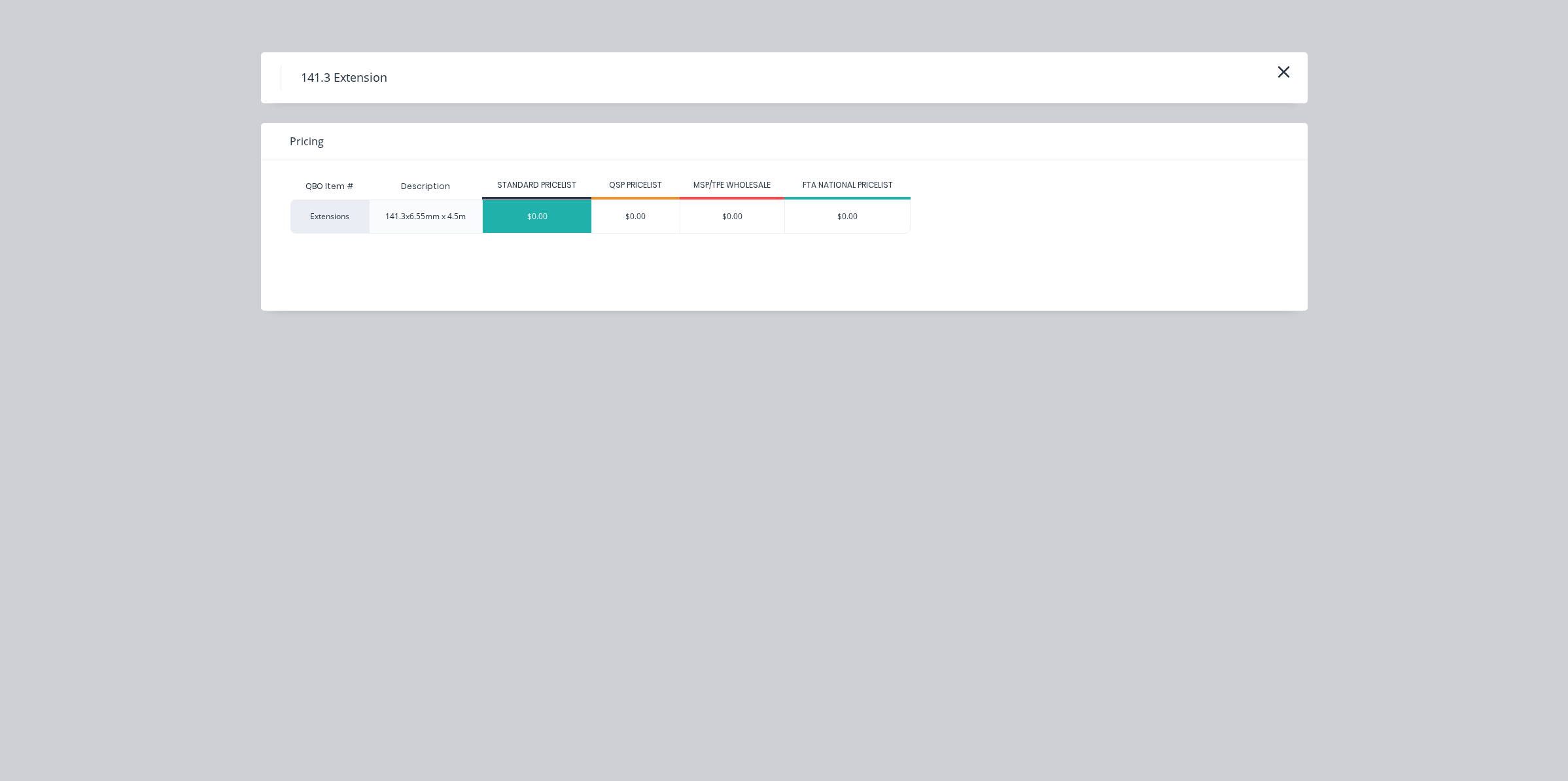
click at [539, 215] on div "$0.00" at bounding box center [537, 216] width 109 height 33
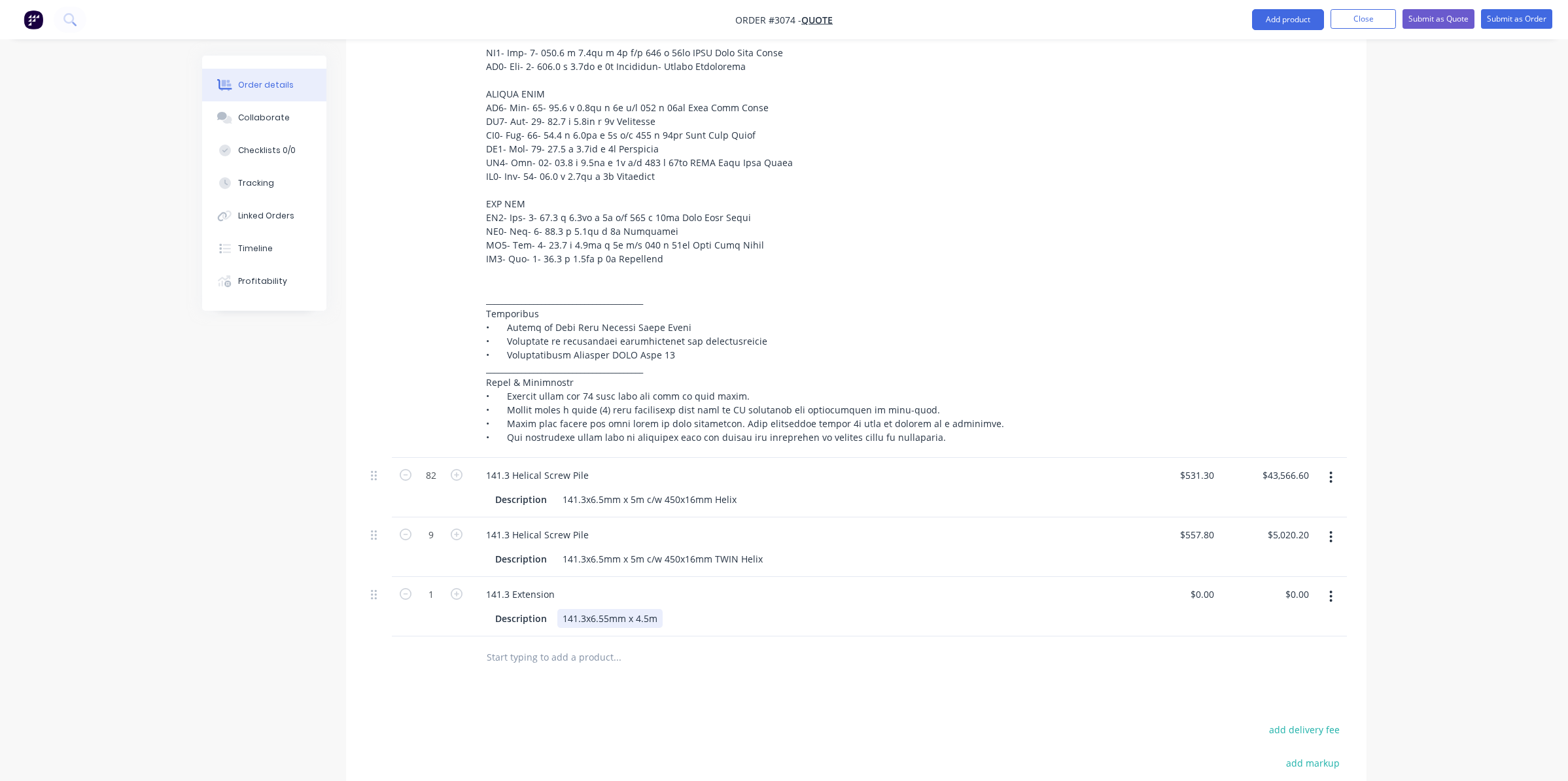
drag, startPoint x: 607, startPoint y: 600, endPoint x: 631, endPoint y: 598, distance: 24.1
click at [608, 609] on div "141.3x6.55mm x 4.5m" at bounding box center [610, 618] width 105 height 19
drag, startPoint x: 433, startPoint y: 577, endPoint x: 451, endPoint y: 586, distance: 20.1
click at [433, 585] on input "1" at bounding box center [431, 594] width 34 height 19
type input "91"
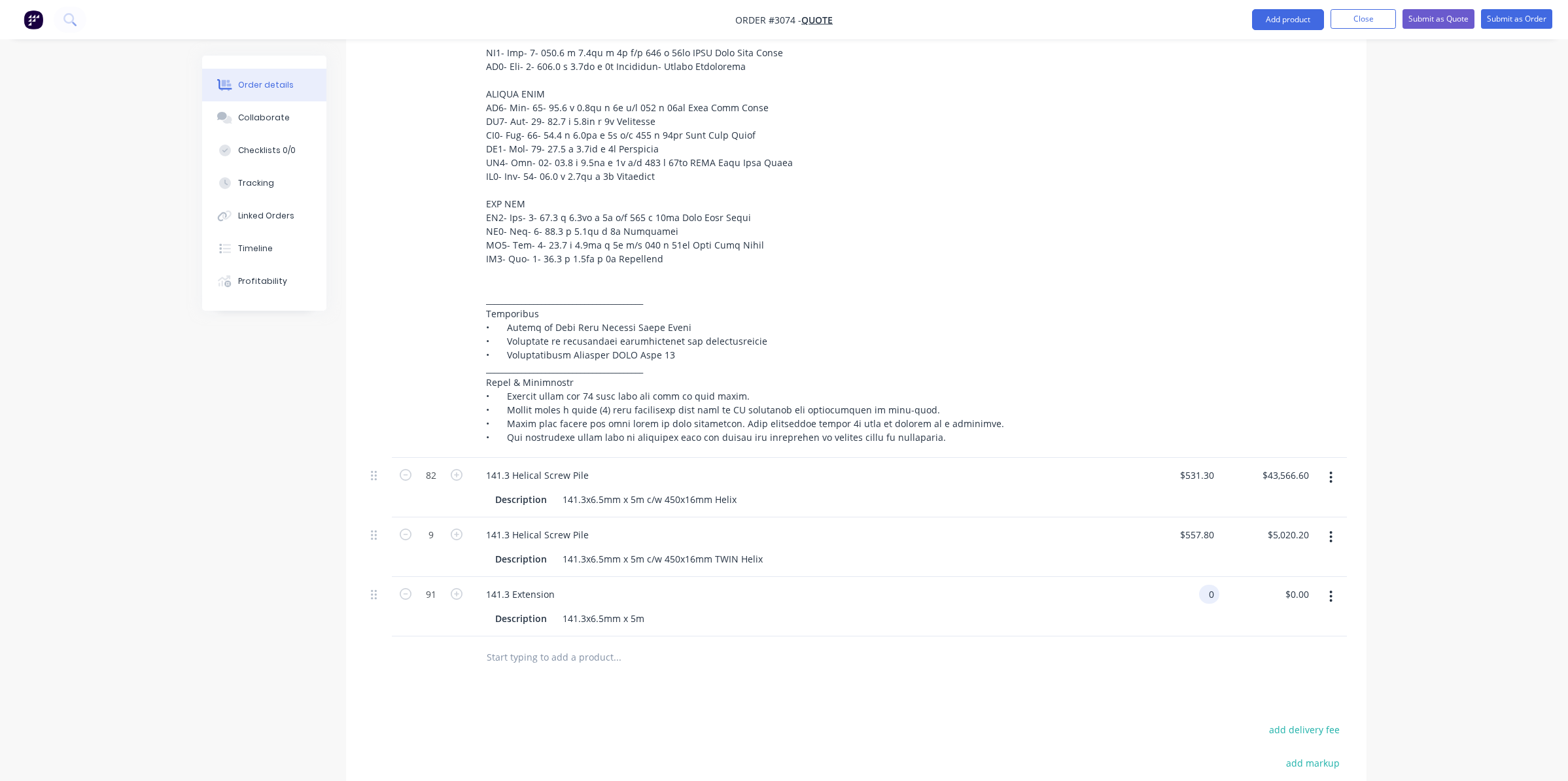
click at [1196, 579] on div "0 0" at bounding box center [1172, 606] width 95 height 59
type input "$505.85"
type input "$46,032.35"
click at [1188, 653] on div at bounding box center [856, 658] width 981 height 42
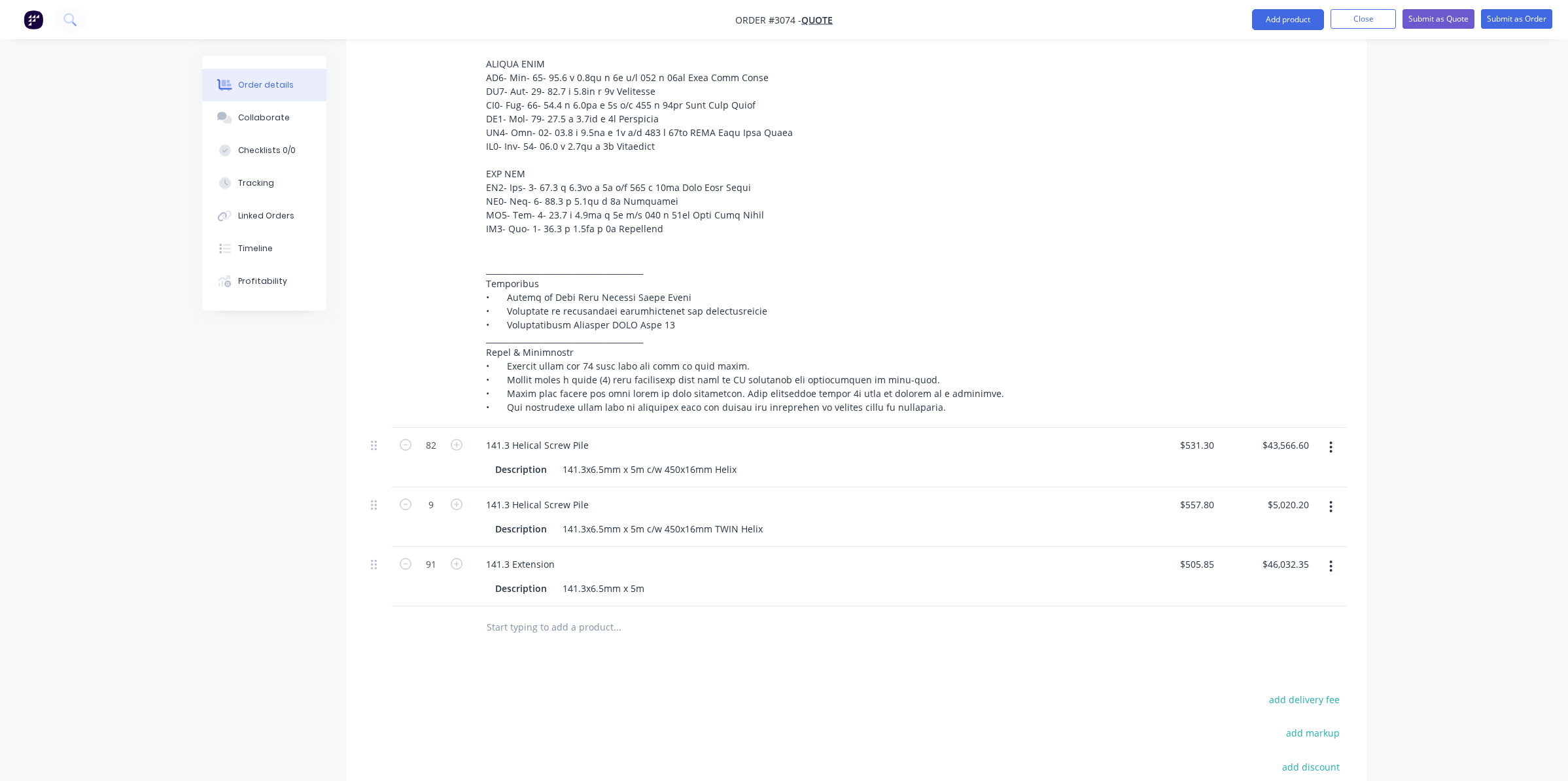
scroll to position [851, 0]
click at [1202, 433] on input "531.3" at bounding box center [1204, 442] width 30 height 19
type input "$521.30"
type input "$42,746.60"
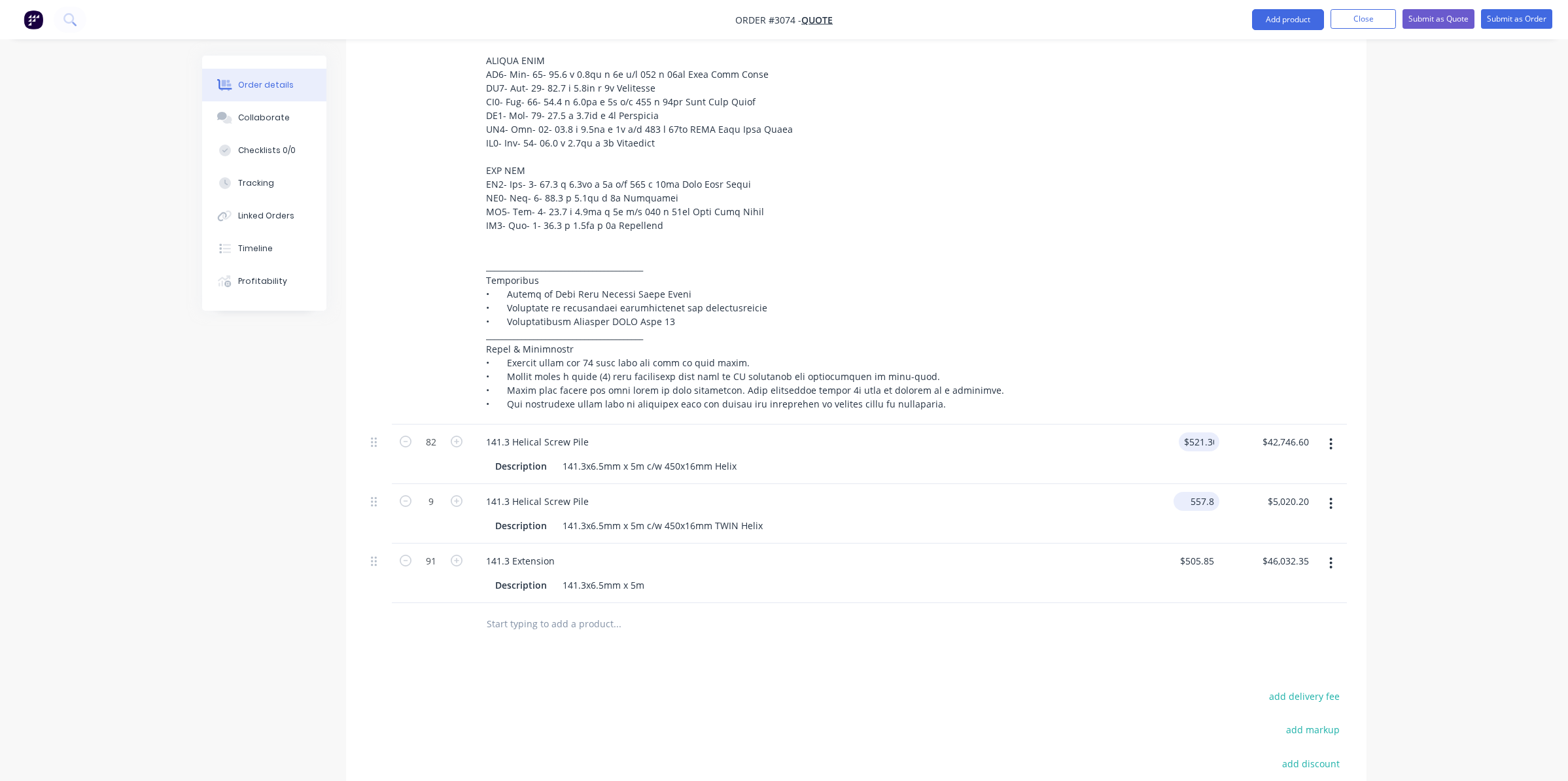
click at [1187, 492] on div "557.8 $557.80" at bounding box center [1196, 502] width 46 height 19
type input "$547.80"
type input "$4,930.20"
click at [1195, 552] on input "505.85" at bounding box center [1199, 561] width 41 height 19
type input "$497.65"
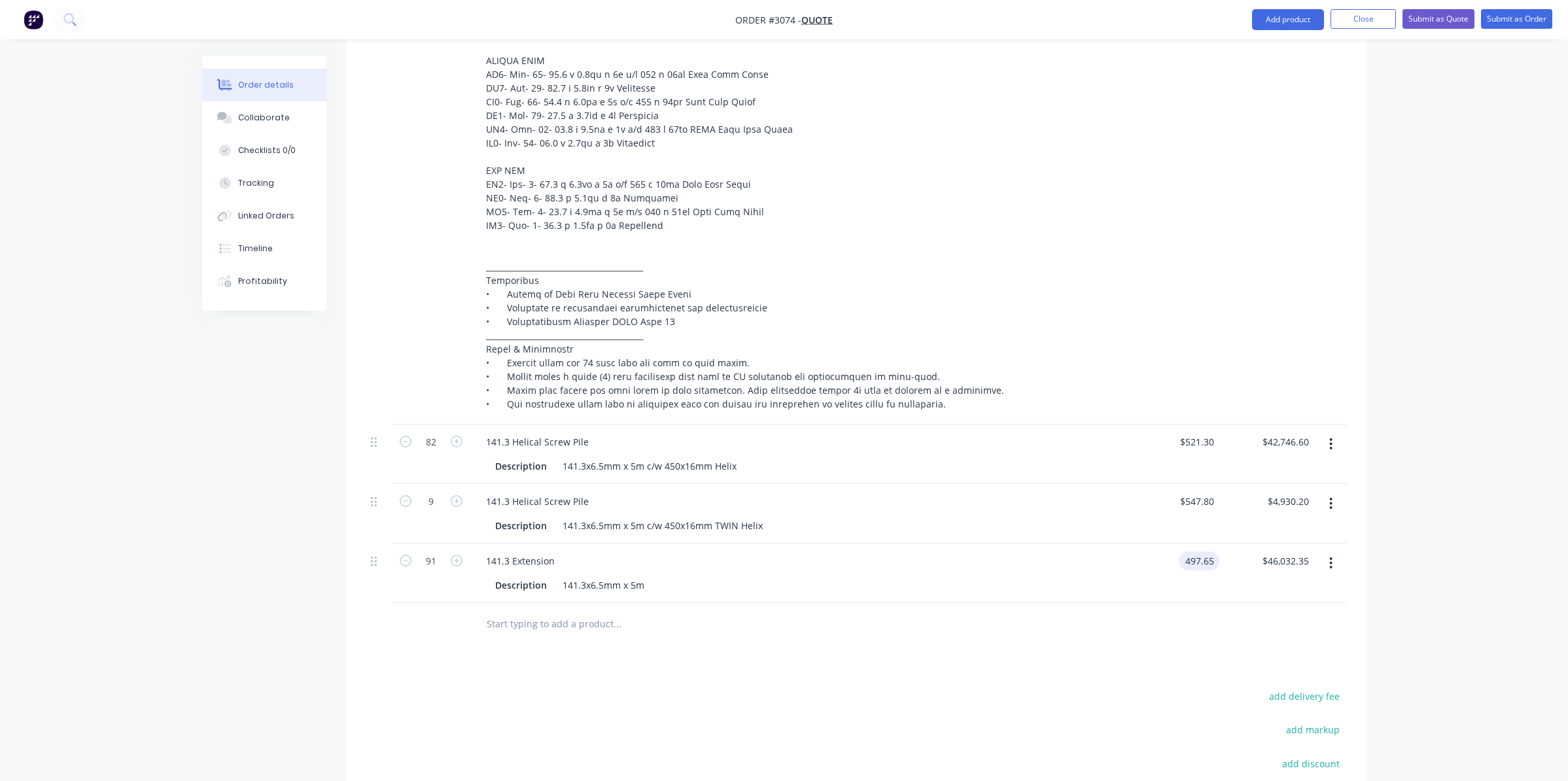
type input "$45,286.15"
click at [1163, 603] on div at bounding box center [856, 624] width 981 height 42
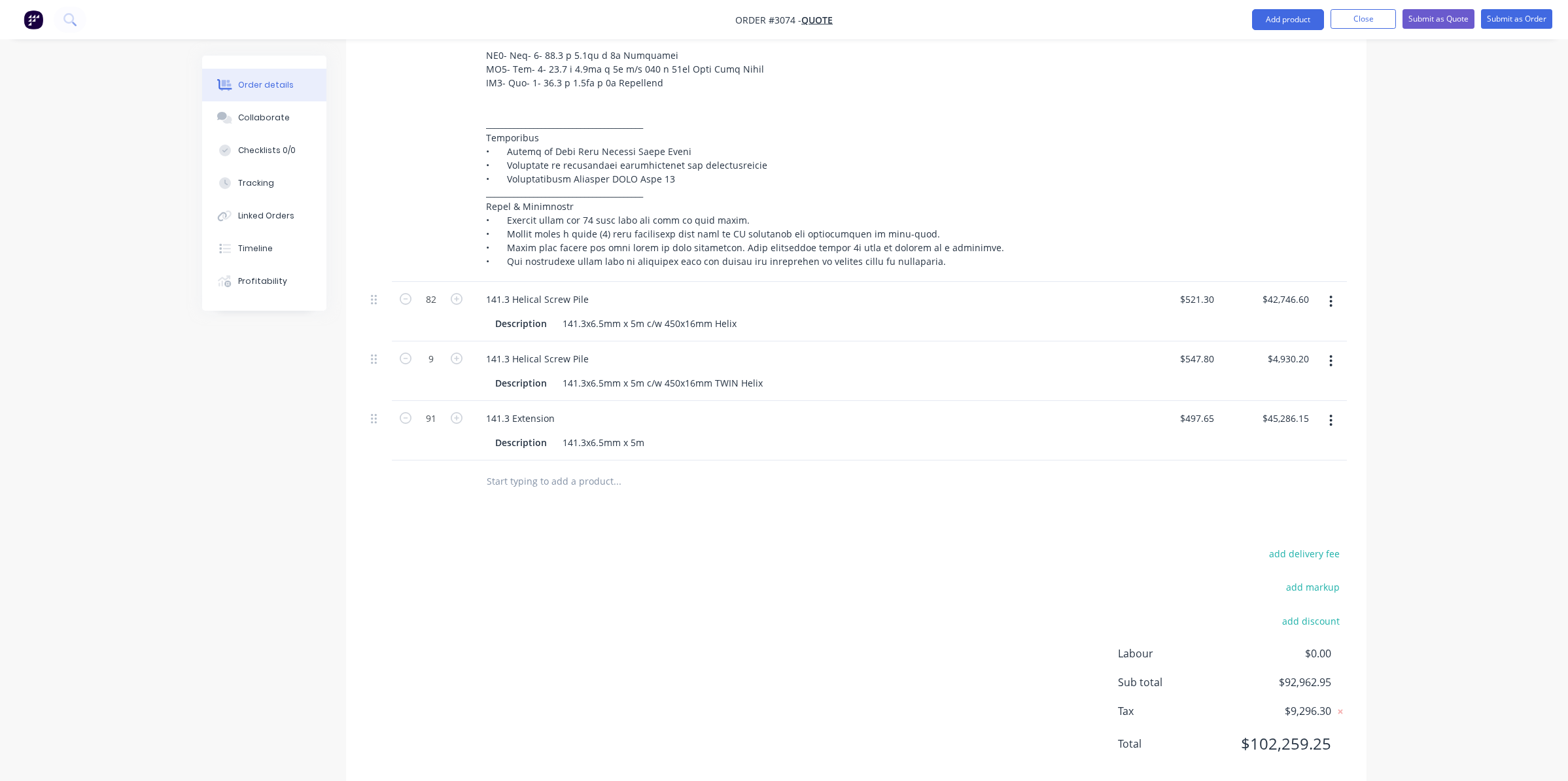
scroll to position [1002, 0]
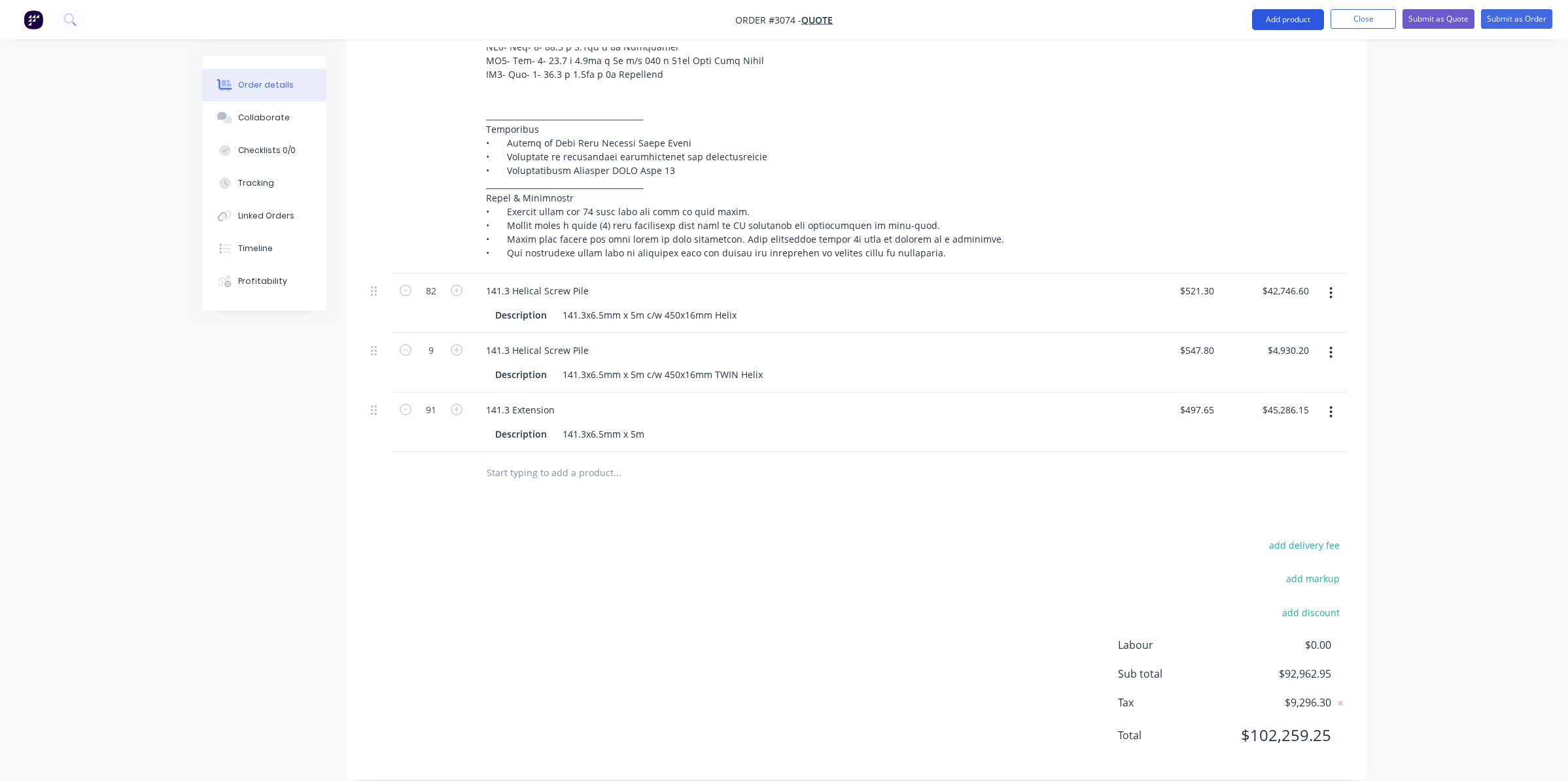
click at [1277, 28] on button "Add product" at bounding box center [1288, 19] width 72 height 21
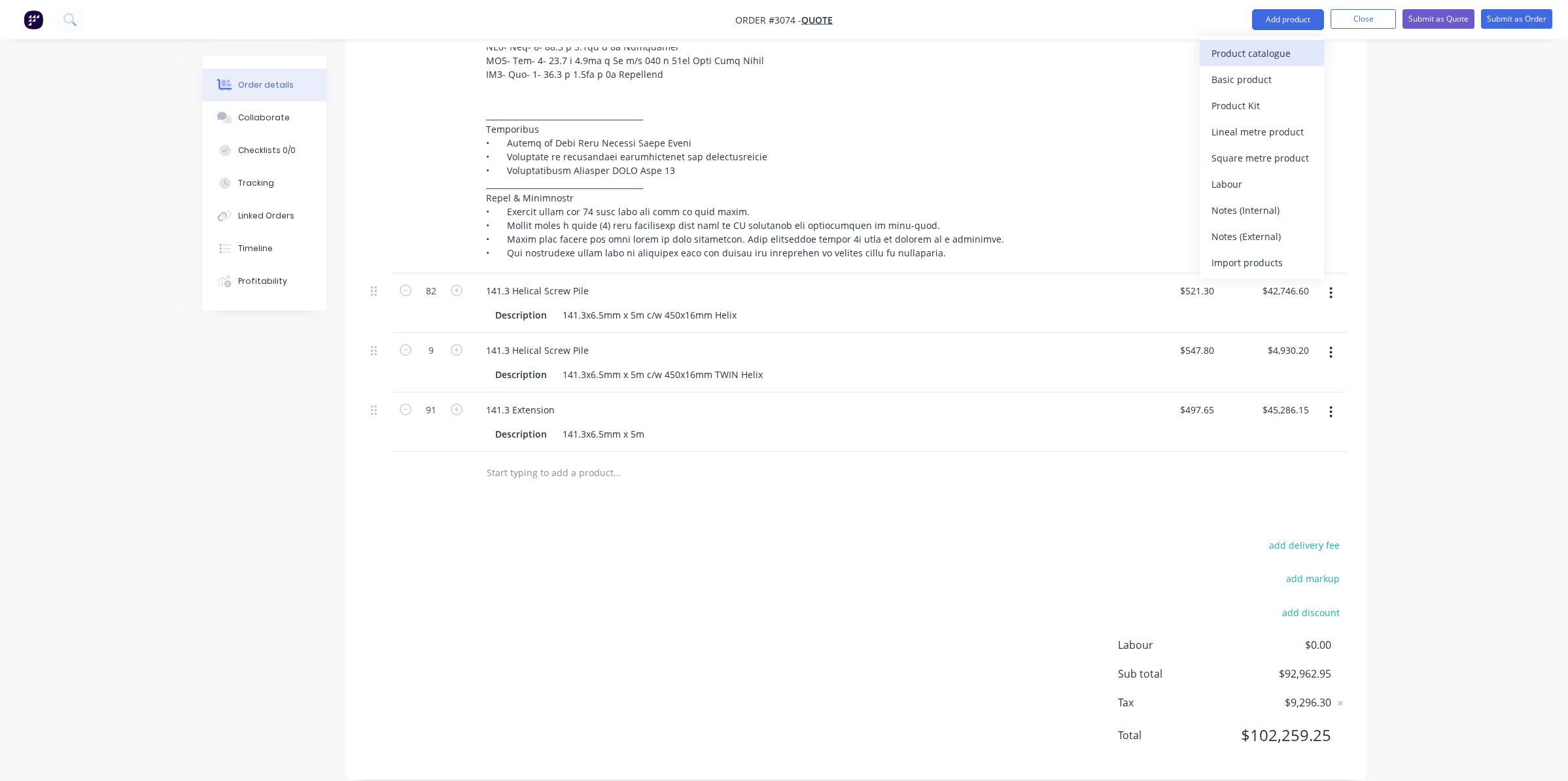
click at [1231, 52] on div "Product catalogue" at bounding box center [1261, 53] width 101 height 19
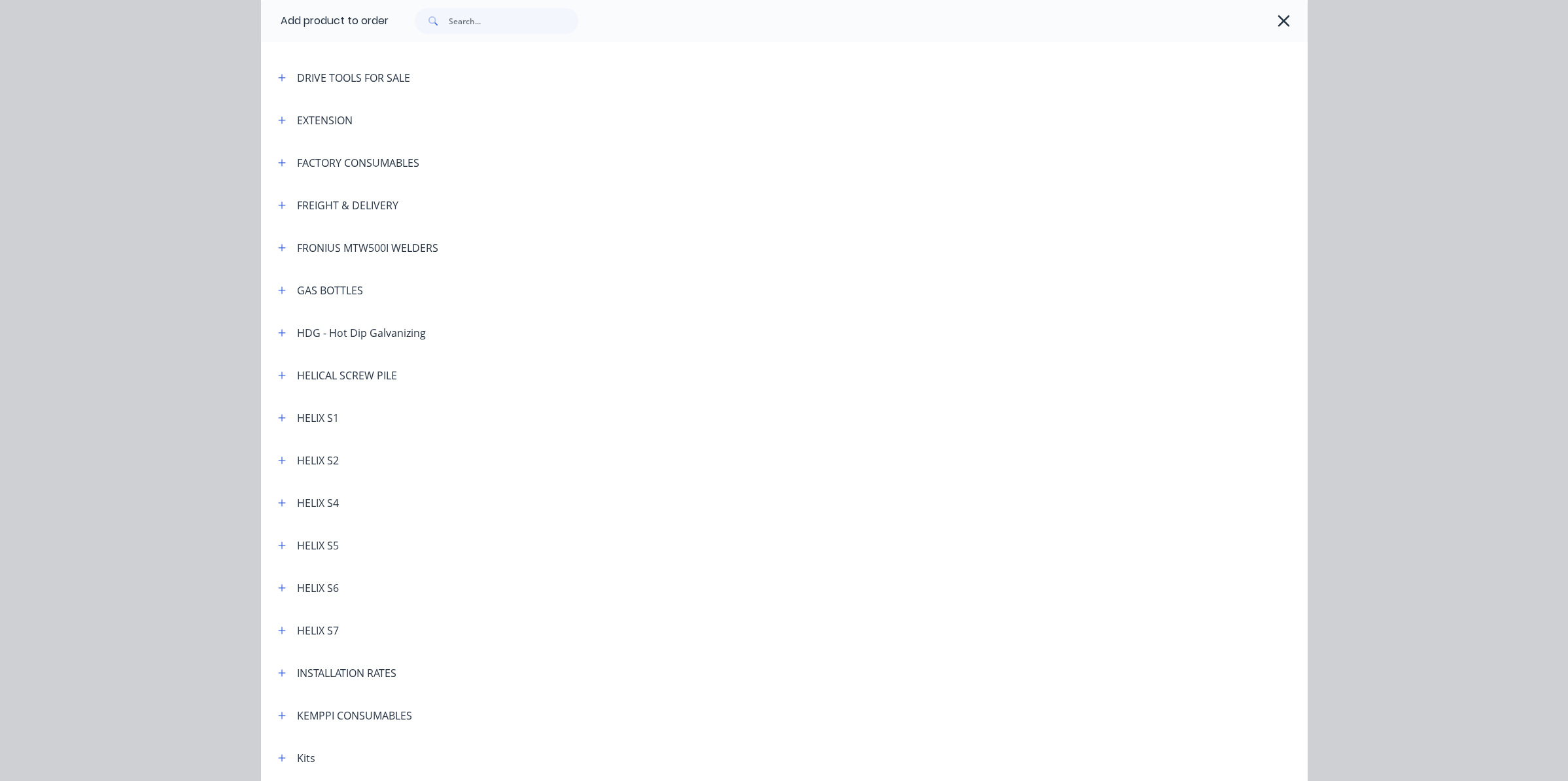
scroll to position [262, 0]
click at [281, 375] on icon "button" at bounding box center [282, 370] width 8 height 9
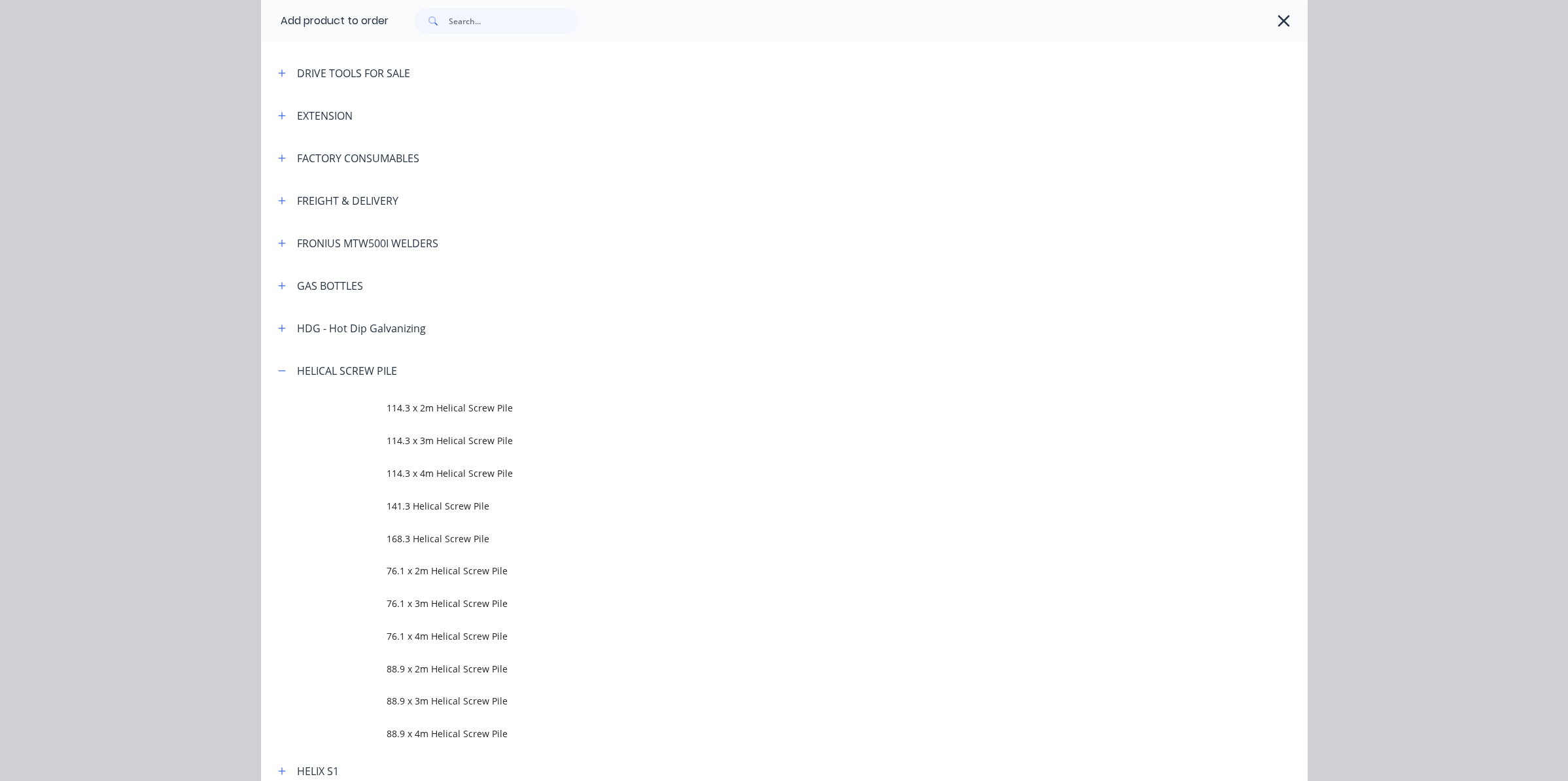
click at [380, 736] on td at bounding box center [323, 734] width 125 height 33
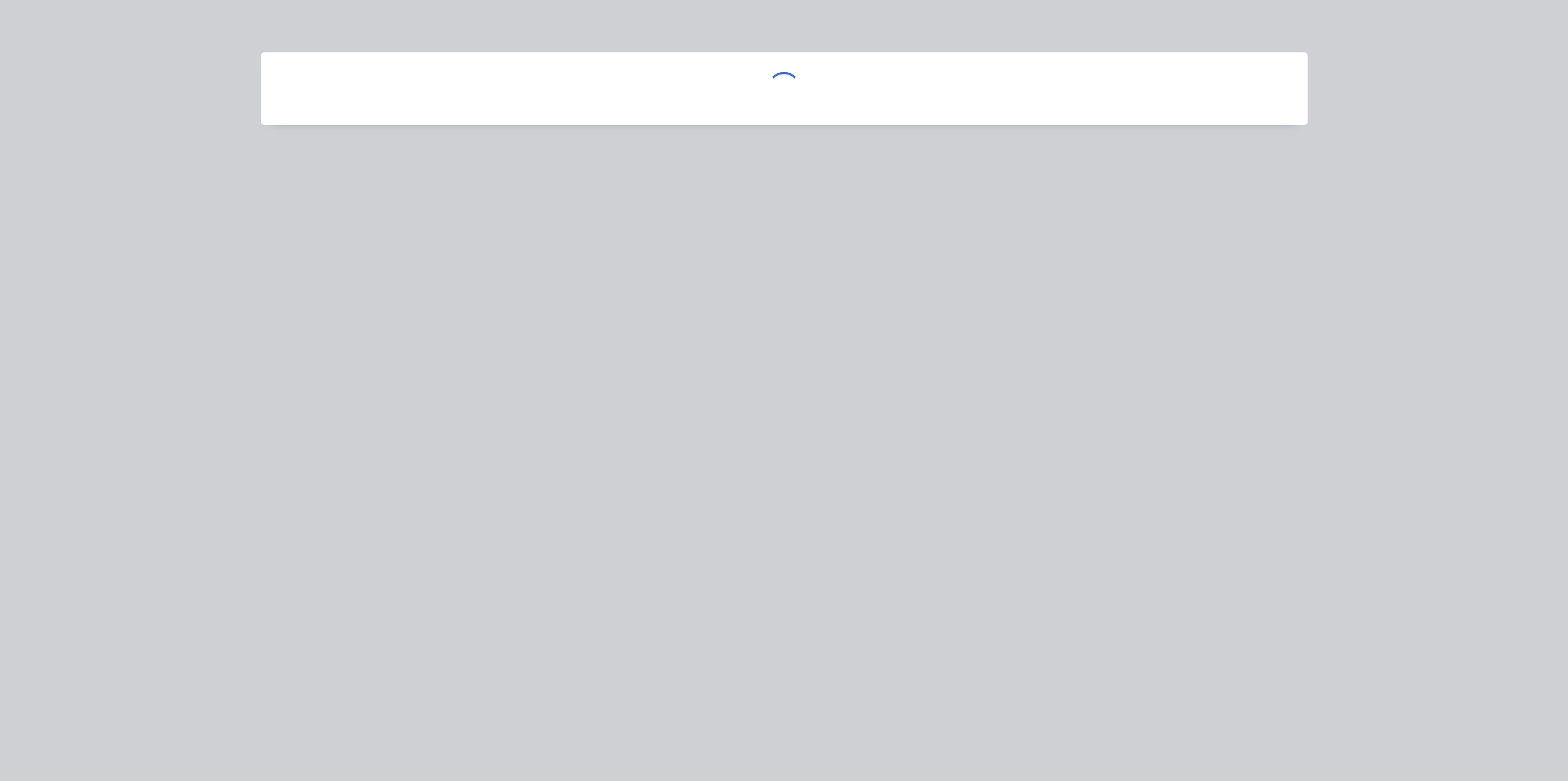
scroll to position [0, 0]
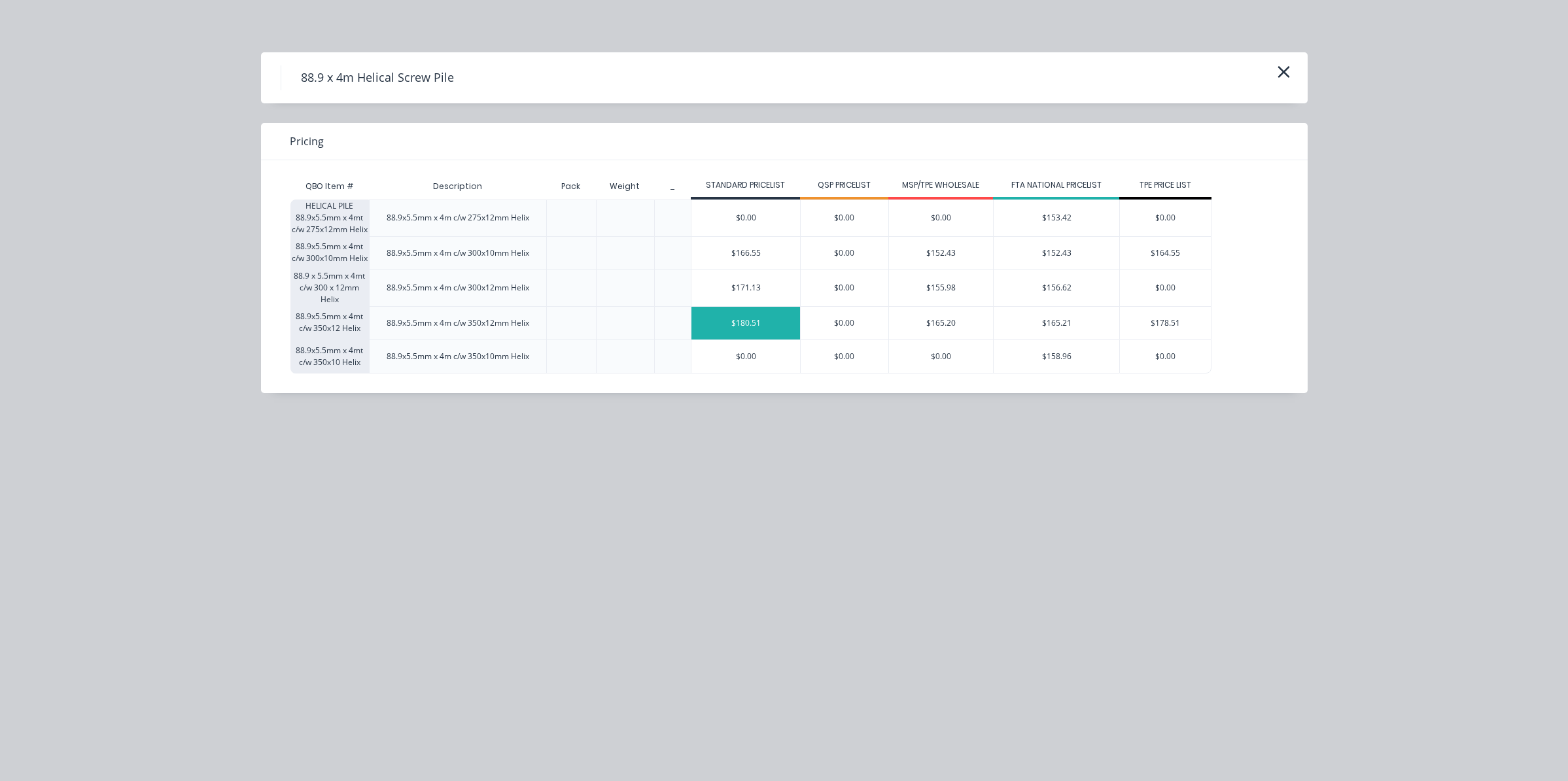
click at [740, 328] on div "$180.51" at bounding box center [746, 323] width 109 height 33
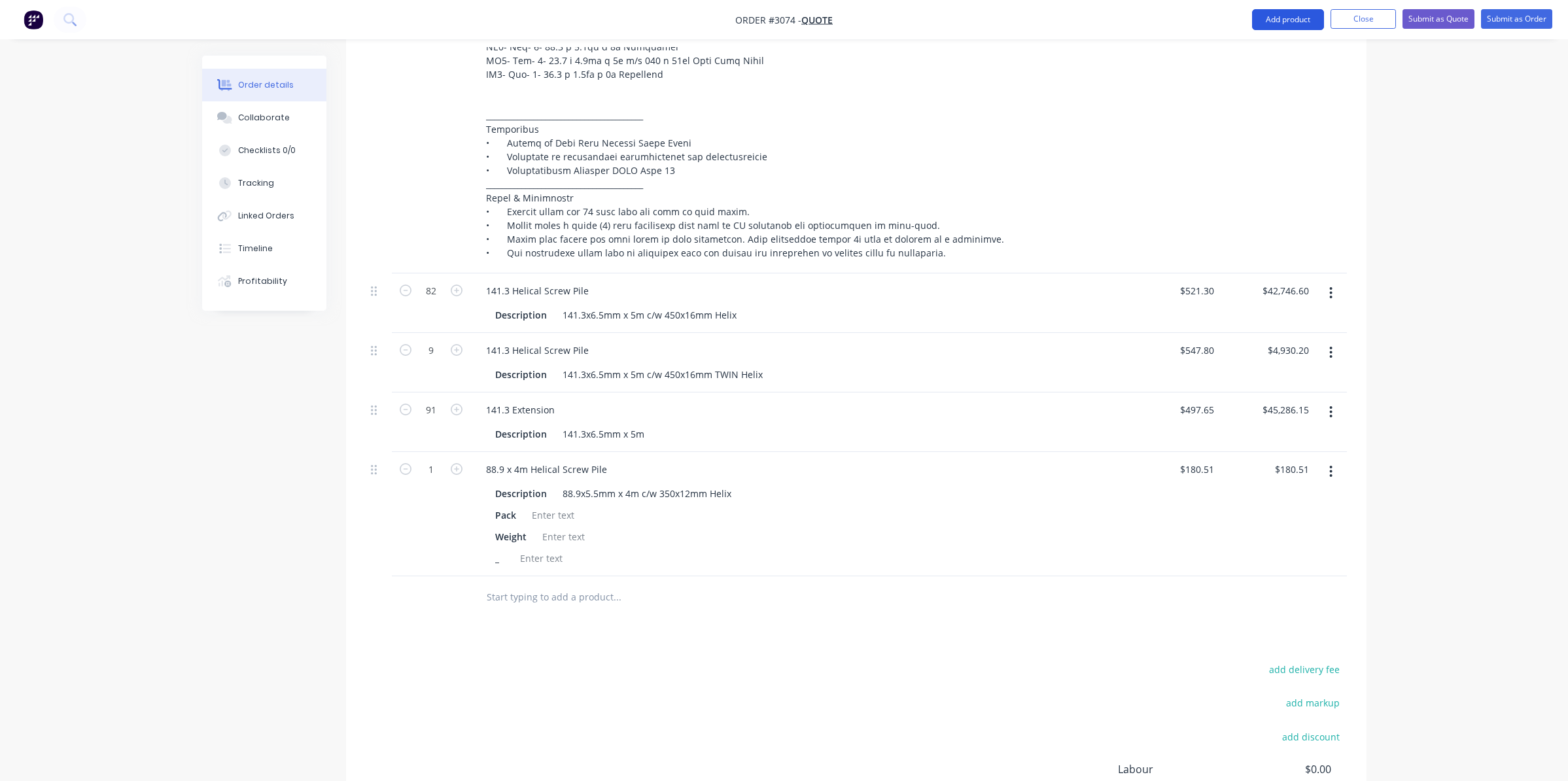
click at [1277, 26] on button "Add product" at bounding box center [1288, 19] width 72 height 21
click at [1332, 463] on button "button" at bounding box center [1330, 471] width 31 height 24
click at [1305, 523] on div "Duplicate" at bounding box center [1284, 532] width 101 height 19
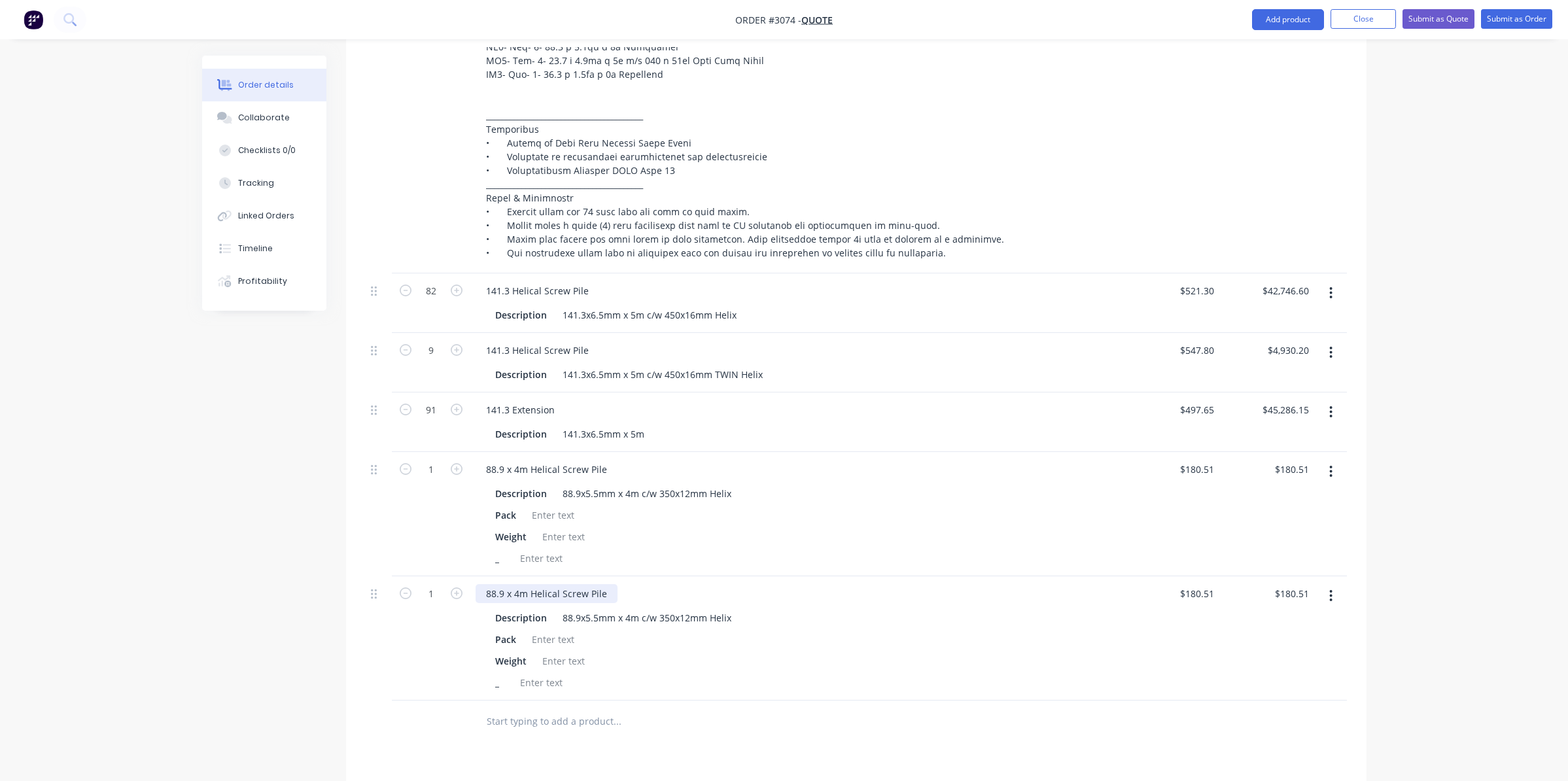
click at [530, 584] on div "88.9 x 4m Helical Screw Pile" at bounding box center [547, 593] width 142 height 19
click at [665, 608] on div "88.9x5.5mm x 4m c/w 350x12mm Helix" at bounding box center [647, 618] width 179 height 19
click at [713, 608] on div "88.9x5.5mm x 4m c/w 350x12mm Helix" at bounding box center [647, 618] width 179 height 19
click at [1193, 584] on input "180.51" at bounding box center [1201, 593] width 35 height 19
type input "$210.50"
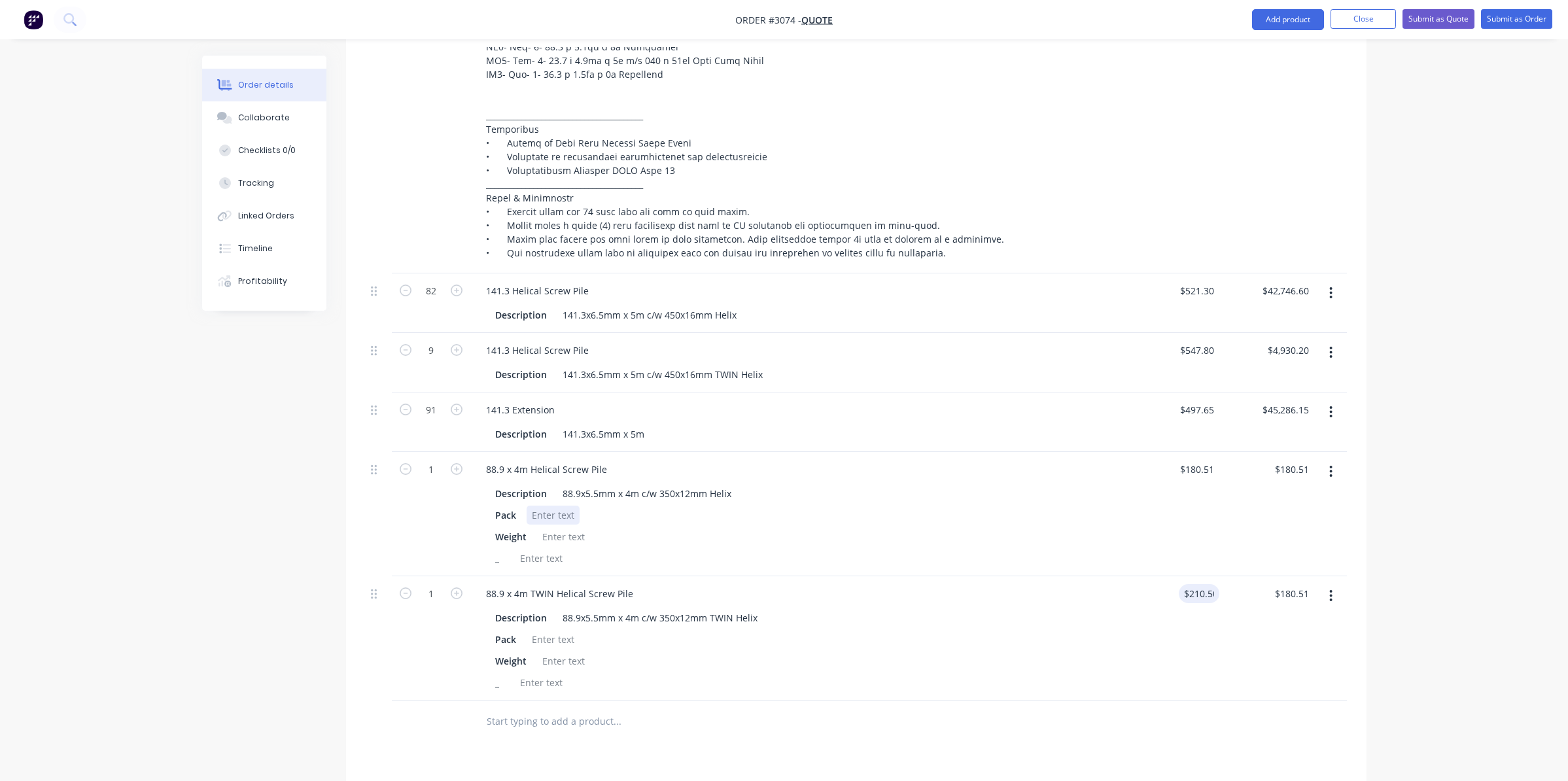
type input "$210.50"
drag, startPoint x: 953, startPoint y: 494, endPoint x: 1120, endPoint y: 440, distance: 175.5
click at [953, 506] on div "Pack" at bounding box center [794, 515] width 610 height 19
drag, startPoint x: 1202, startPoint y: 450, endPoint x: 1213, endPoint y: 458, distance: 13.6
click at [1202, 460] on input "180.51" at bounding box center [1201, 469] width 35 height 19
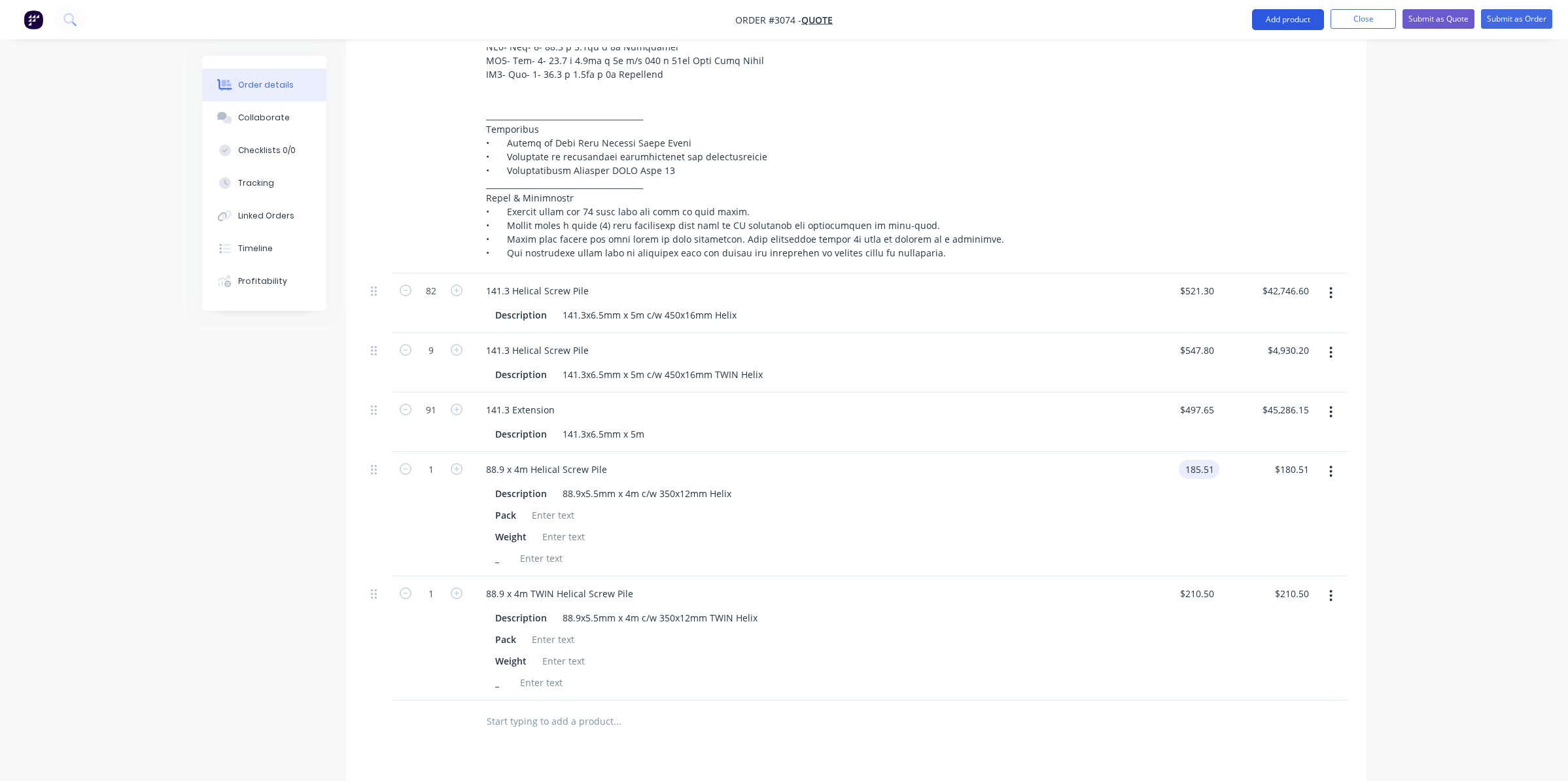
type input "$185.51"
click at [1296, 14] on button "Add product" at bounding box center [1288, 19] width 72 height 21
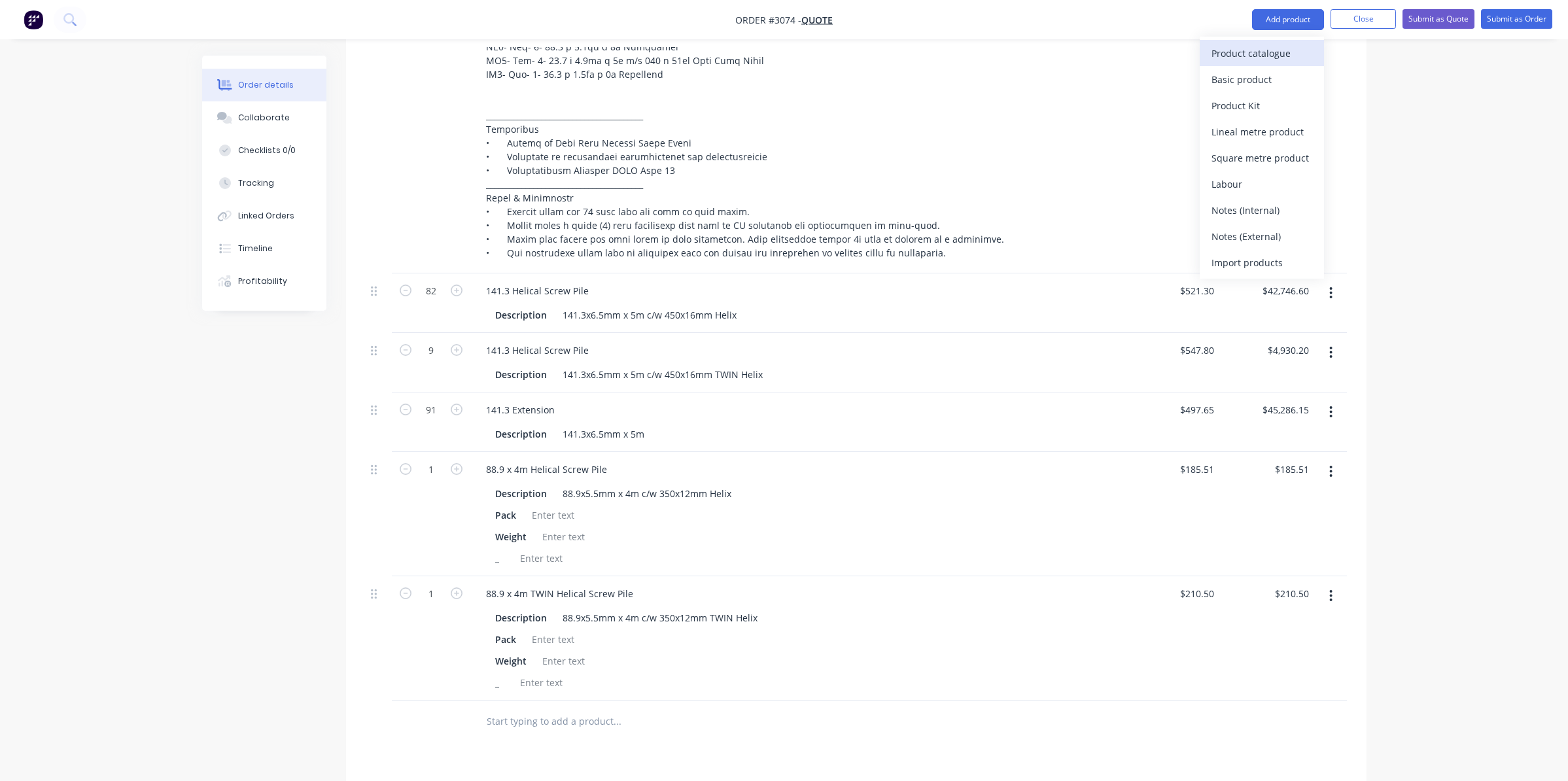
click at [1284, 54] on div "Product catalogue" at bounding box center [1261, 53] width 101 height 19
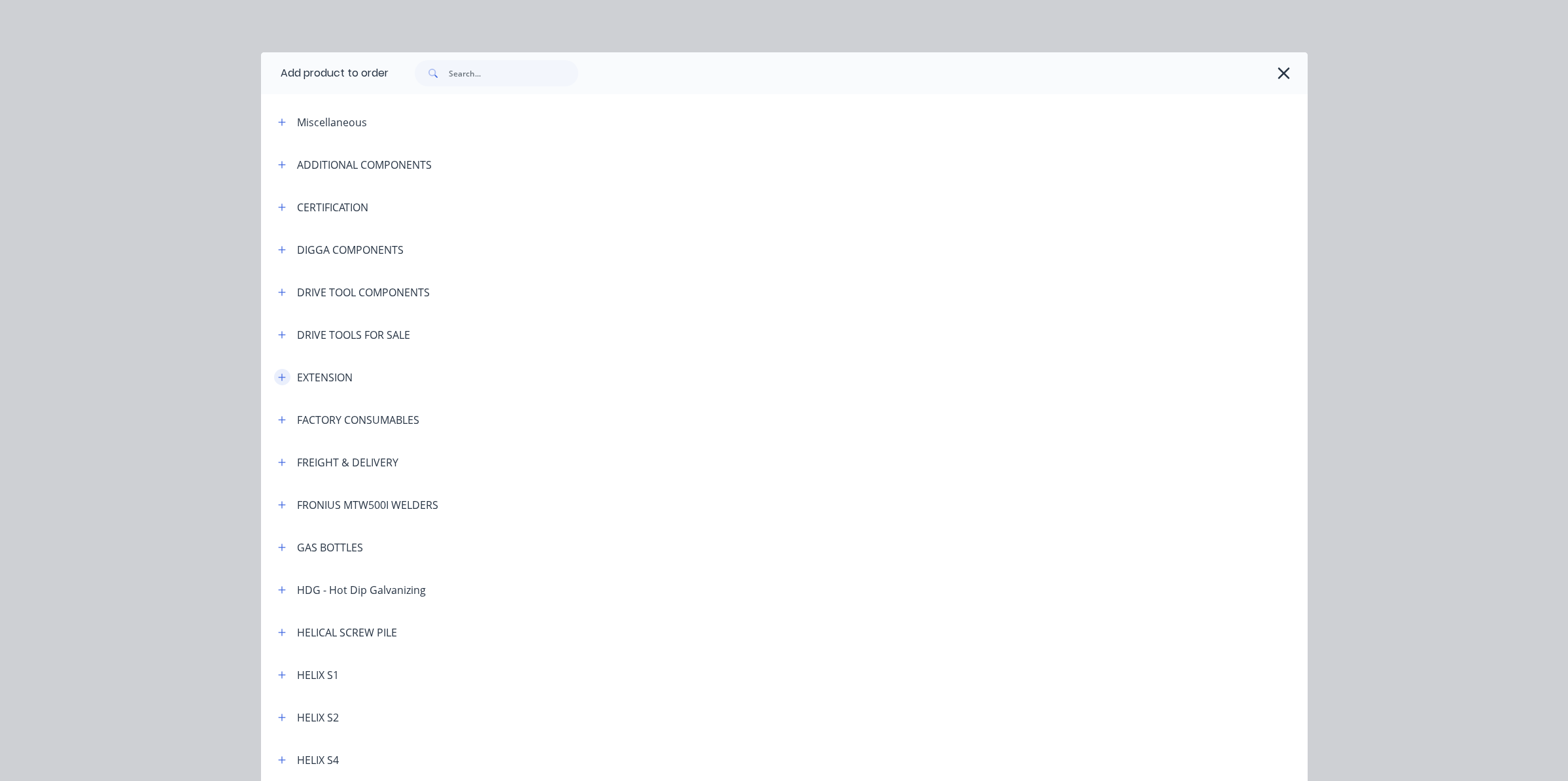
click at [278, 380] on icon "button" at bounding box center [282, 378] width 8 height 9
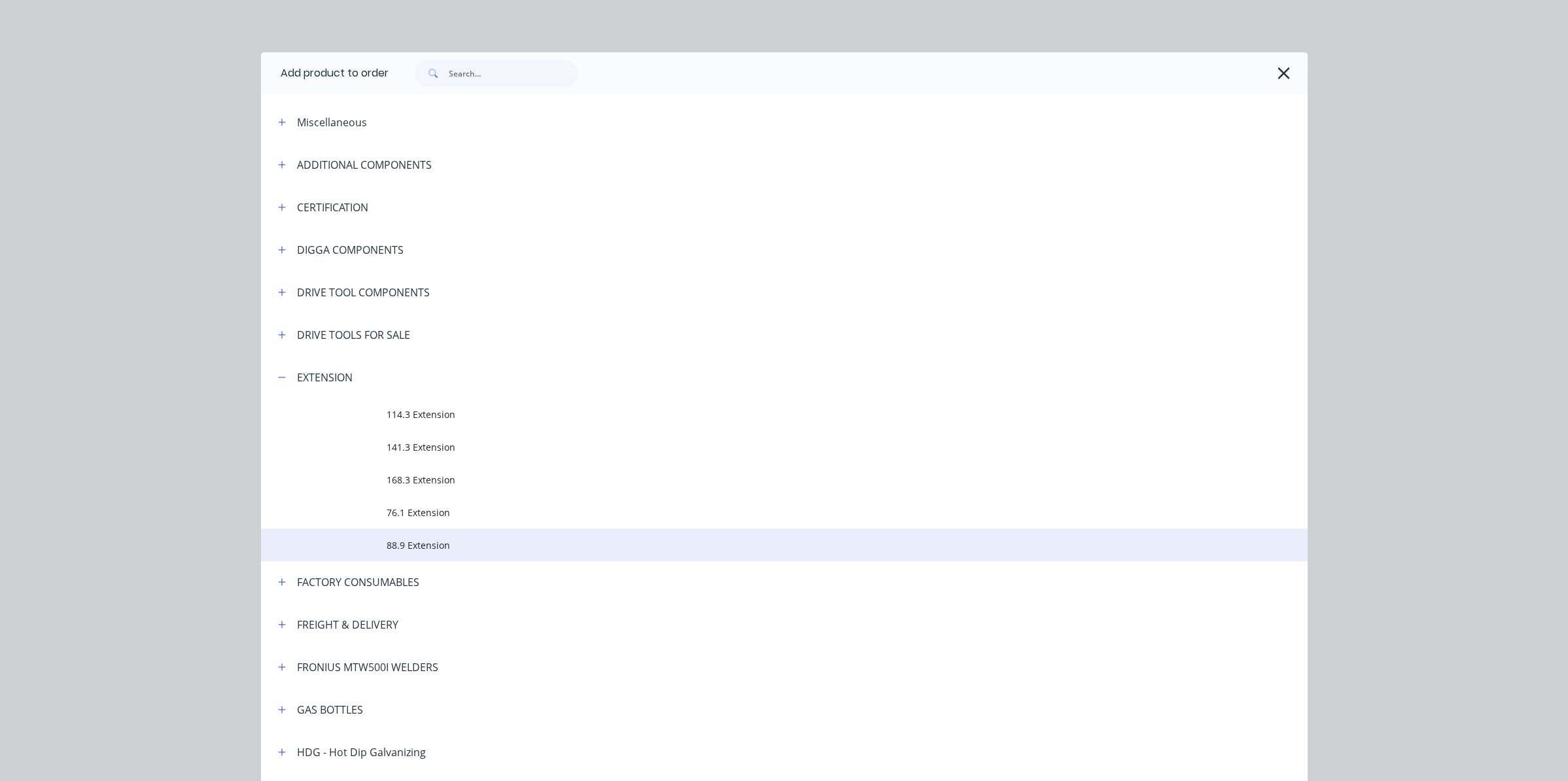
click at [387, 540] on span "88.9 Extension" at bounding box center [755, 545] width 736 height 14
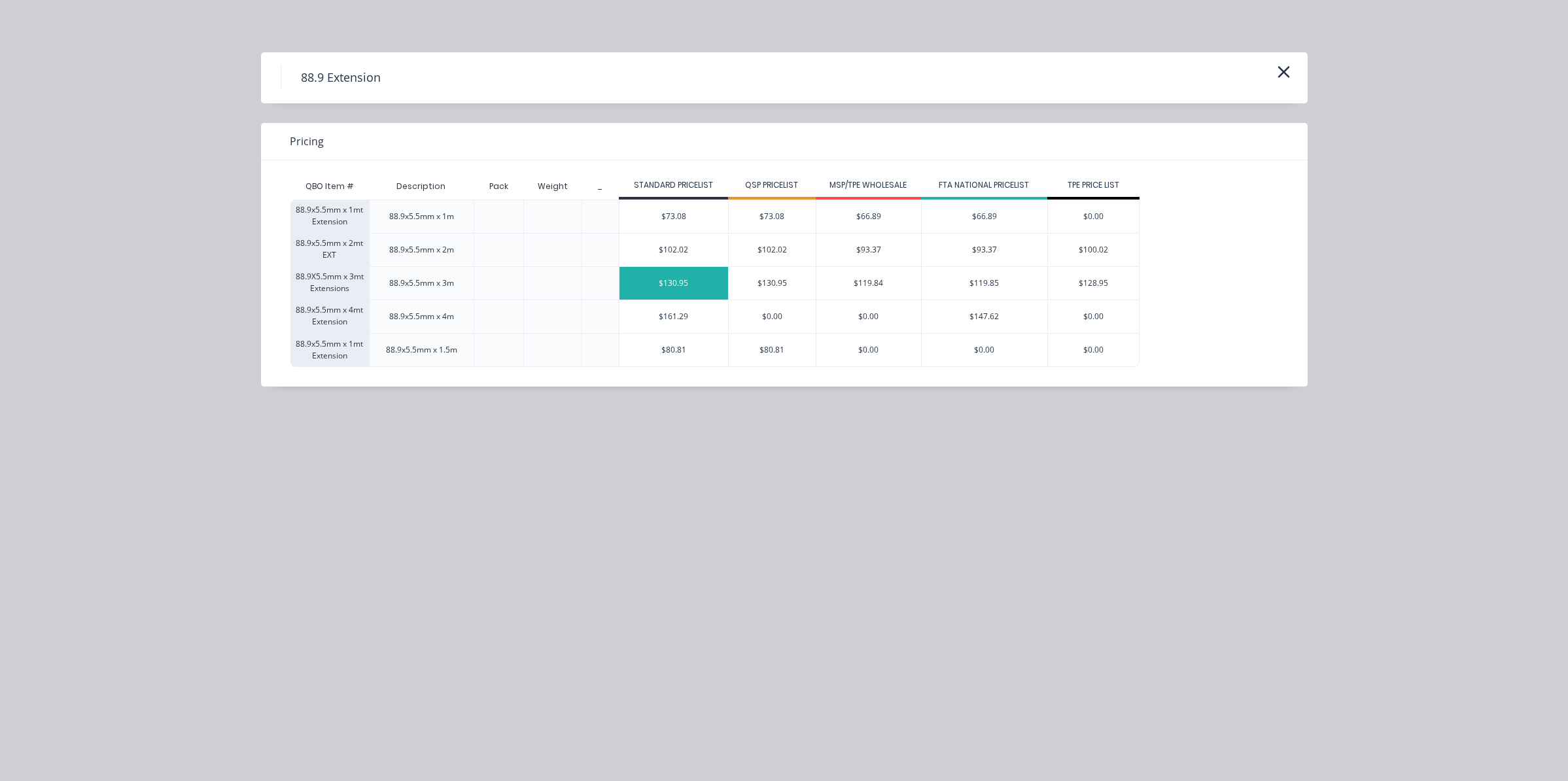
click at [660, 277] on div "$130.95" at bounding box center [674, 284] width 109 height 33
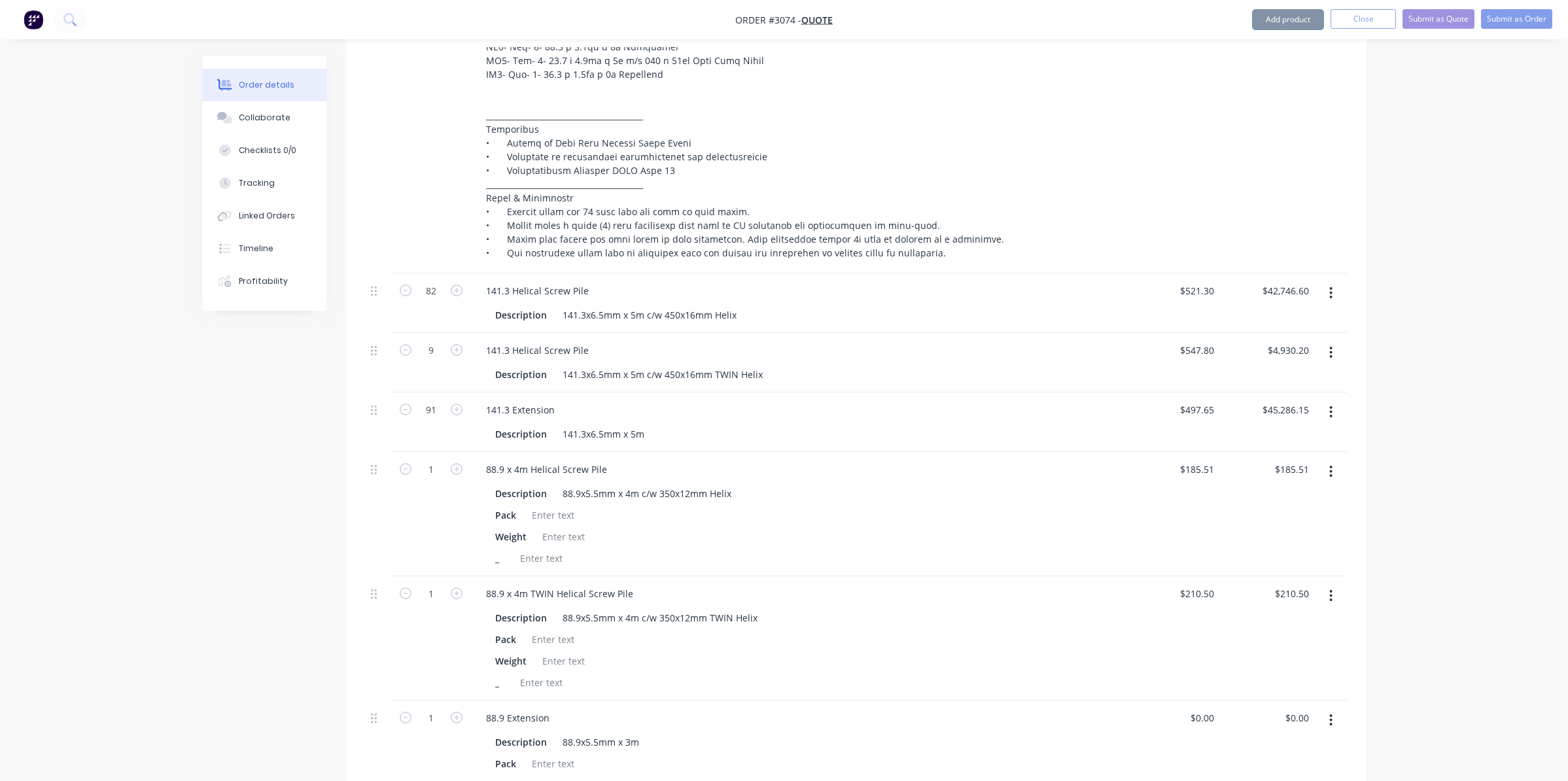
type input "$130.95"
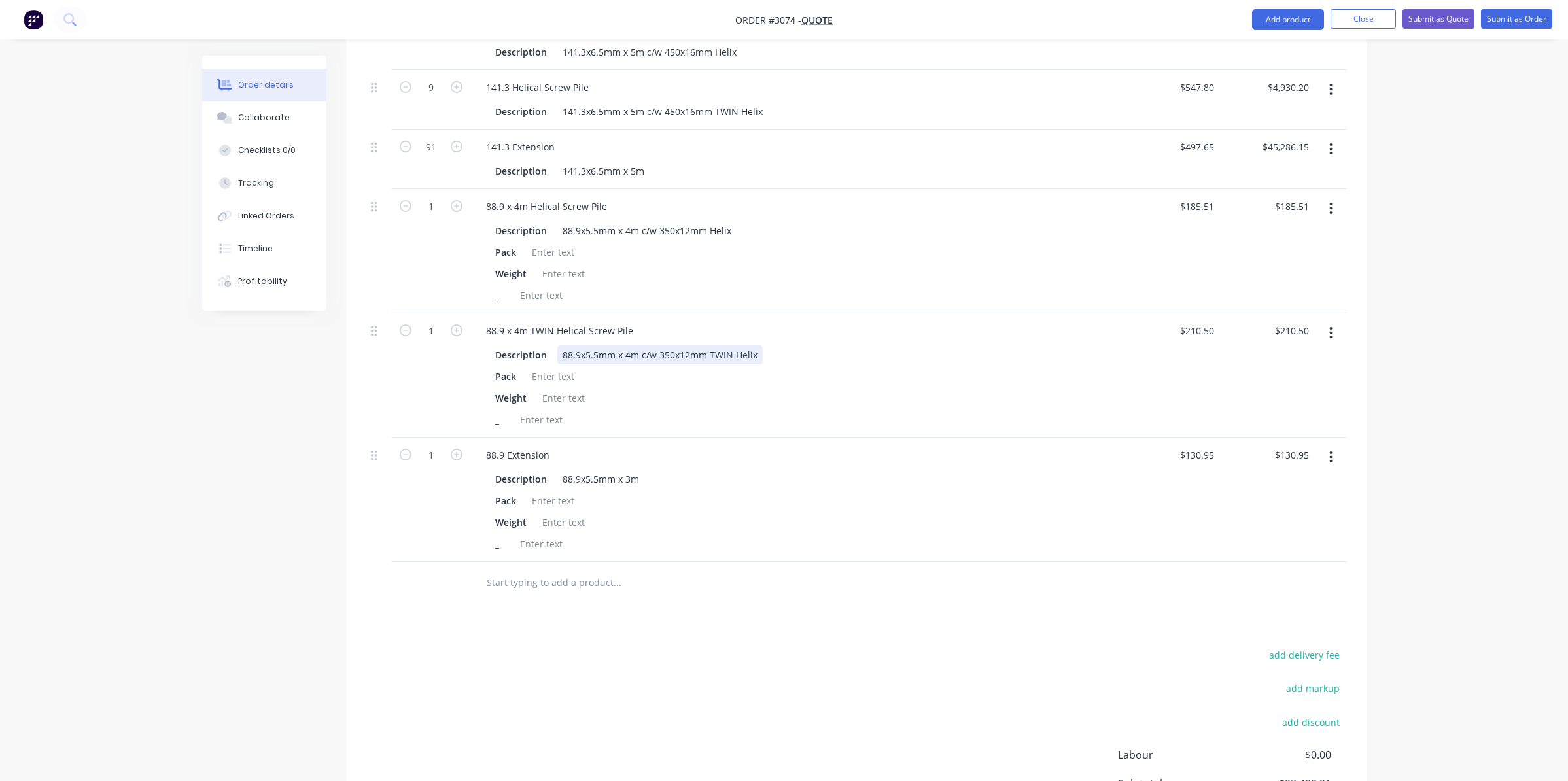
scroll to position [1263, 0]
drag, startPoint x: 433, startPoint y: 188, endPoint x: 436, endPoint y: 200, distance: 12.4
click at [433, 198] on input "1" at bounding box center [431, 208] width 34 height 19
type input "126"
type input "$23,374.26"
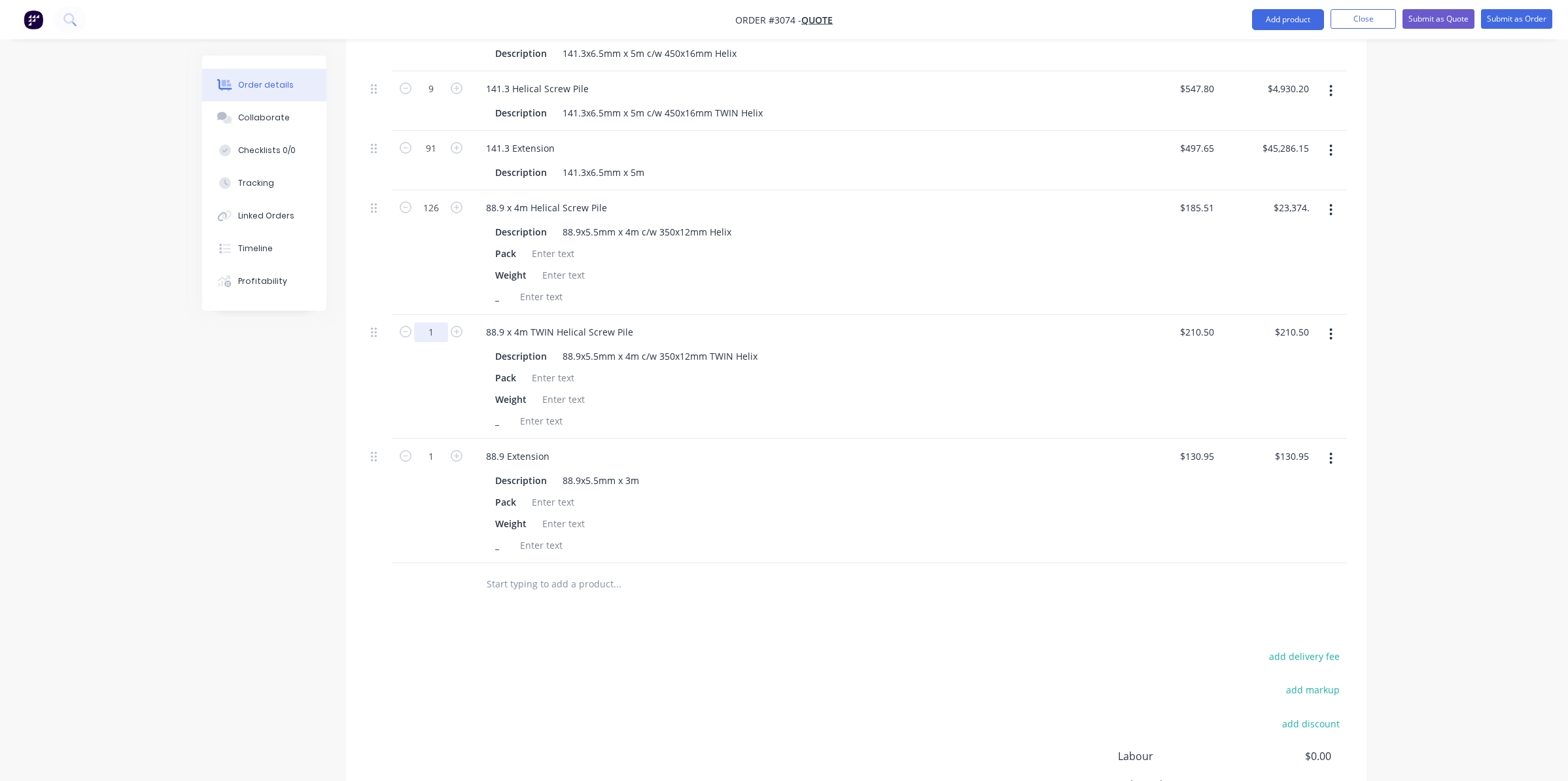
click at [438, 322] on input "1" at bounding box center [431, 332] width 34 height 19
type input "23"
type input "$4,841.50"
click at [430, 447] on input "1" at bounding box center [431, 456] width 34 height 19
type input "298"
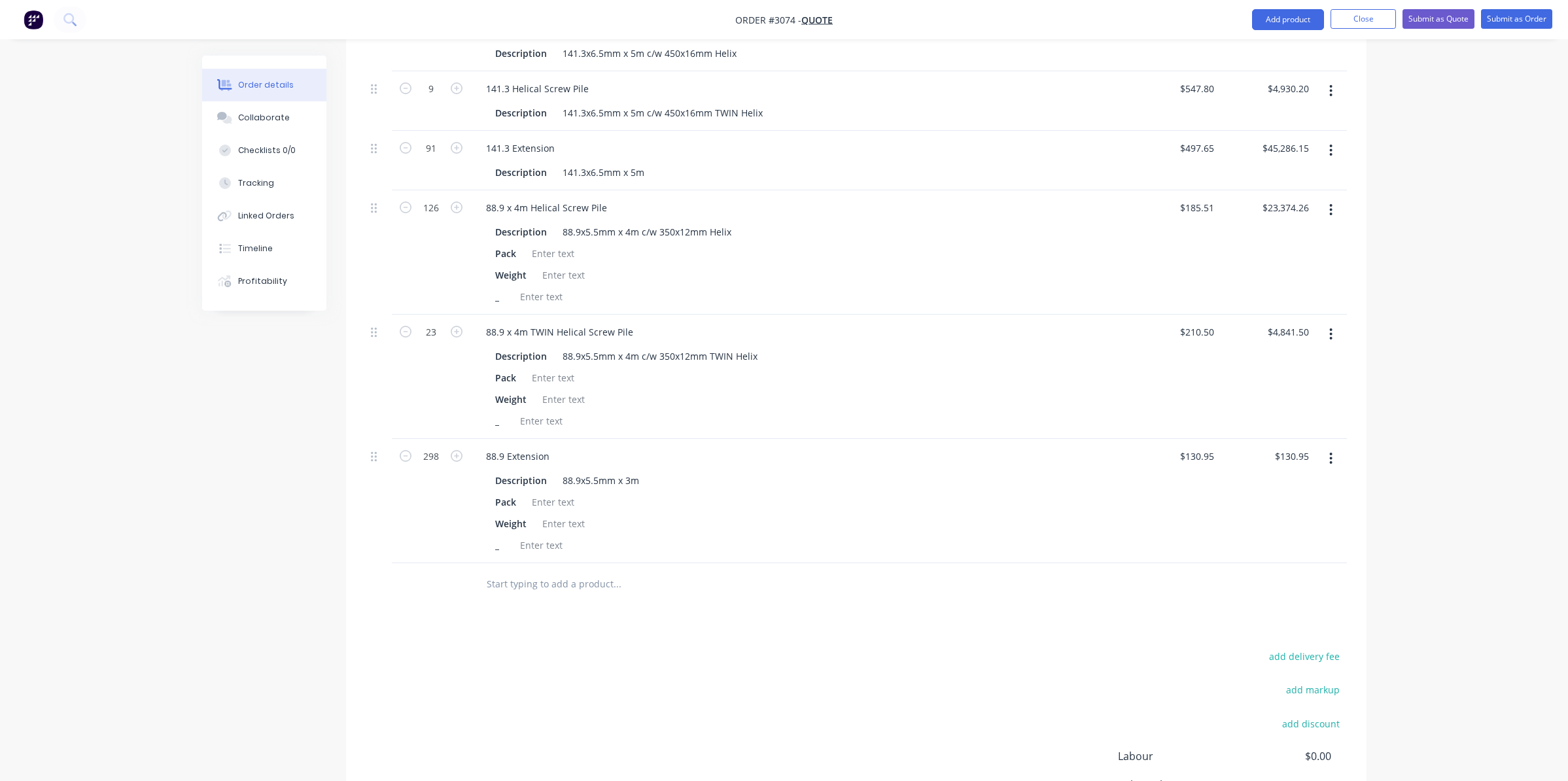
type input "$39,023.10"
click at [757, 603] on div "Products Show / Hide columns Add product Qty Price Total External 82 141.3 Heli…" at bounding box center [856, 80] width 1021 height 1623
click at [877, 493] on div "Pack" at bounding box center [794, 502] width 610 height 19
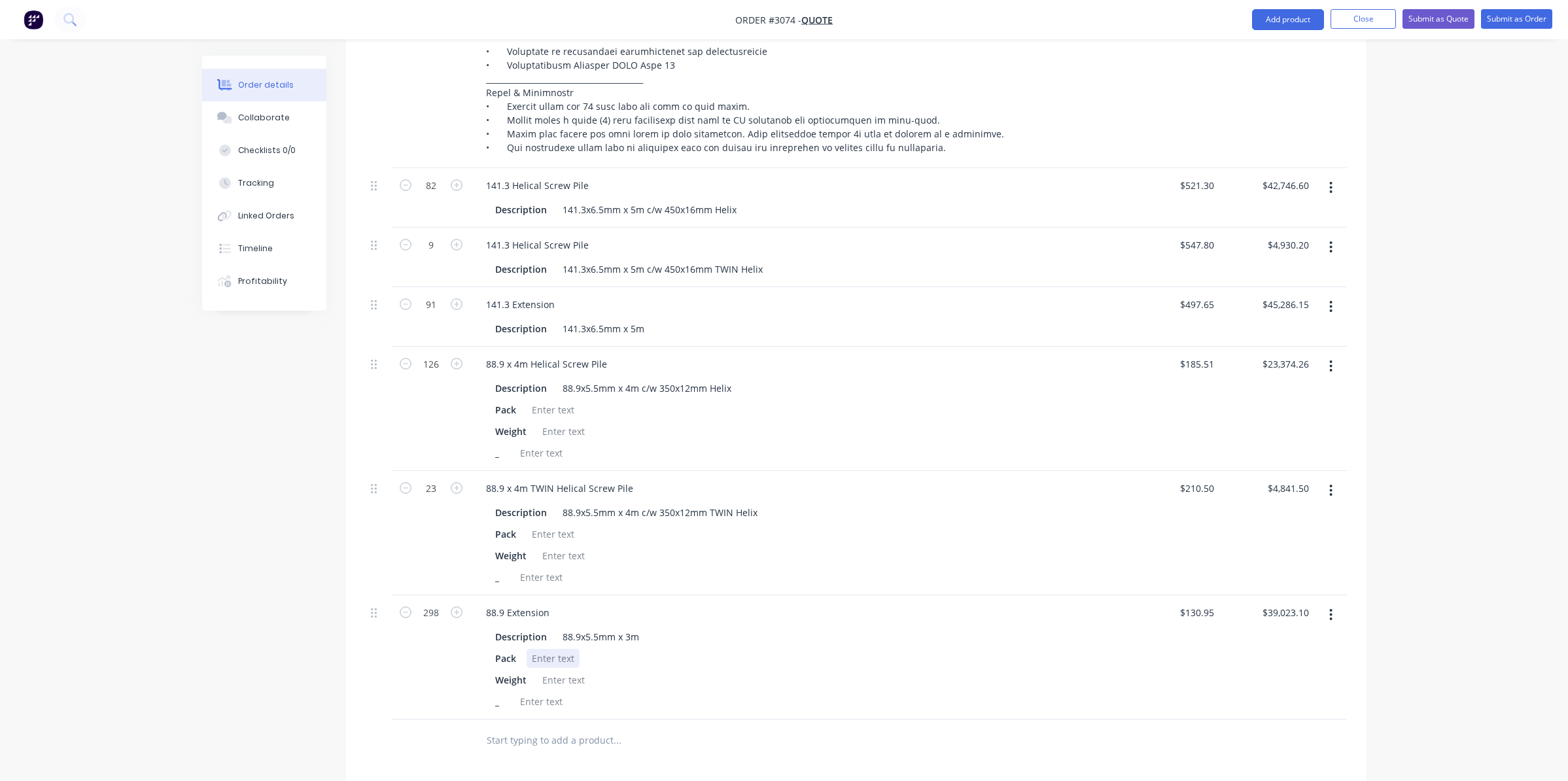
scroll to position [1112, 0]
click at [674, 666] on div "Weight" at bounding box center [794, 675] width 610 height 19
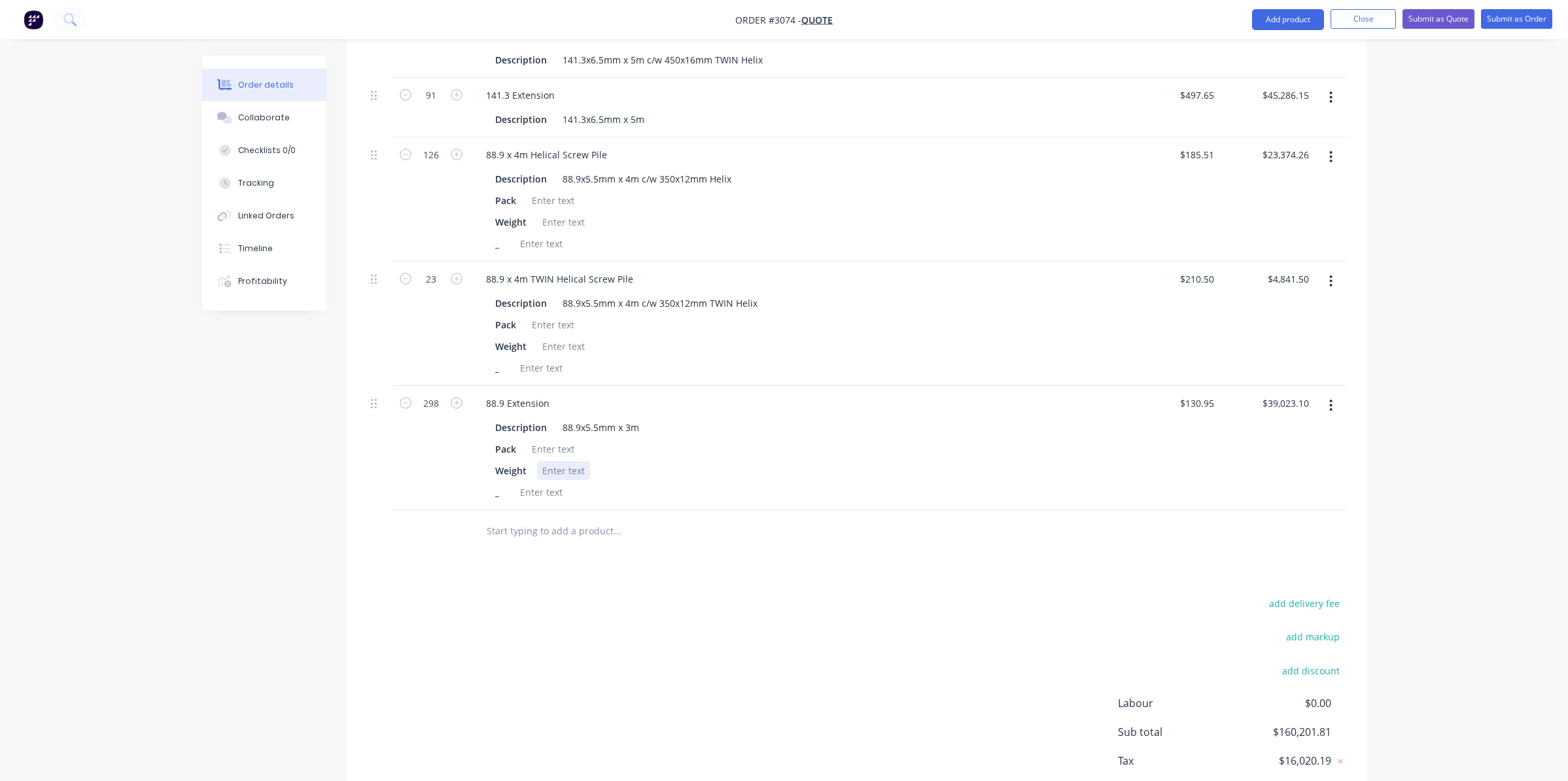
scroll to position [1374, 0]
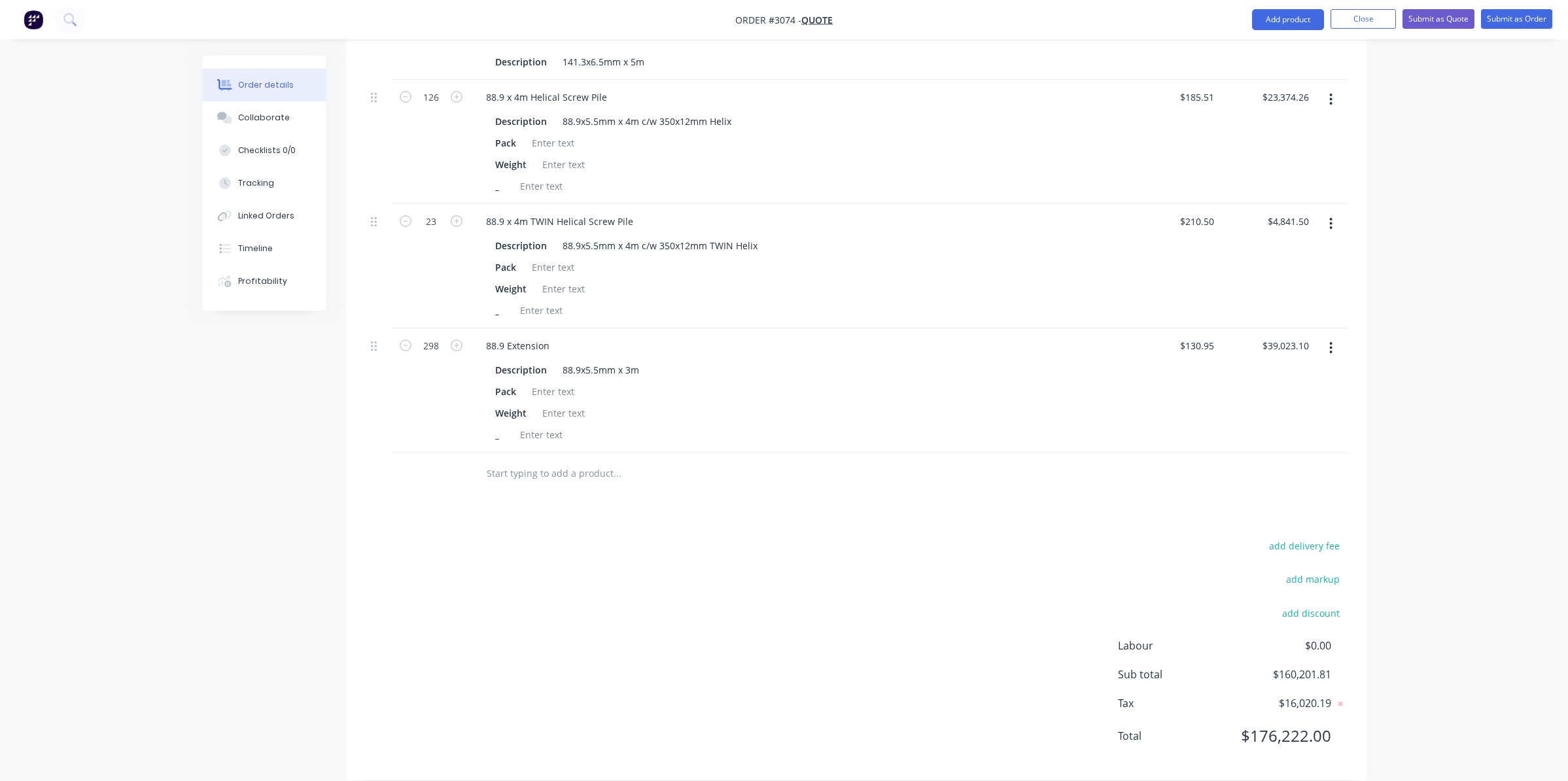
click at [712, 537] on div "add delivery fee add markup add discount Labour $0.00 Sub total $160,201.81 Tax…" at bounding box center [856, 649] width 981 height 224
click at [574, 461] on input "text" at bounding box center [616, 474] width 261 height 27
click at [1288, 23] on button "Add product" at bounding box center [1288, 19] width 72 height 21
click at [1281, 57] on div "Product catalogue" at bounding box center [1261, 53] width 101 height 19
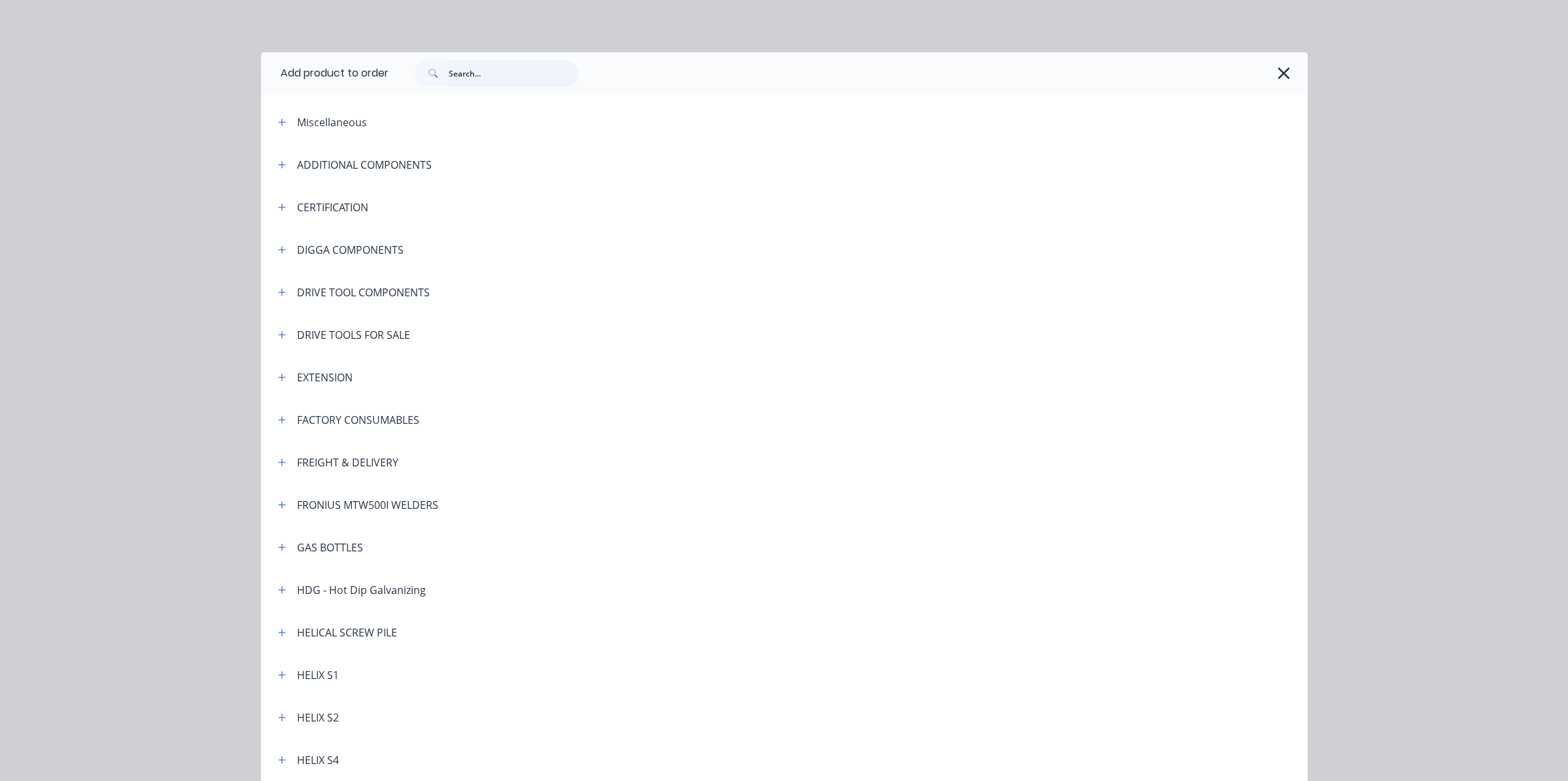
click at [542, 72] on input "text" at bounding box center [513, 73] width 130 height 27
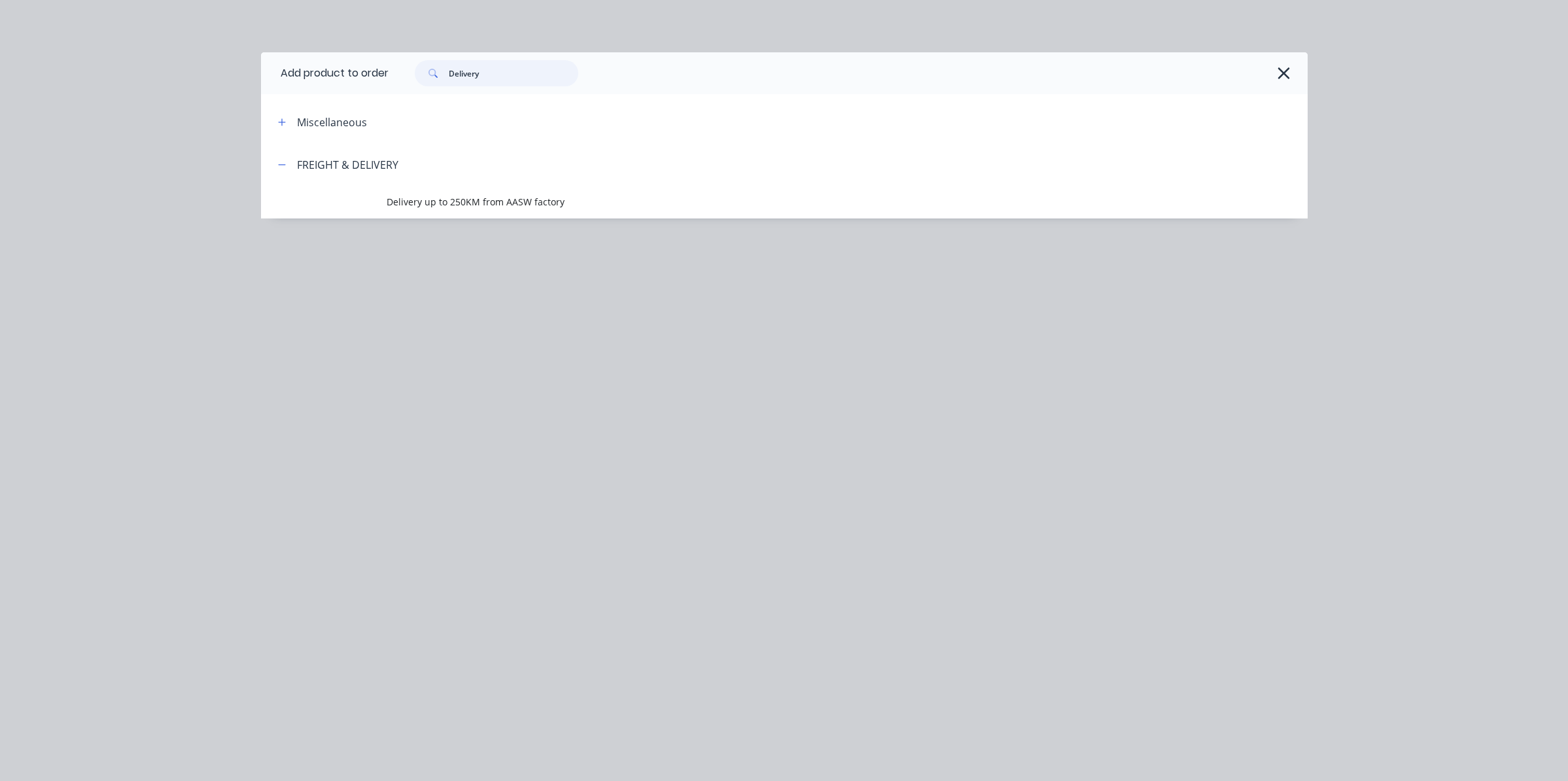
type input "Delivery"
click at [474, 63] on input "Delivery" at bounding box center [513, 73] width 130 height 27
click at [474, 72] on input "Delivery" at bounding box center [513, 73] width 130 height 27
click at [300, 163] on div "FREIGHT & DELIVERY" at bounding box center [348, 165] width 102 height 16
click at [342, 112] on header "Miscellaneous" at bounding box center [784, 122] width 1047 height 42
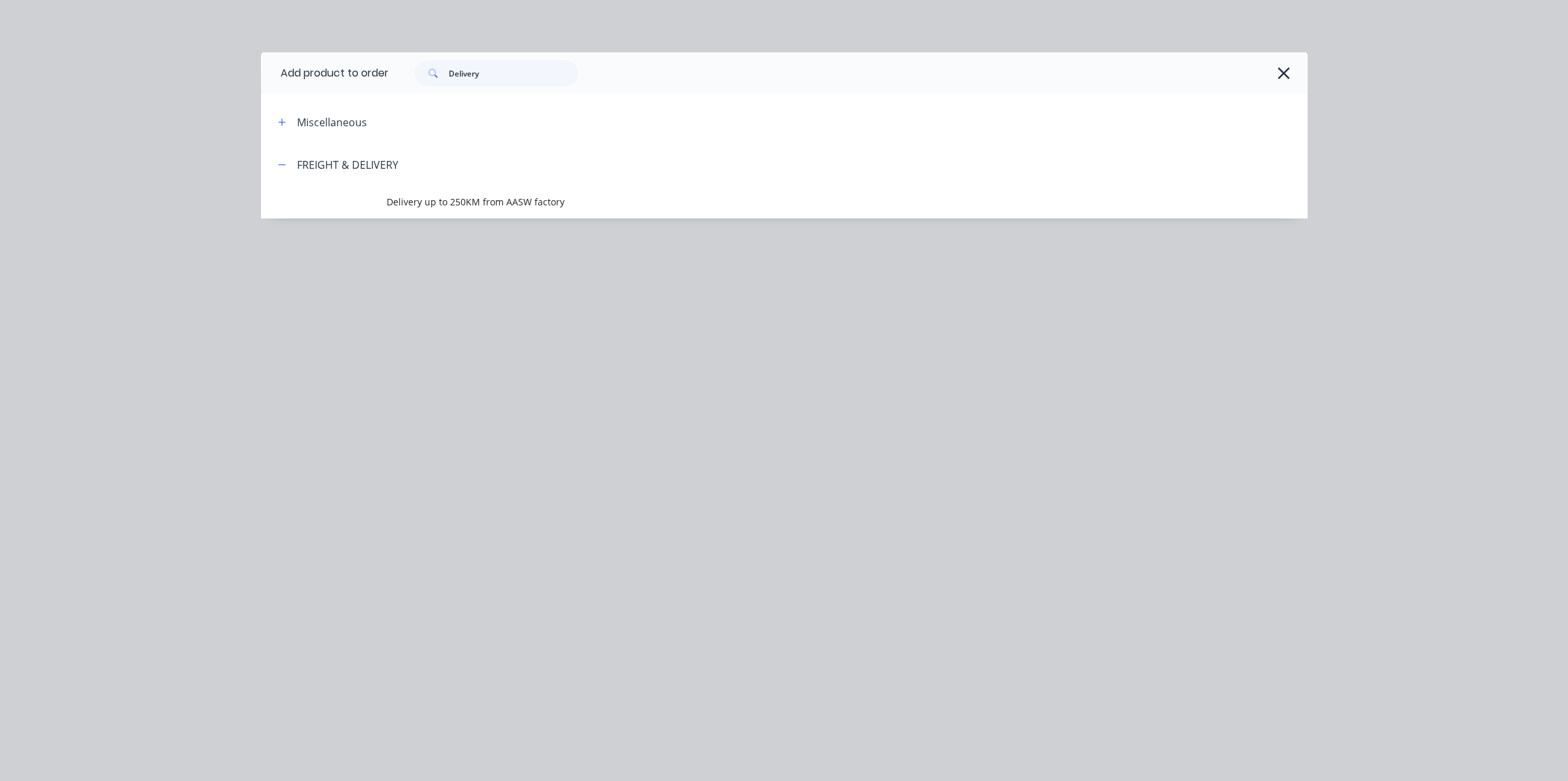
click at [322, 163] on div "FREIGHT & DELIVERY" at bounding box center [348, 165] width 102 height 16
click at [286, 119] on icon "button" at bounding box center [282, 122] width 8 height 9
click at [283, 166] on icon "button" at bounding box center [282, 165] width 8 height 9
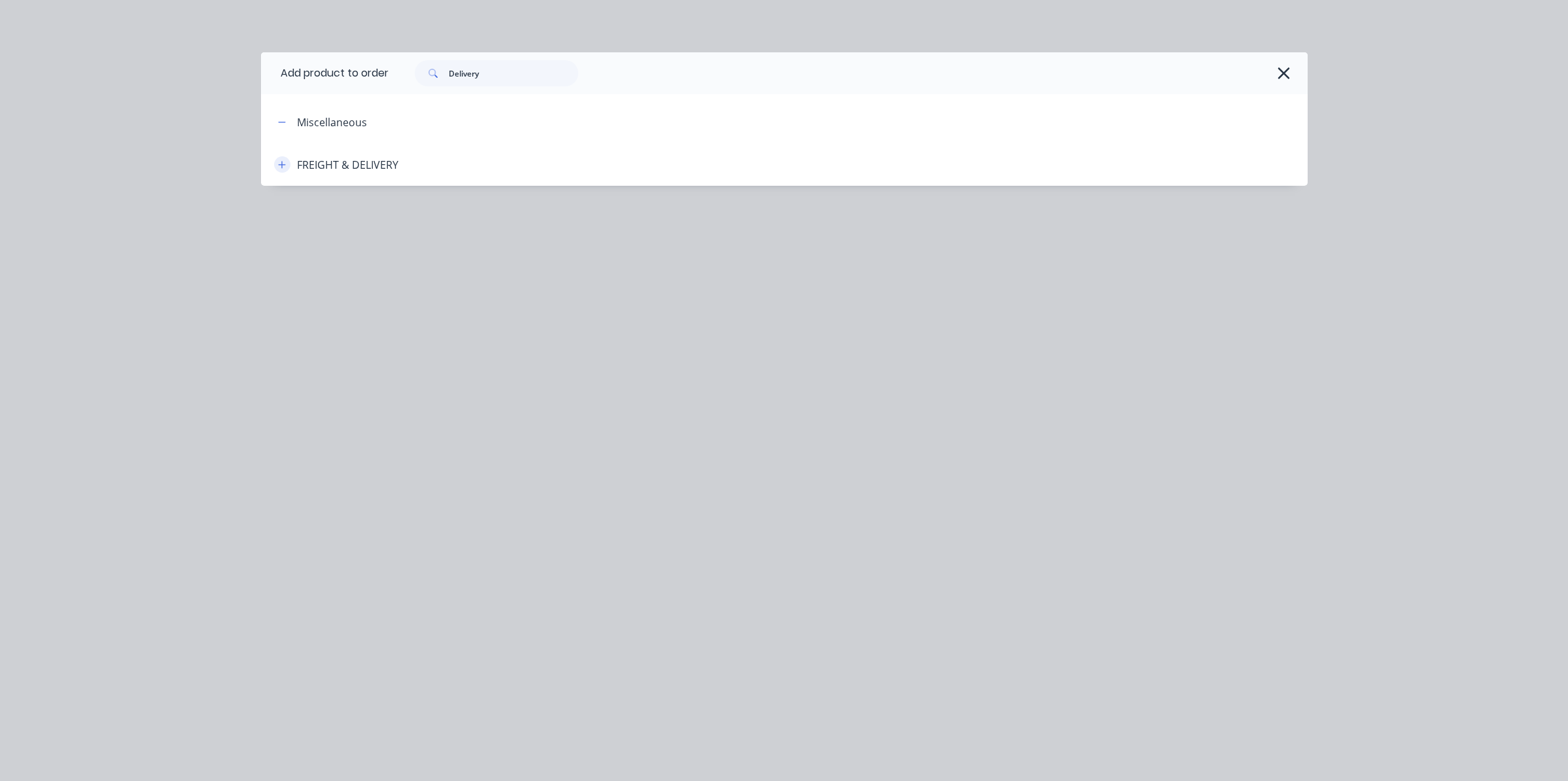
click at [283, 166] on icon "button" at bounding box center [282, 165] width 8 height 9
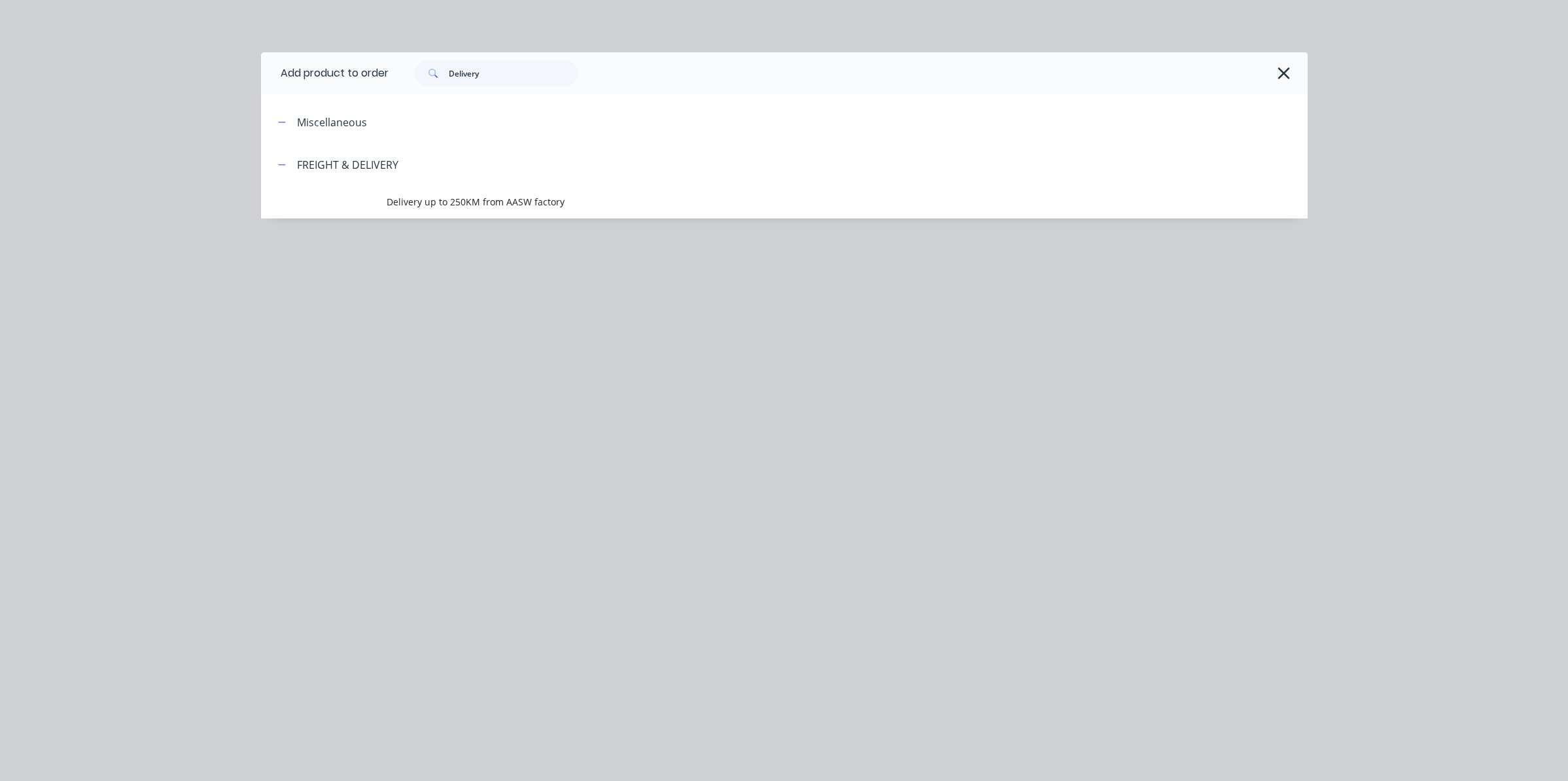
click at [489, 200] on span "Delivery up to 250KM from AASW factory" at bounding box center [755, 201] width 736 height 14
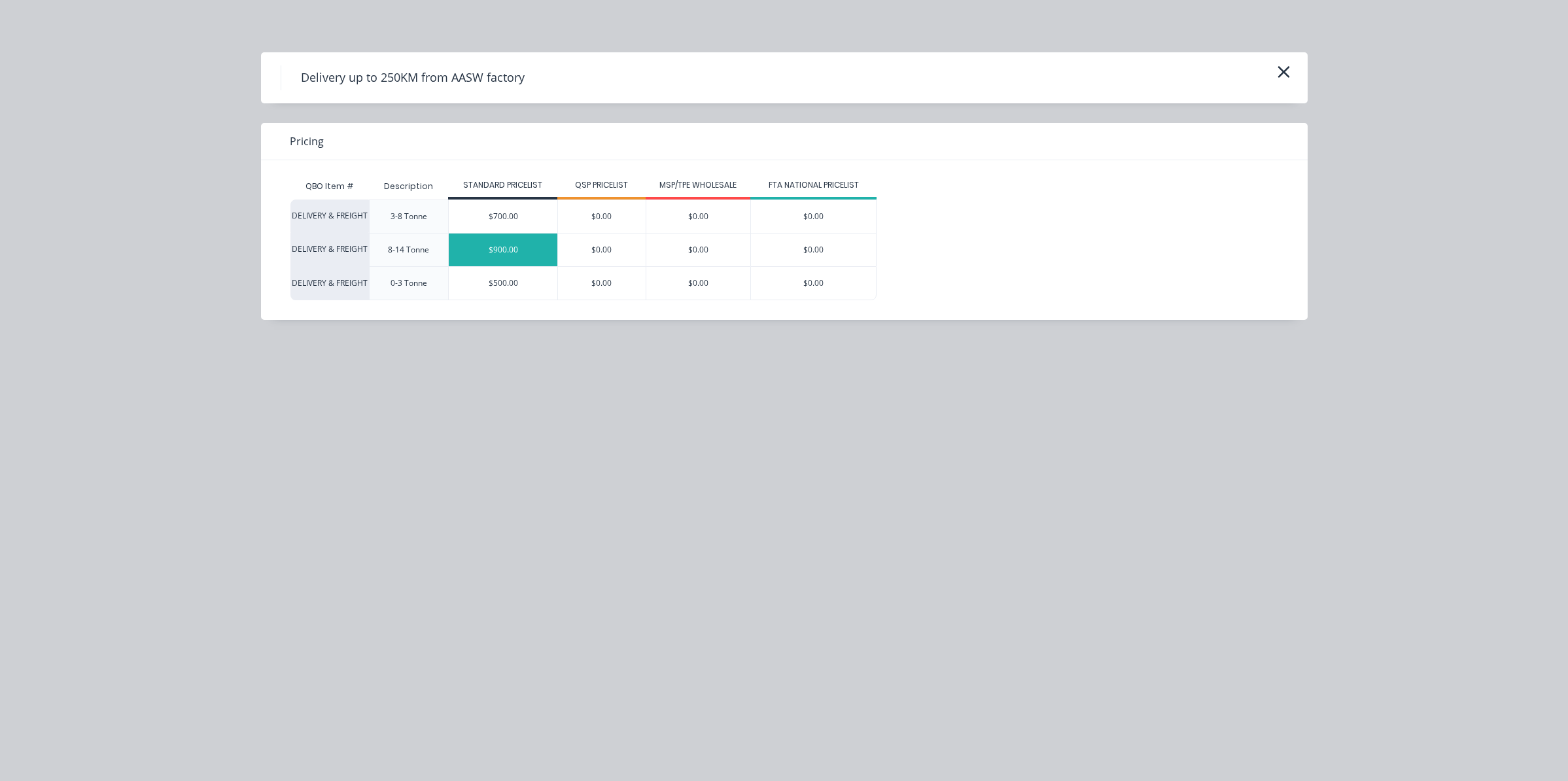
click at [524, 256] on div "$900.00" at bounding box center [503, 250] width 109 height 33
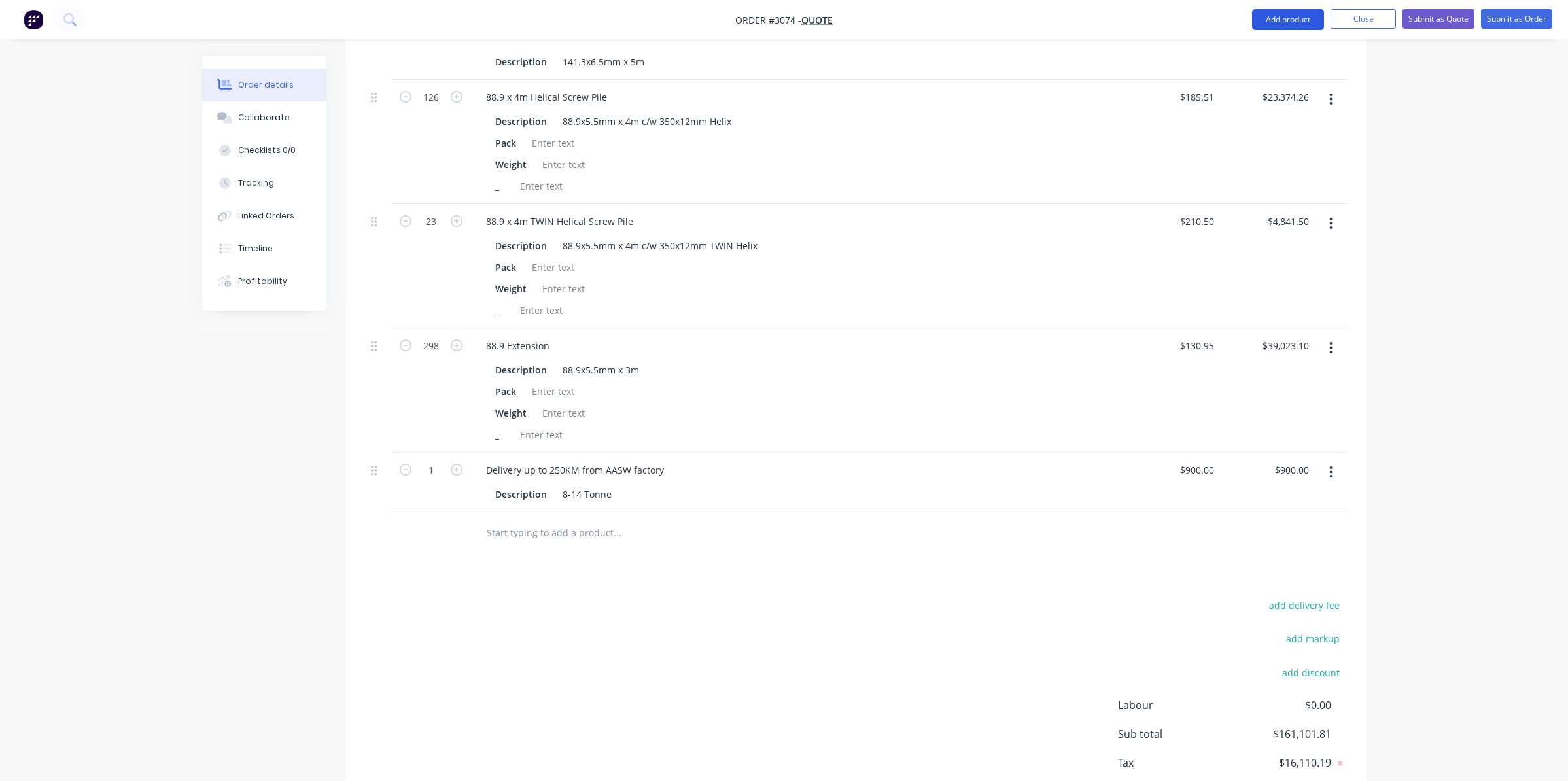
click at [1297, 23] on button "Add product" at bounding box center [1288, 19] width 72 height 21
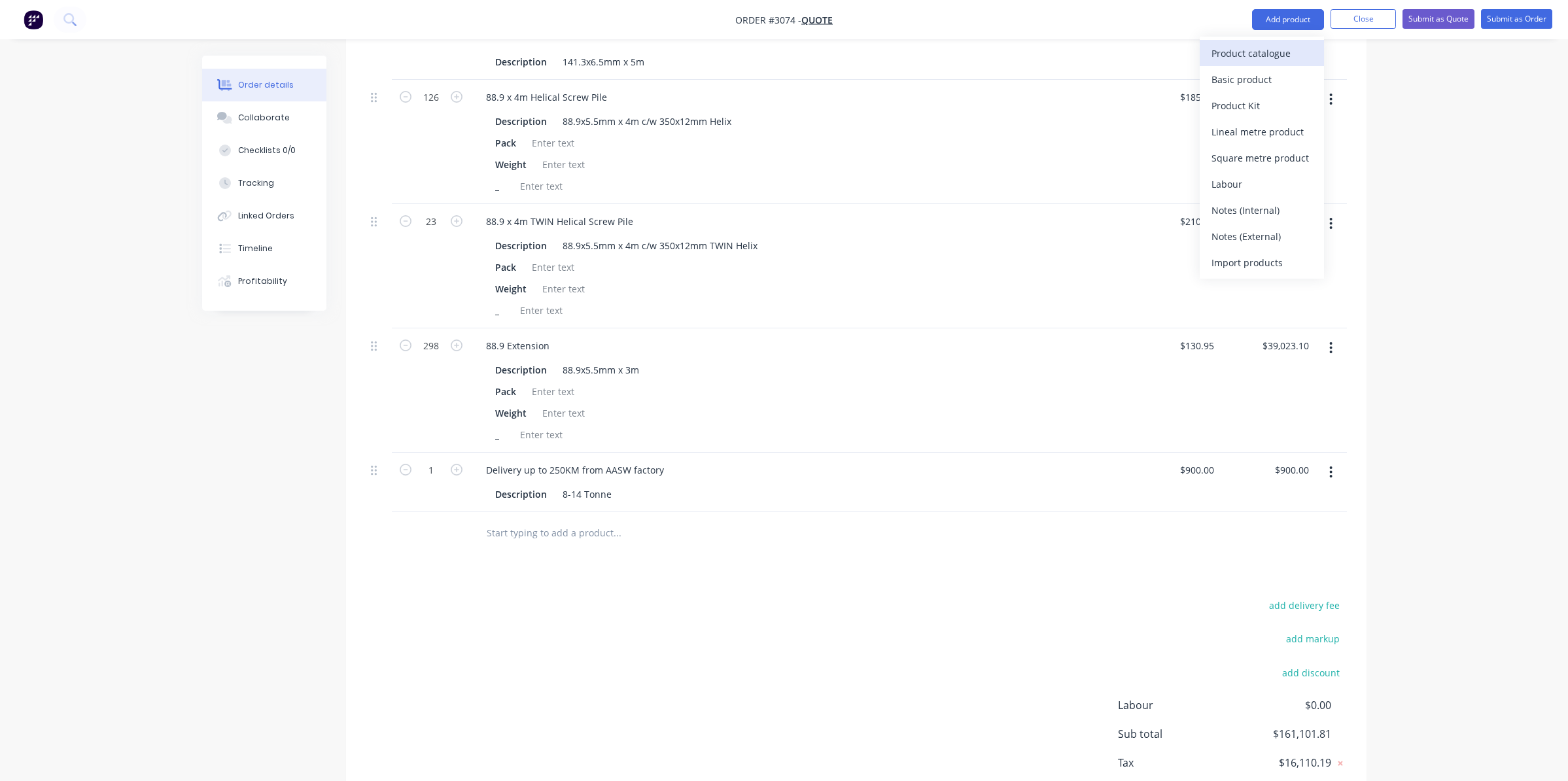
click at [1215, 54] on div "Product catalogue" at bounding box center [1261, 53] width 101 height 19
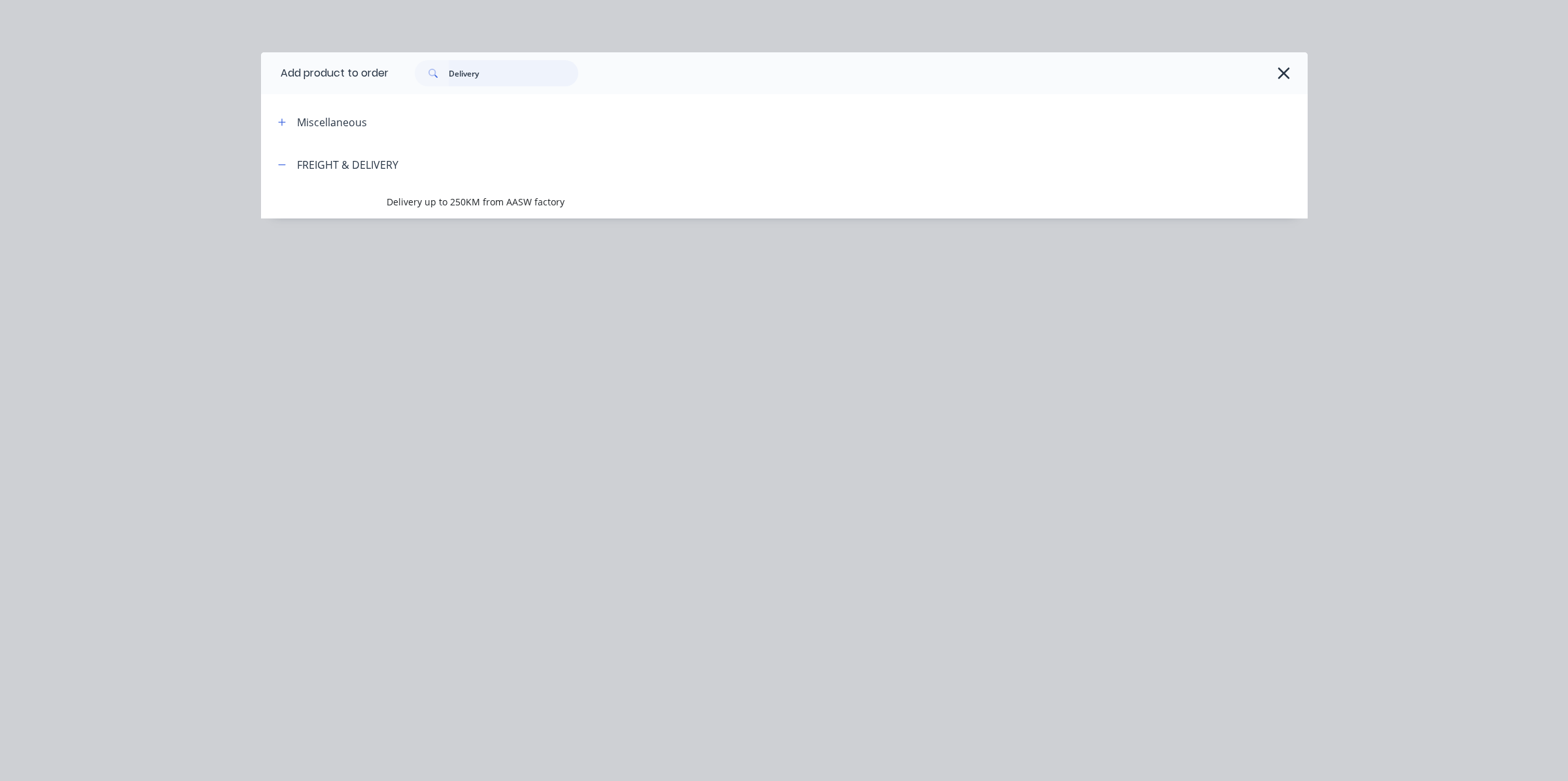
click at [489, 70] on input "Delivery" at bounding box center [513, 73] width 130 height 27
click at [488, 72] on input "Delivery" at bounding box center [513, 73] width 130 height 27
type input "Engineering"
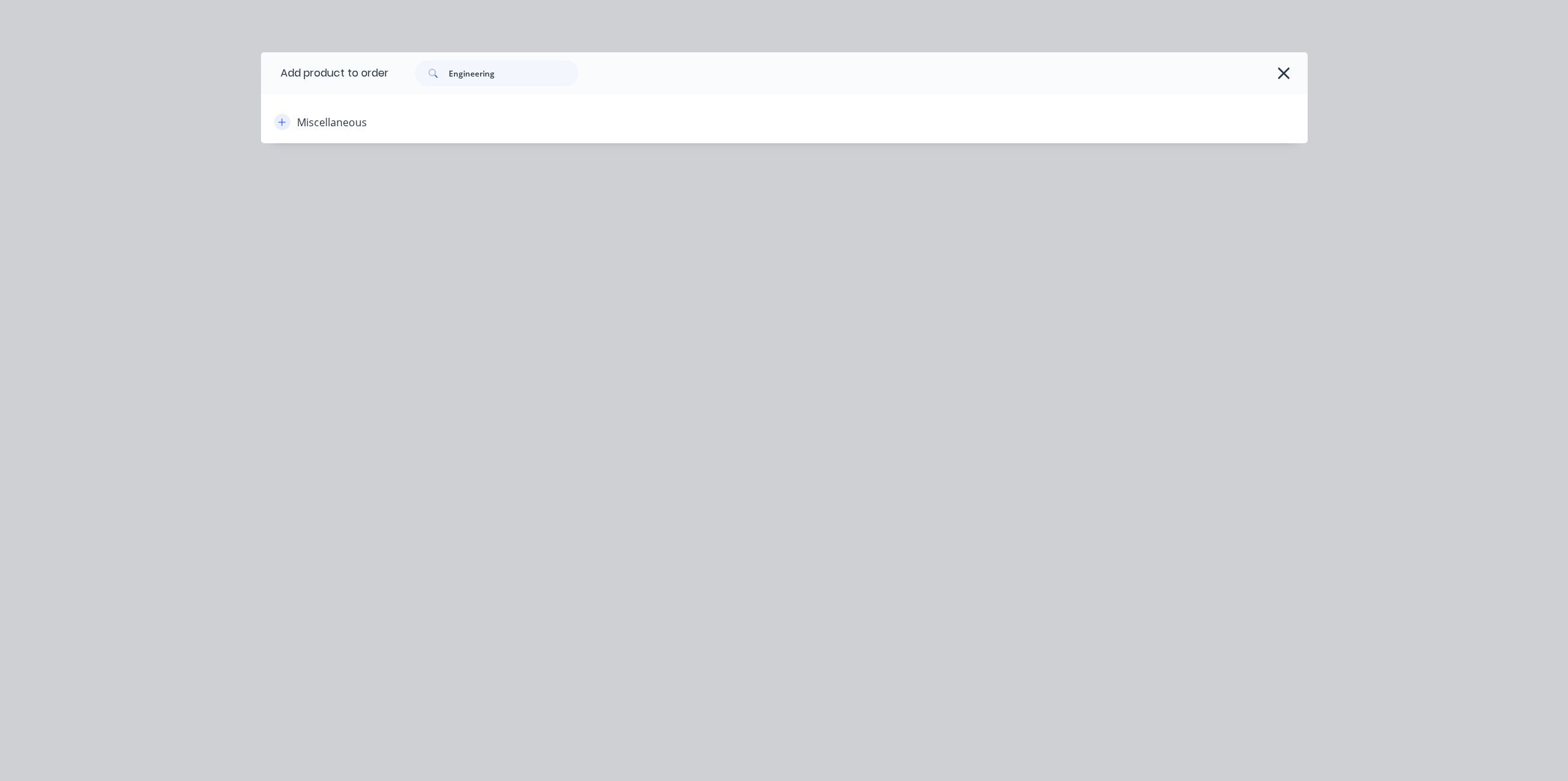
click at [287, 120] on button "button" at bounding box center [282, 122] width 16 height 16
click at [350, 117] on div "Miscellaneous" at bounding box center [332, 123] width 70 height 16
click at [1284, 72] on icon "button" at bounding box center [1284, 73] width 11 height 11
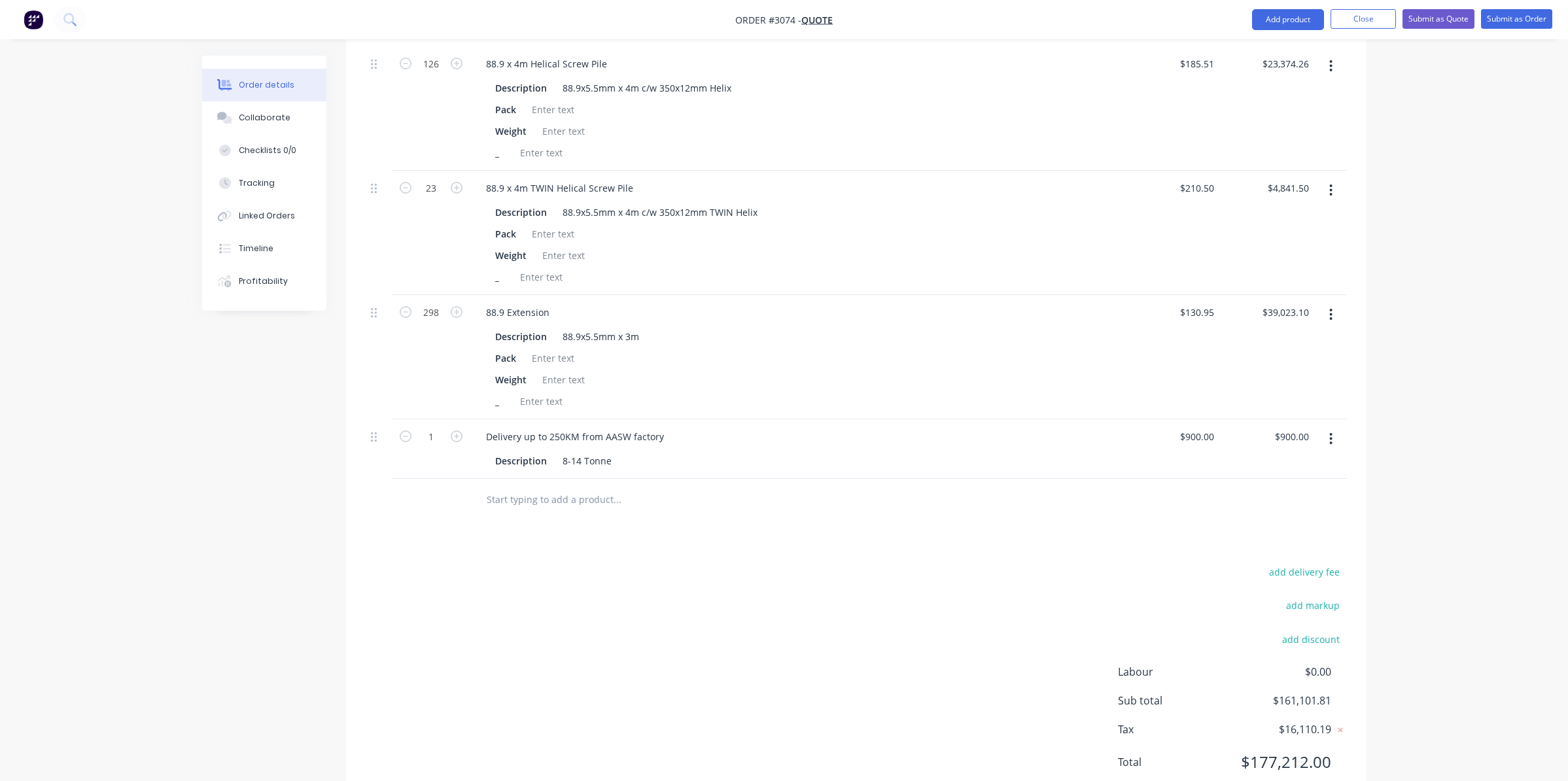
scroll to position [1434, 0]
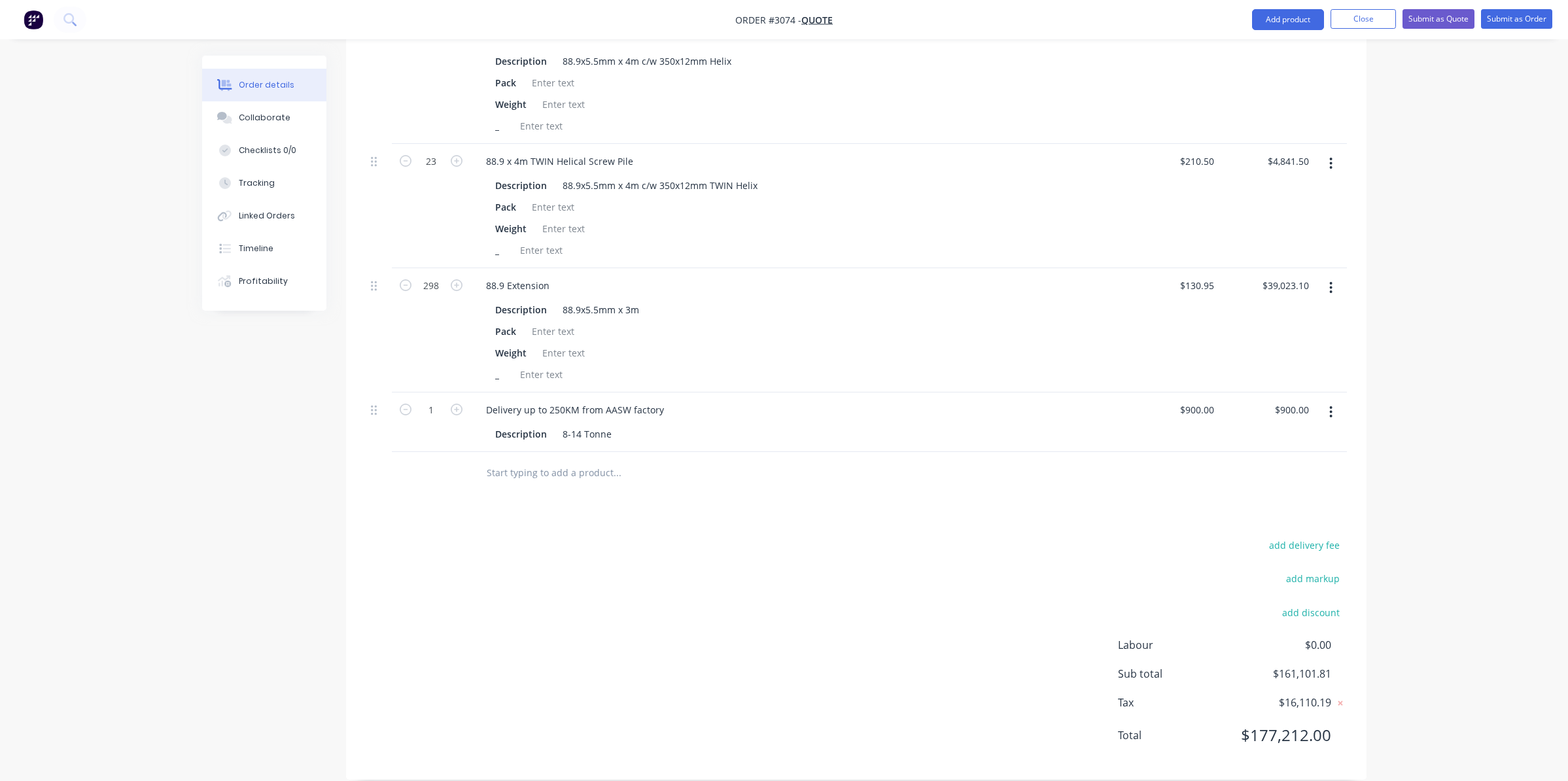
click at [580, 460] on input "text" at bounding box center [616, 473] width 261 height 27
type input "Engineering"
click at [599, 511] on button "Add Engineering to order" at bounding box center [688, 522] width 393 height 42
click at [555, 481] on div at bounding box center [552, 491] width 133 height 19
click at [1201, 460] on div "0 0" at bounding box center [1209, 469] width 20 height 19
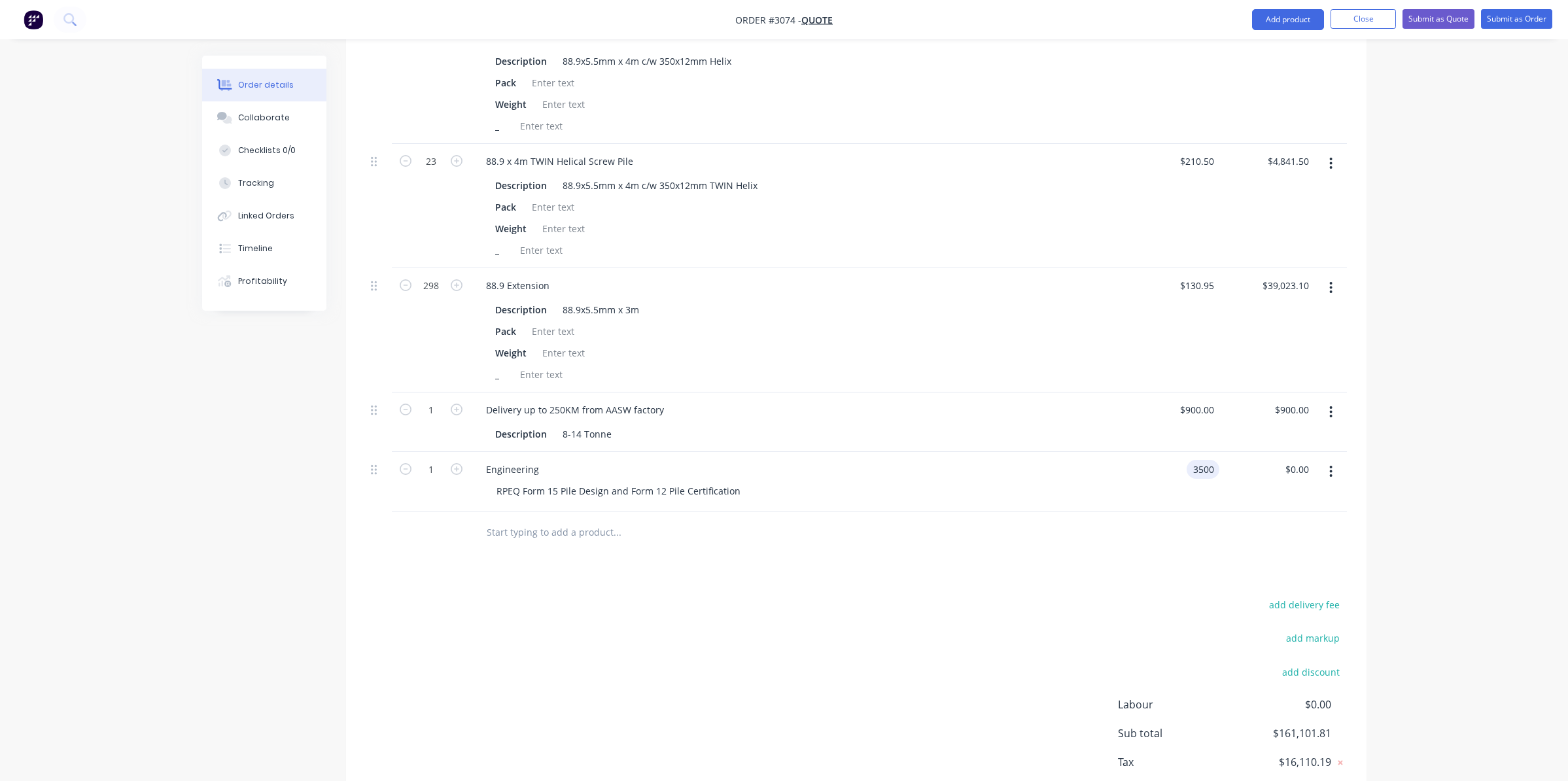
type input "$3,500.00"
click at [1203, 528] on div at bounding box center [856, 532] width 981 height 42
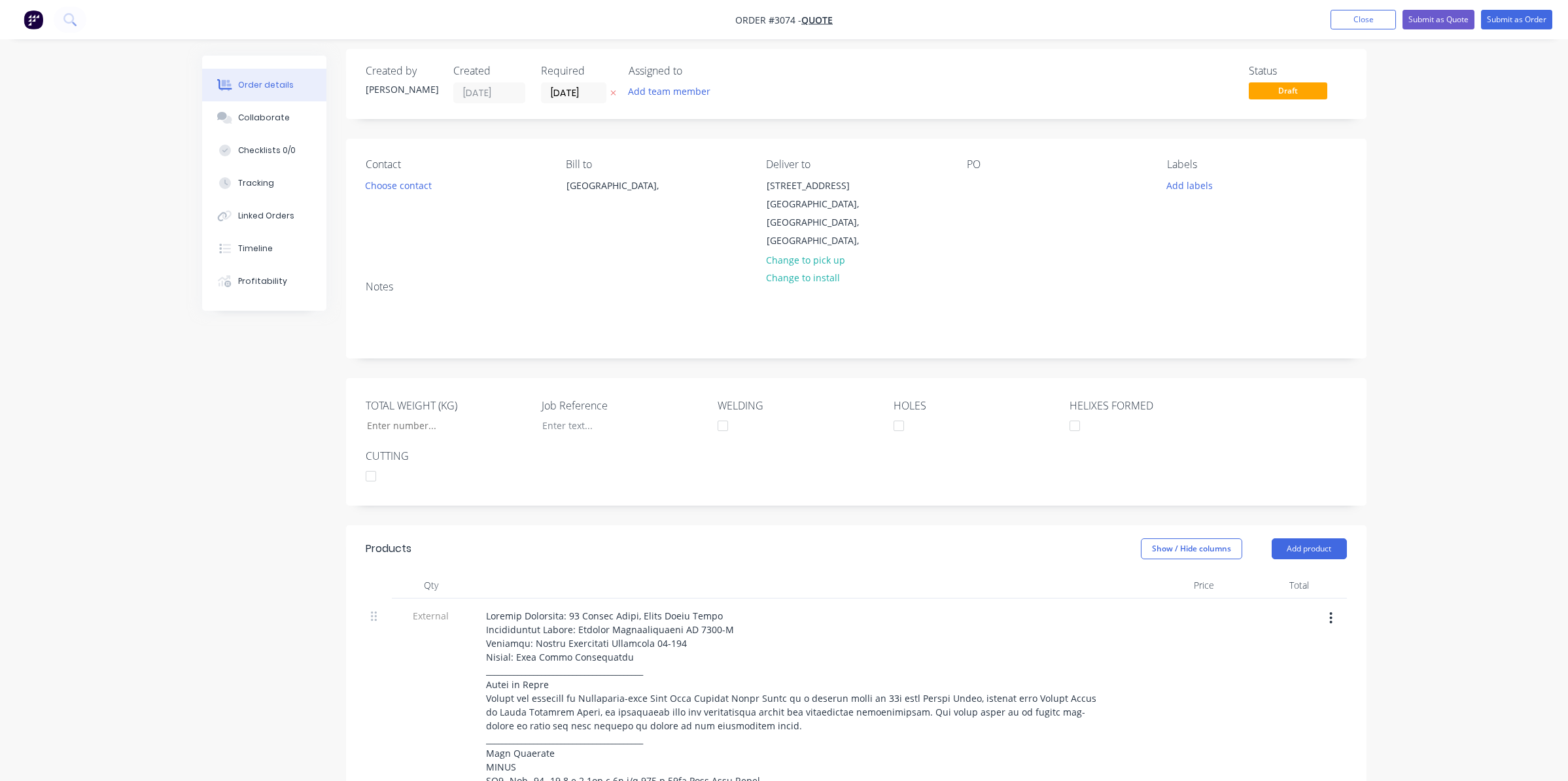
scroll to position [0, 0]
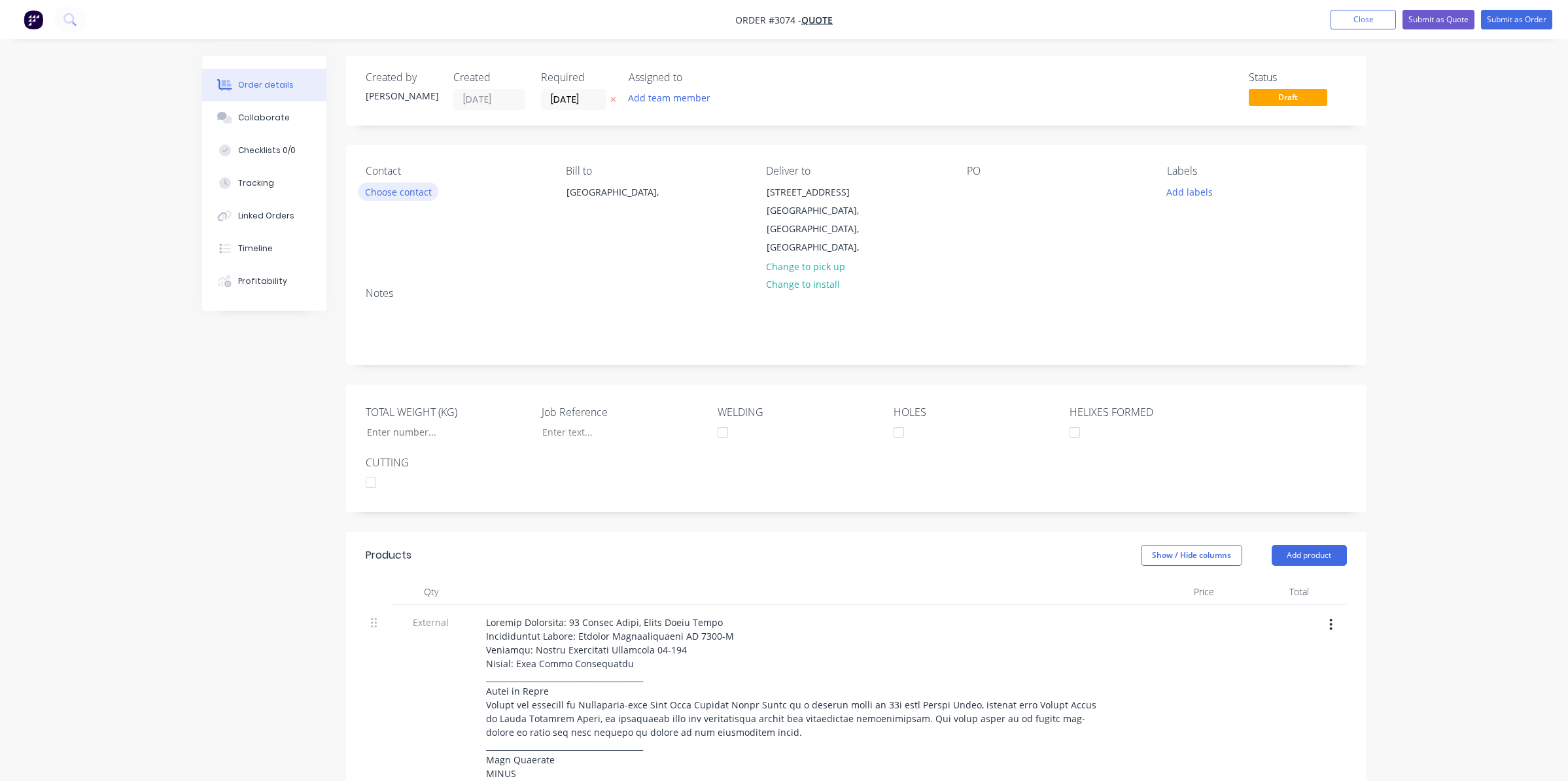
click at [425, 197] on button "Choose contact" at bounding box center [398, 191] width 80 height 18
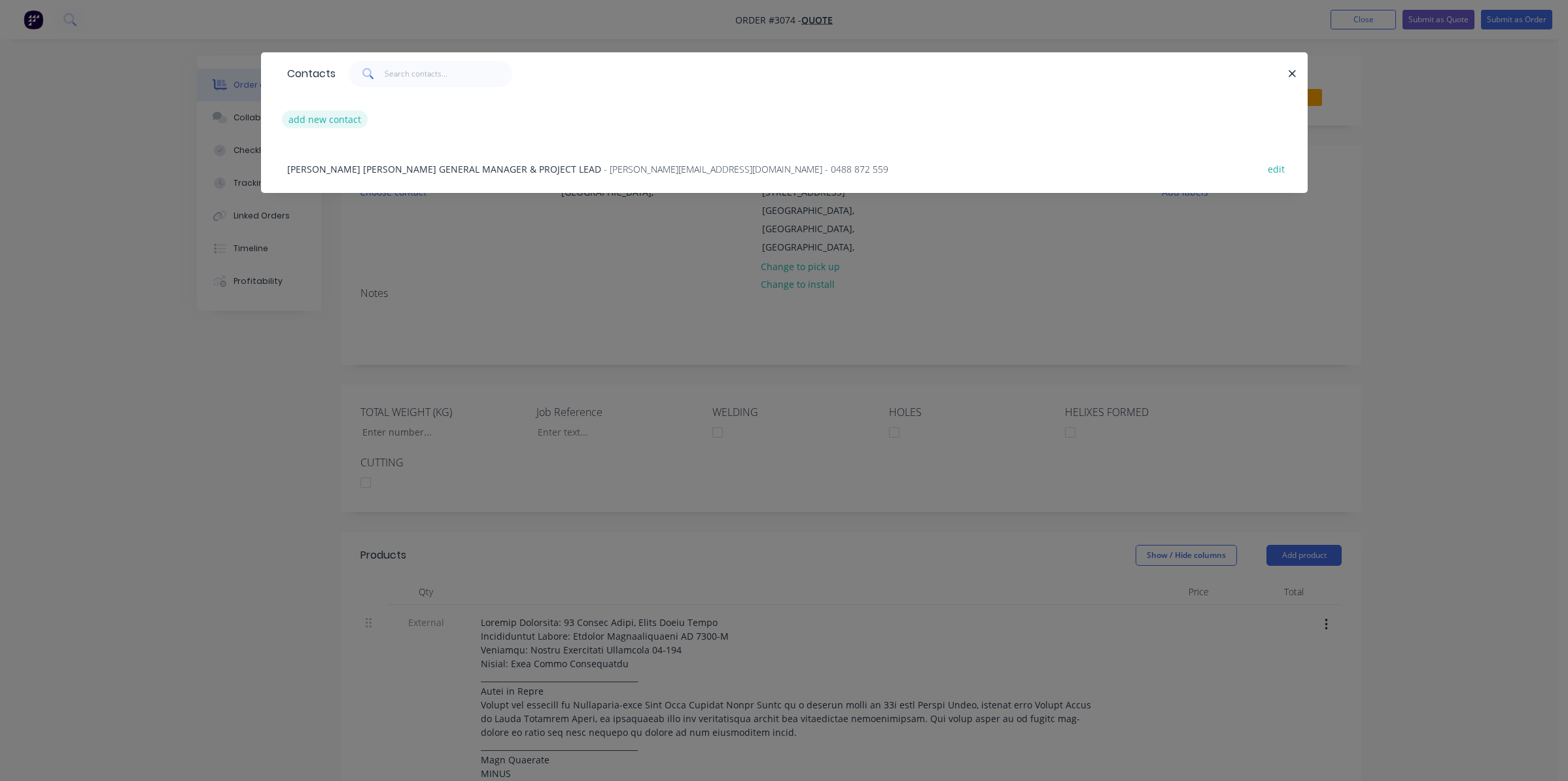
click at [338, 120] on button "add new contact" at bounding box center [325, 119] width 87 height 18
select select "AU"
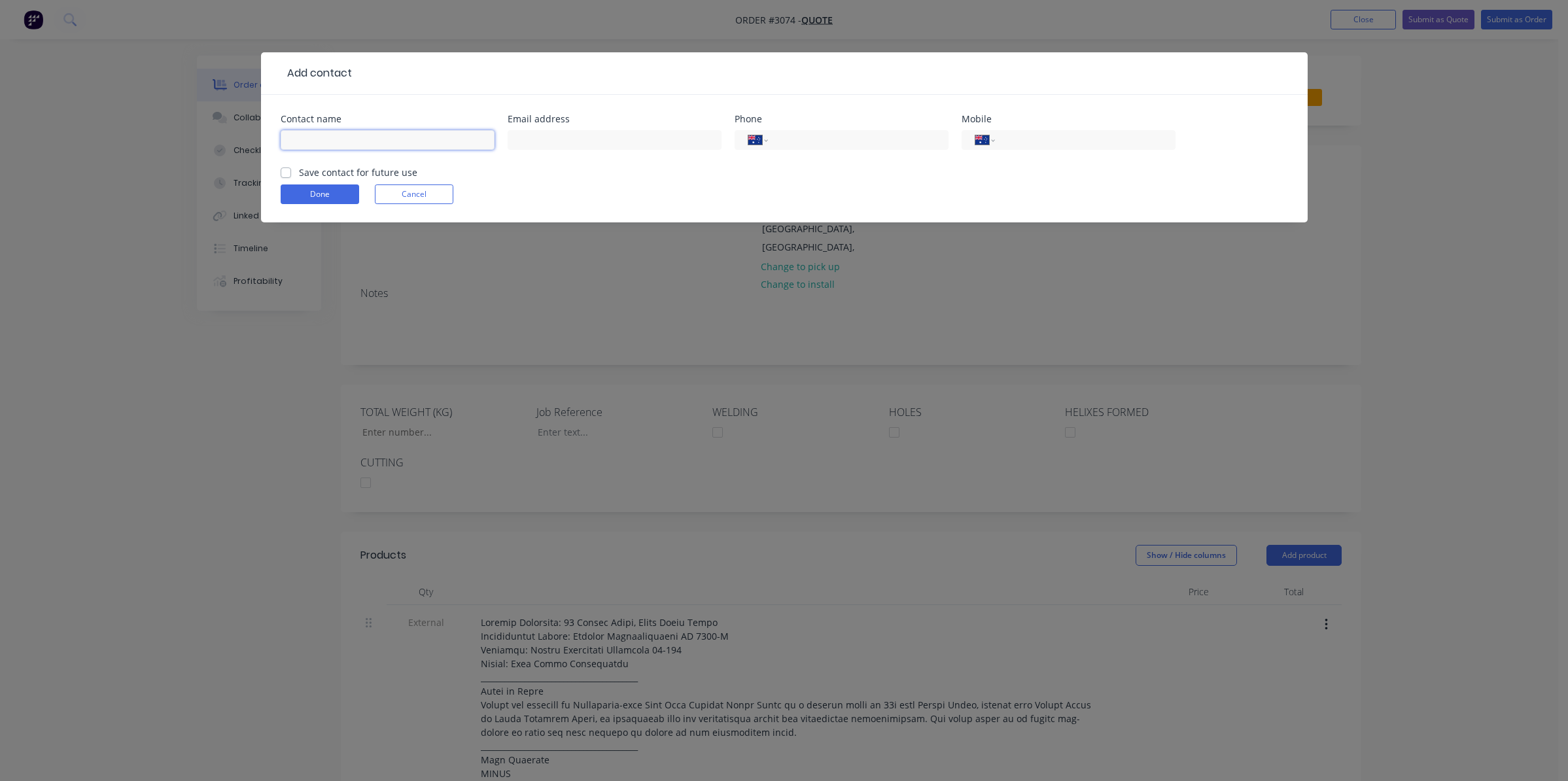
click at [365, 136] on input "text" at bounding box center [388, 140] width 214 height 19
type input "Gold Coast Foundations"
click at [347, 195] on button "Done" at bounding box center [320, 194] width 79 height 19
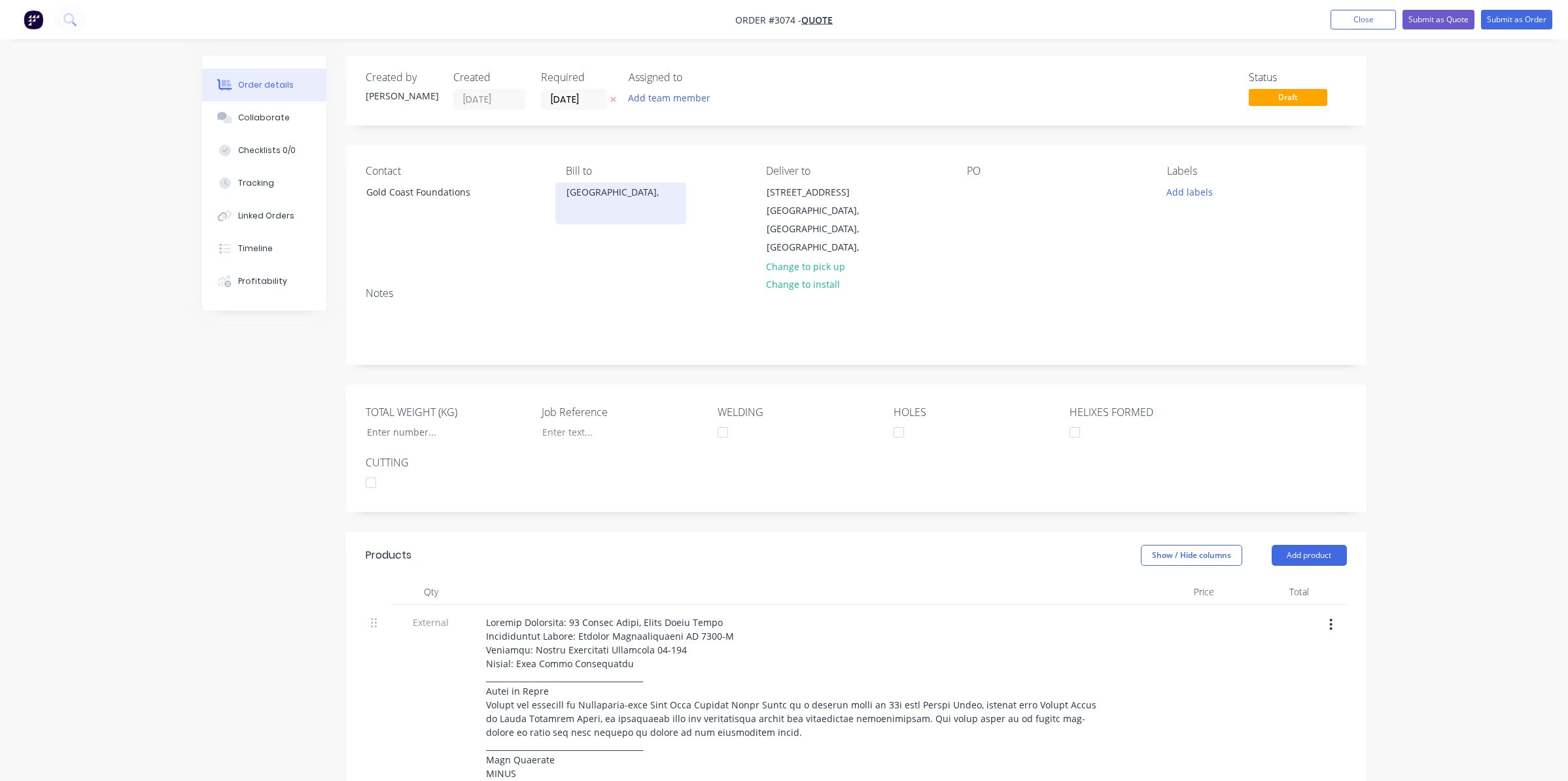
click at [598, 195] on div "[GEOGRAPHIC_DATA]," at bounding box center [621, 193] width 109 height 19
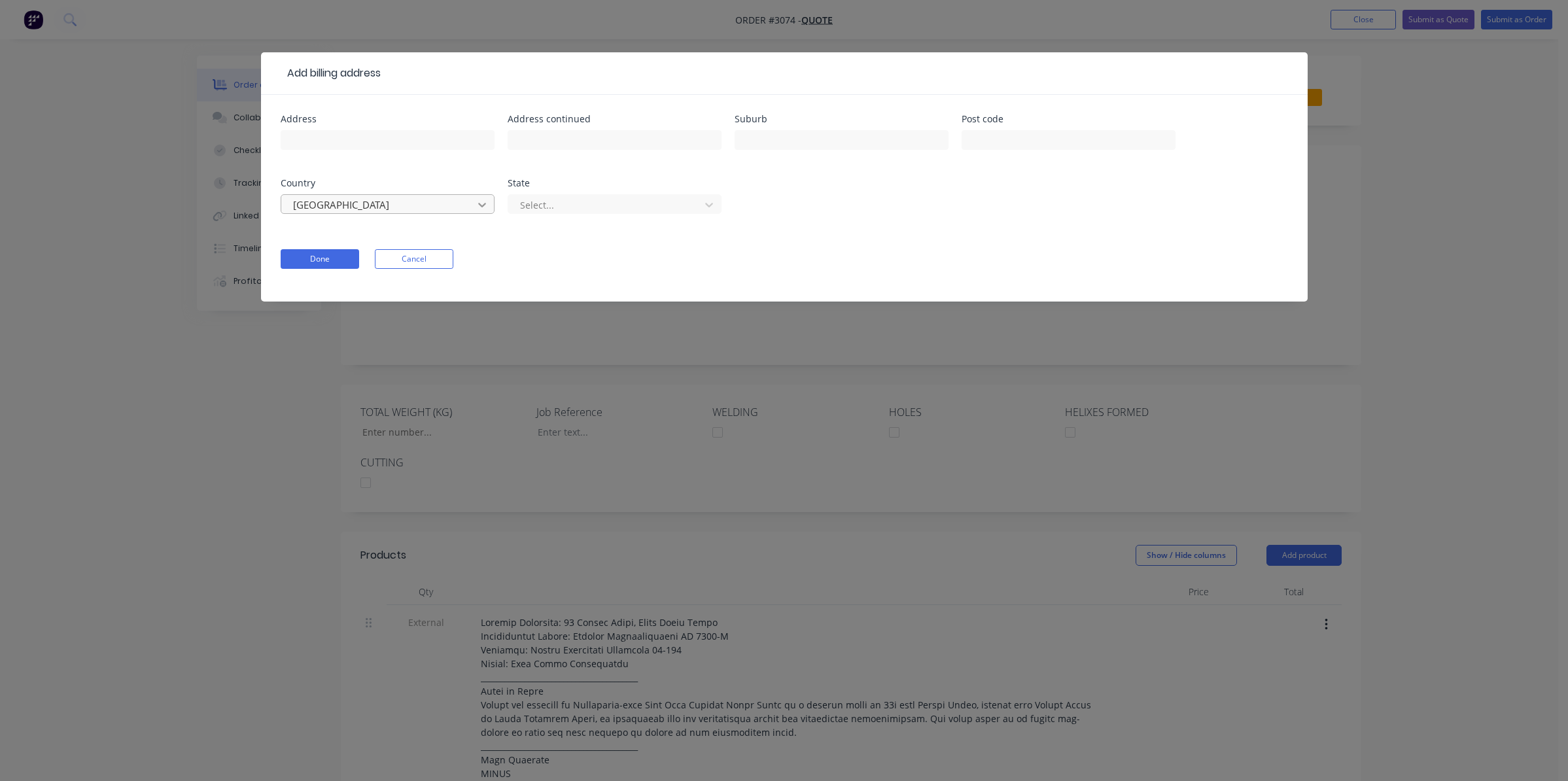
click at [484, 209] on icon at bounding box center [482, 205] width 13 height 13
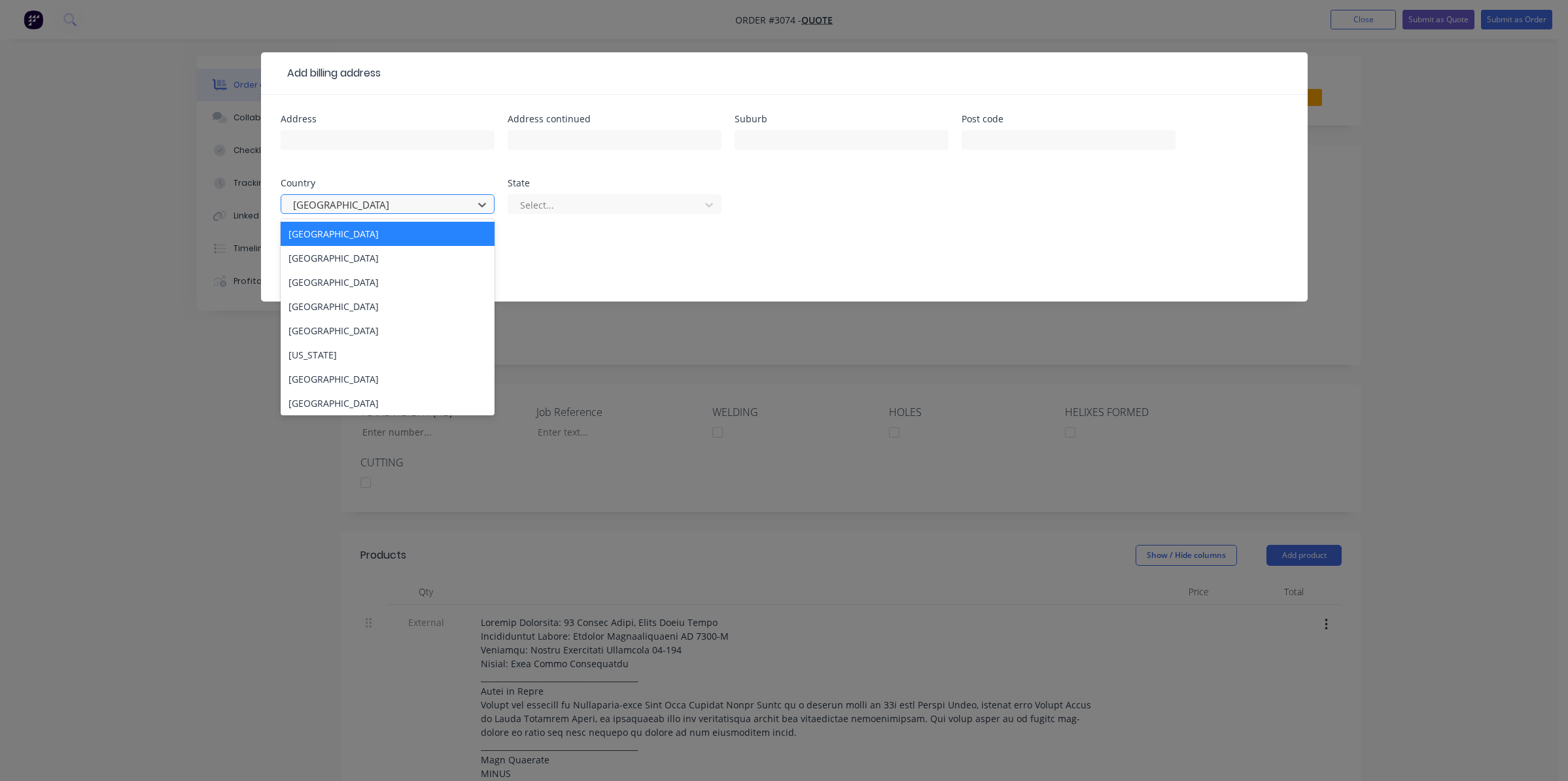
click at [385, 205] on div at bounding box center [379, 205] width 175 height 16
drag, startPoint x: 378, startPoint y: 204, endPoint x: 249, endPoint y: 211, distance: 129.2
click at [251, 201] on div "Add billing address Address Address continued Suburb Post code Country 250 resu…" at bounding box center [784, 390] width 1568 height 781
click at [335, 201] on div at bounding box center [379, 205] width 175 height 16
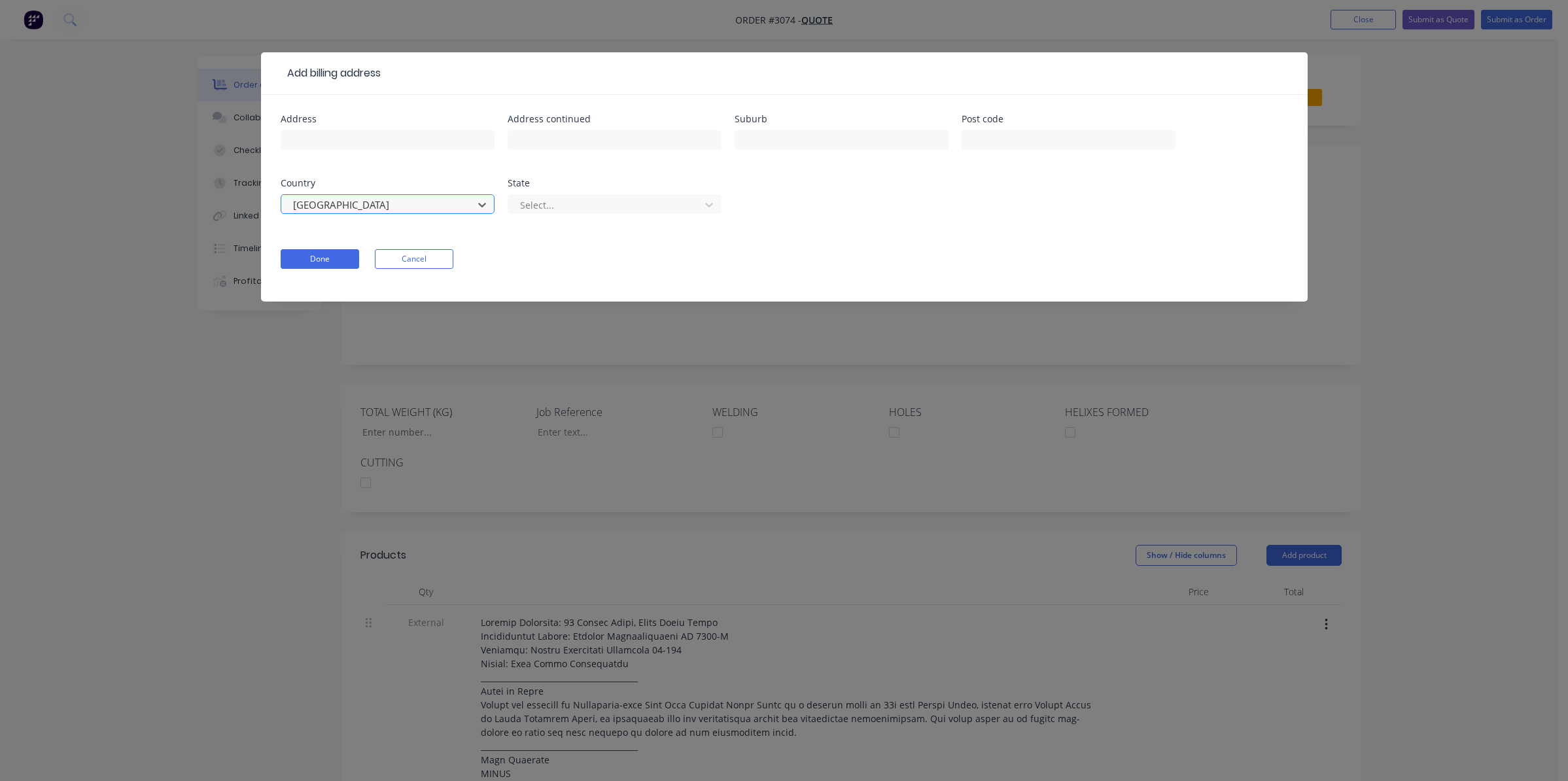
click at [335, 201] on div at bounding box center [379, 205] width 175 height 16
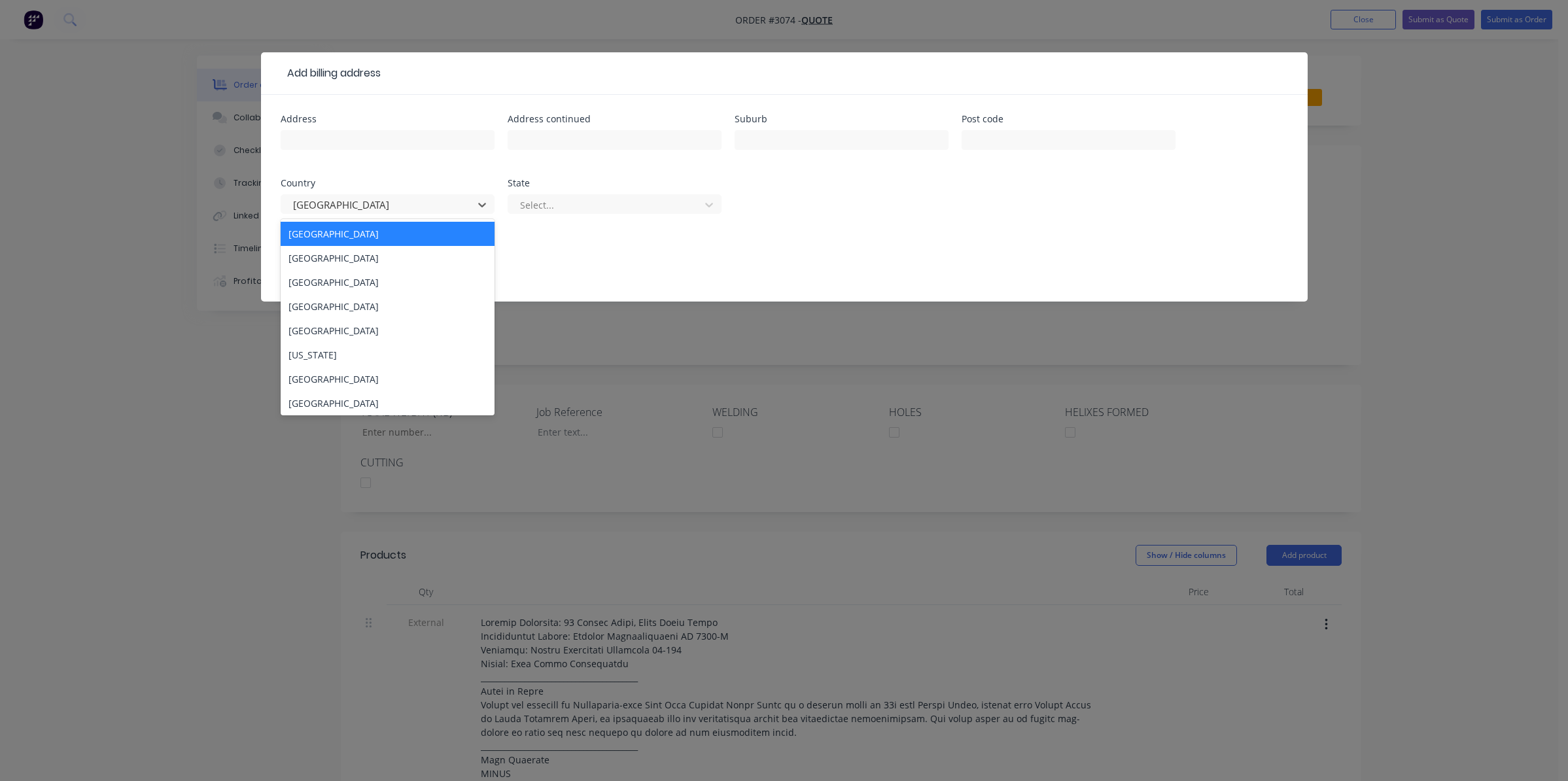
click at [335, 215] on div "250 results available. Use Up and Down to choose options, press Enter to select…" at bounding box center [388, 211] width 214 height 39
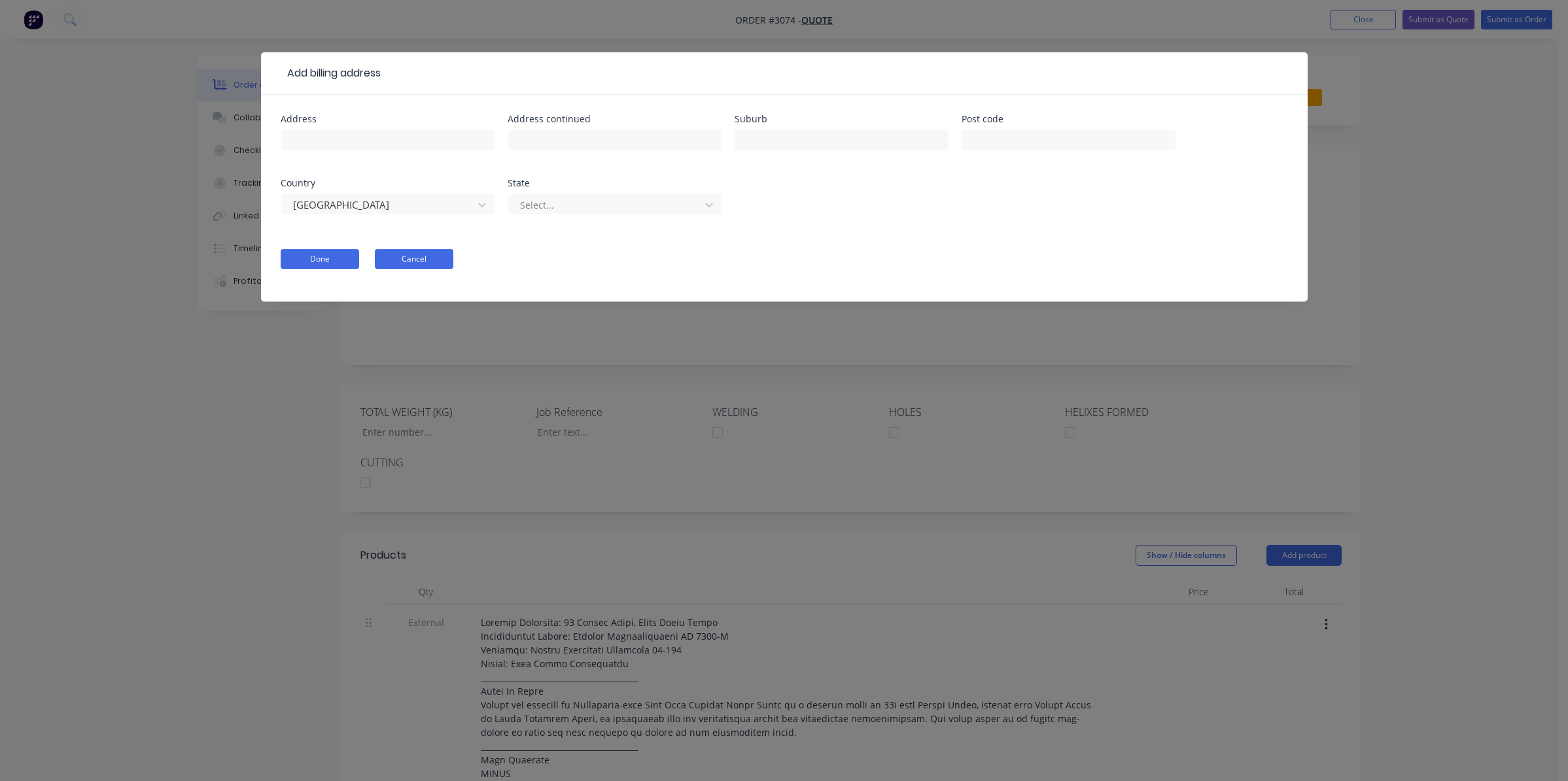
click at [451, 263] on button "Cancel" at bounding box center [414, 259] width 79 height 19
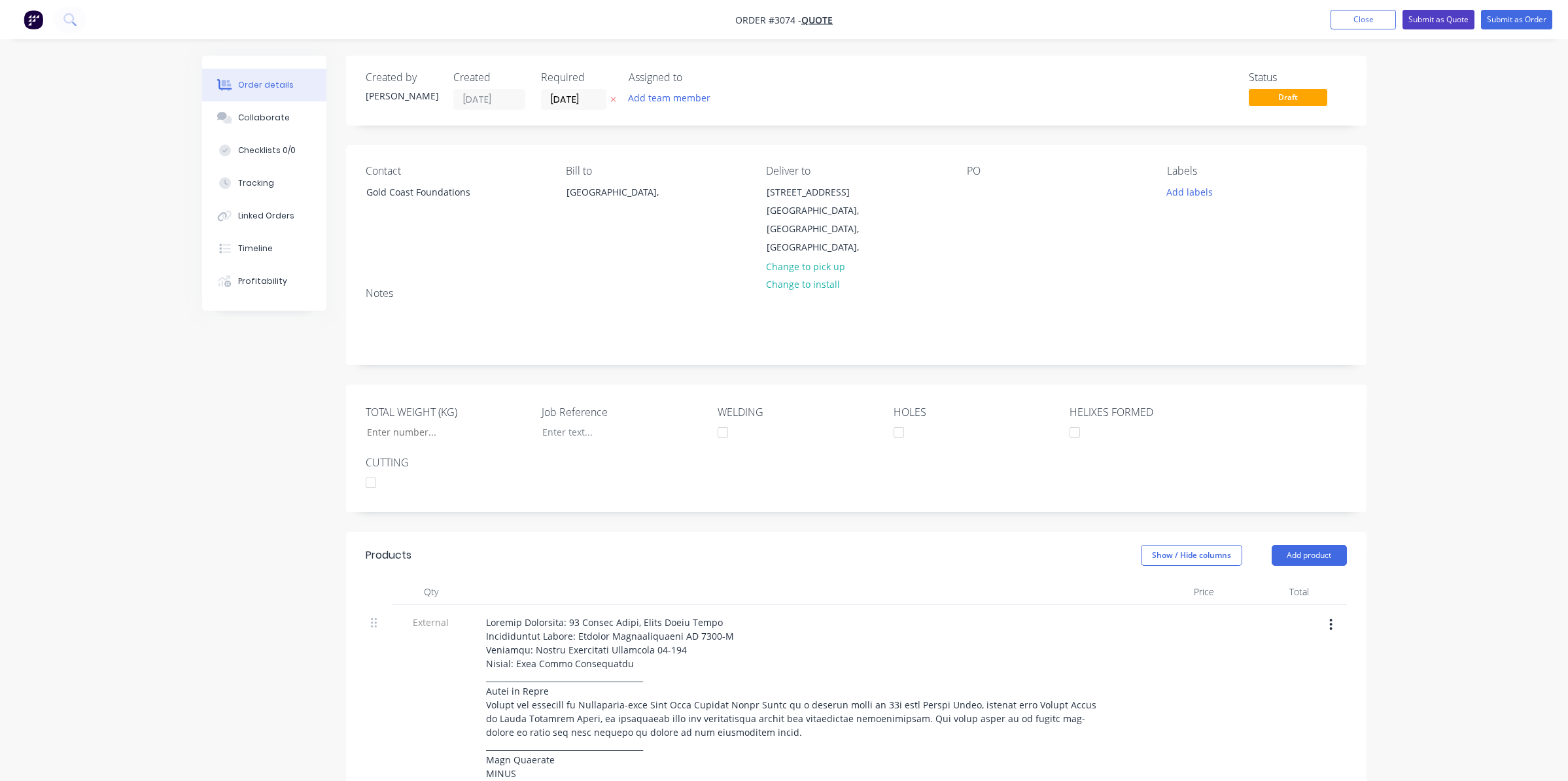
click at [1451, 24] on button "Submit as Quote" at bounding box center [1438, 19] width 72 height 19
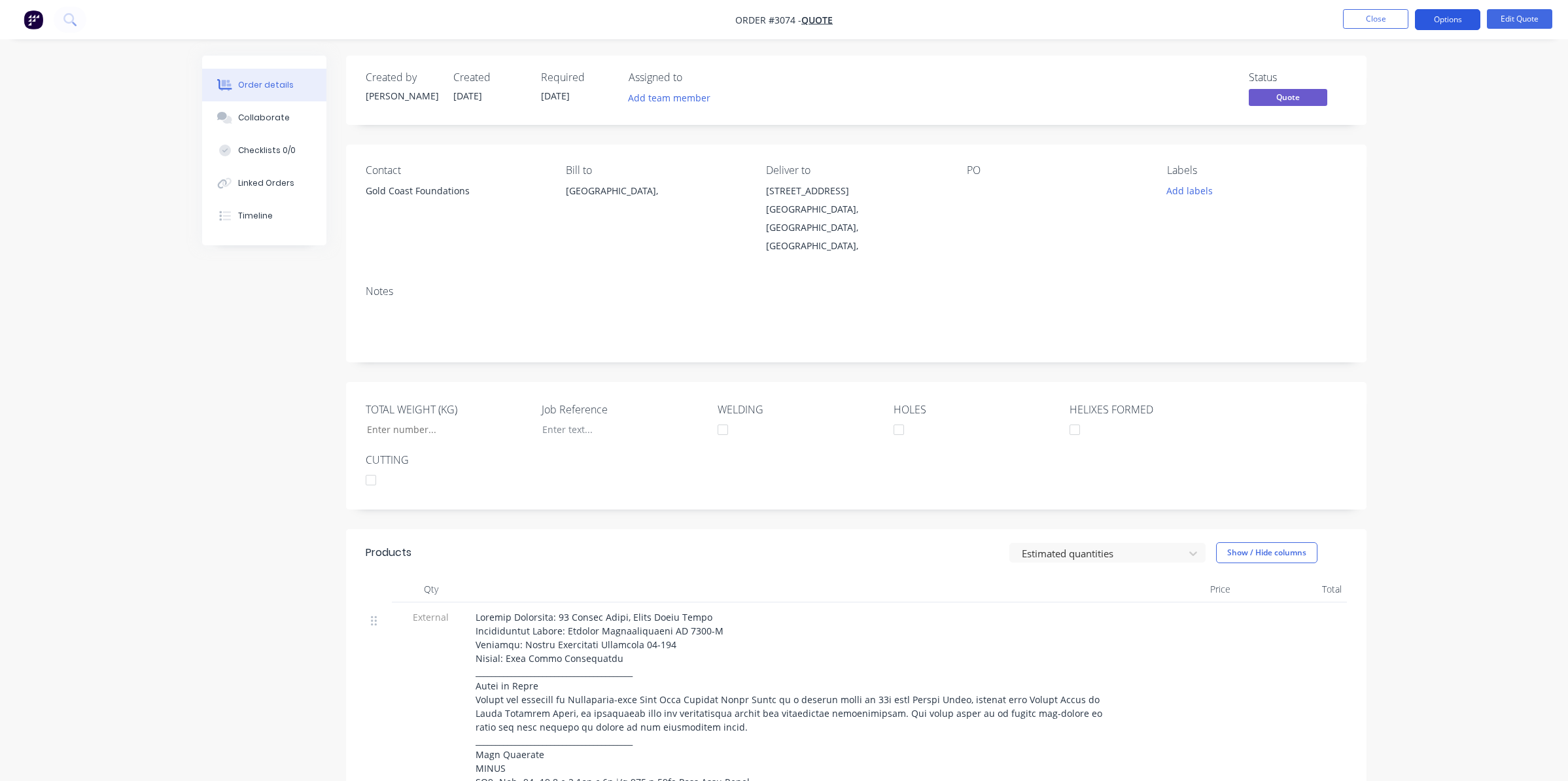
click at [1443, 21] on button "Options" at bounding box center [1447, 19] width 65 height 21
click at [1385, 85] on div "Quote" at bounding box center [1408, 80] width 120 height 19
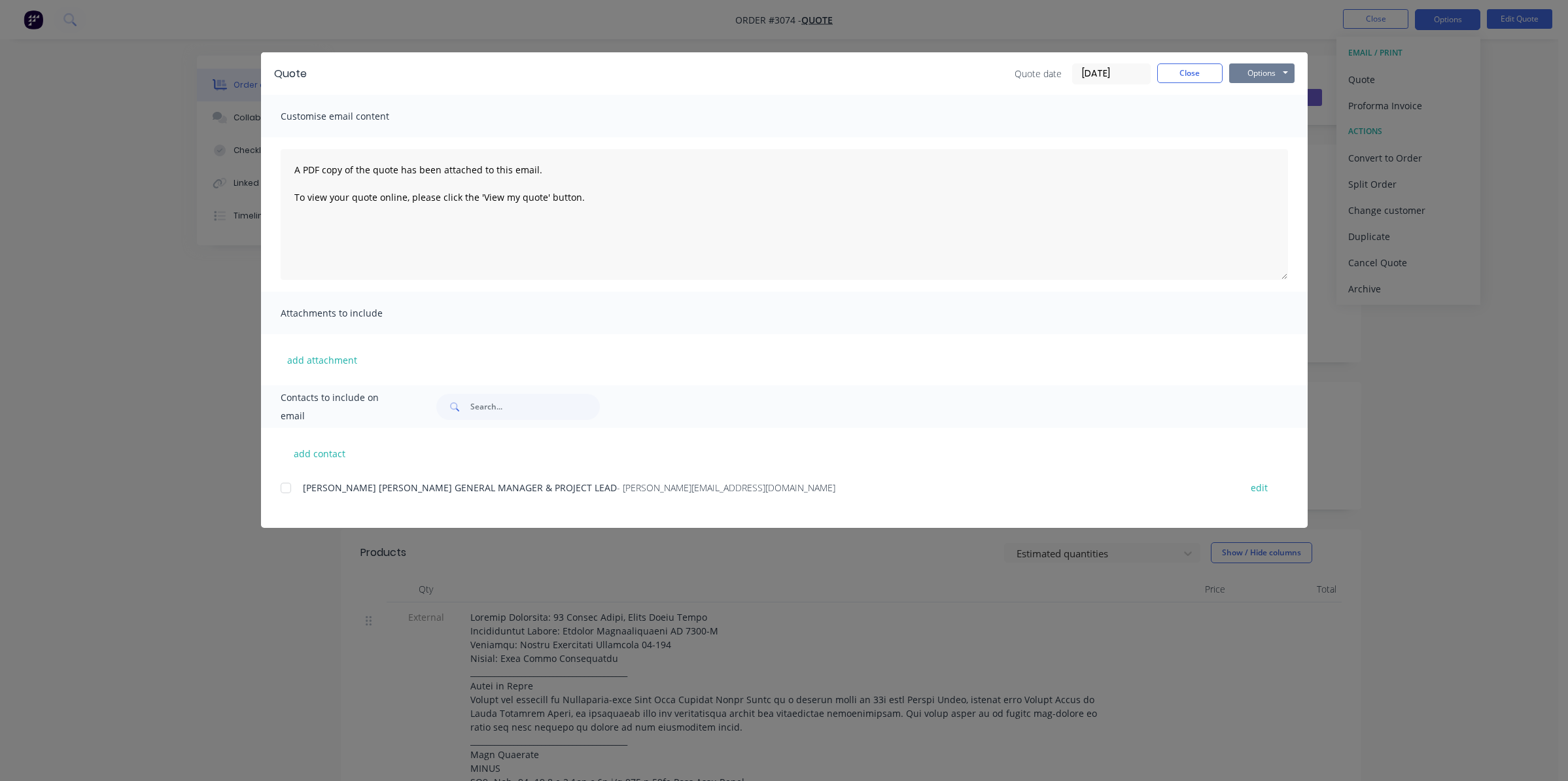
click at [1293, 79] on button "Options" at bounding box center [1261, 73] width 65 height 19
click at [1277, 100] on button "Preview" at bounding box center [1271, 97] width 84 height 21
